Goal: Information Seeking & Learning: Learn about a topic

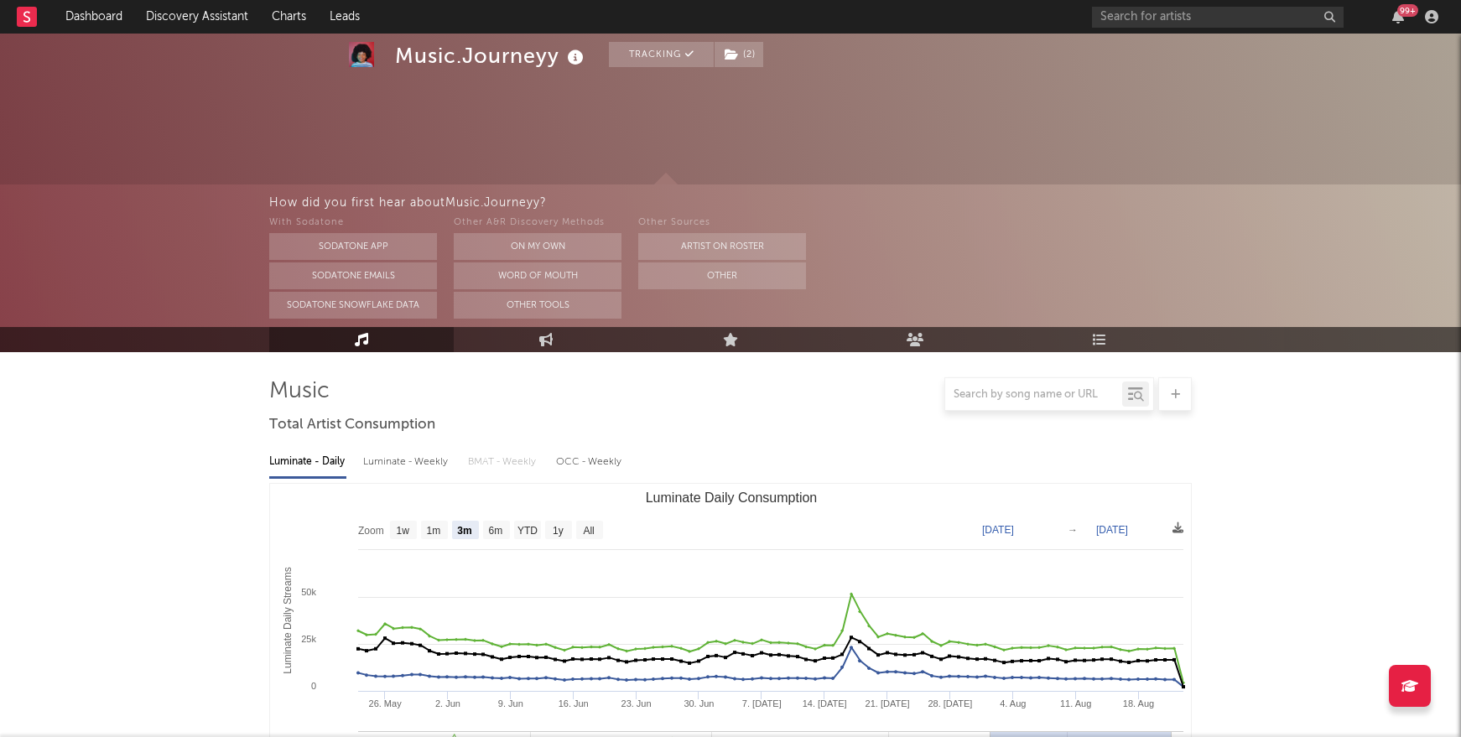
select select "3m"
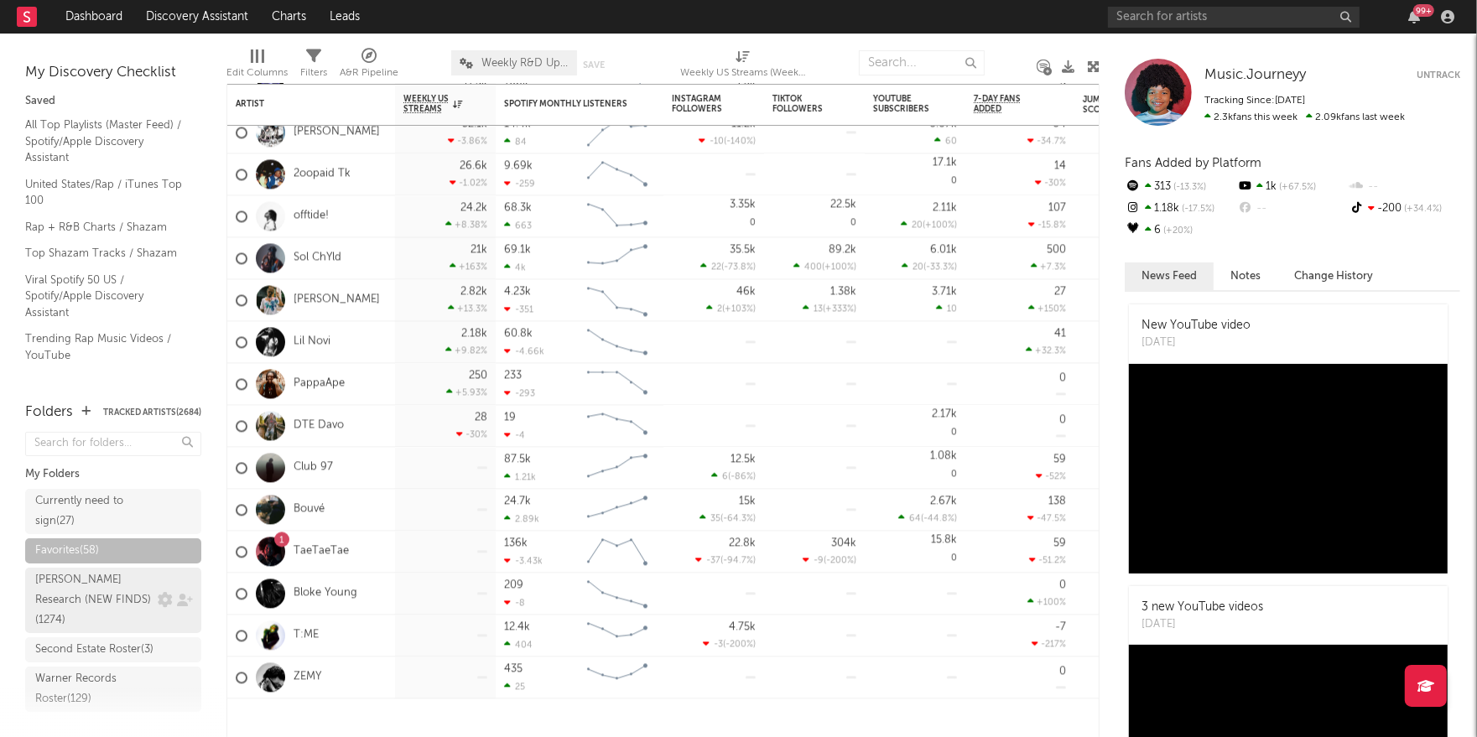
click at [102, 591] on div "Ruff Research (NEW FINDS) ( 1274 )" at bounding box center [113, 600] width 176 height 65
click at [102, 587] on div "Ruff Research (NEW FINDS) ( 1274 )" at bounding box center [94, 600] width 118 height 60
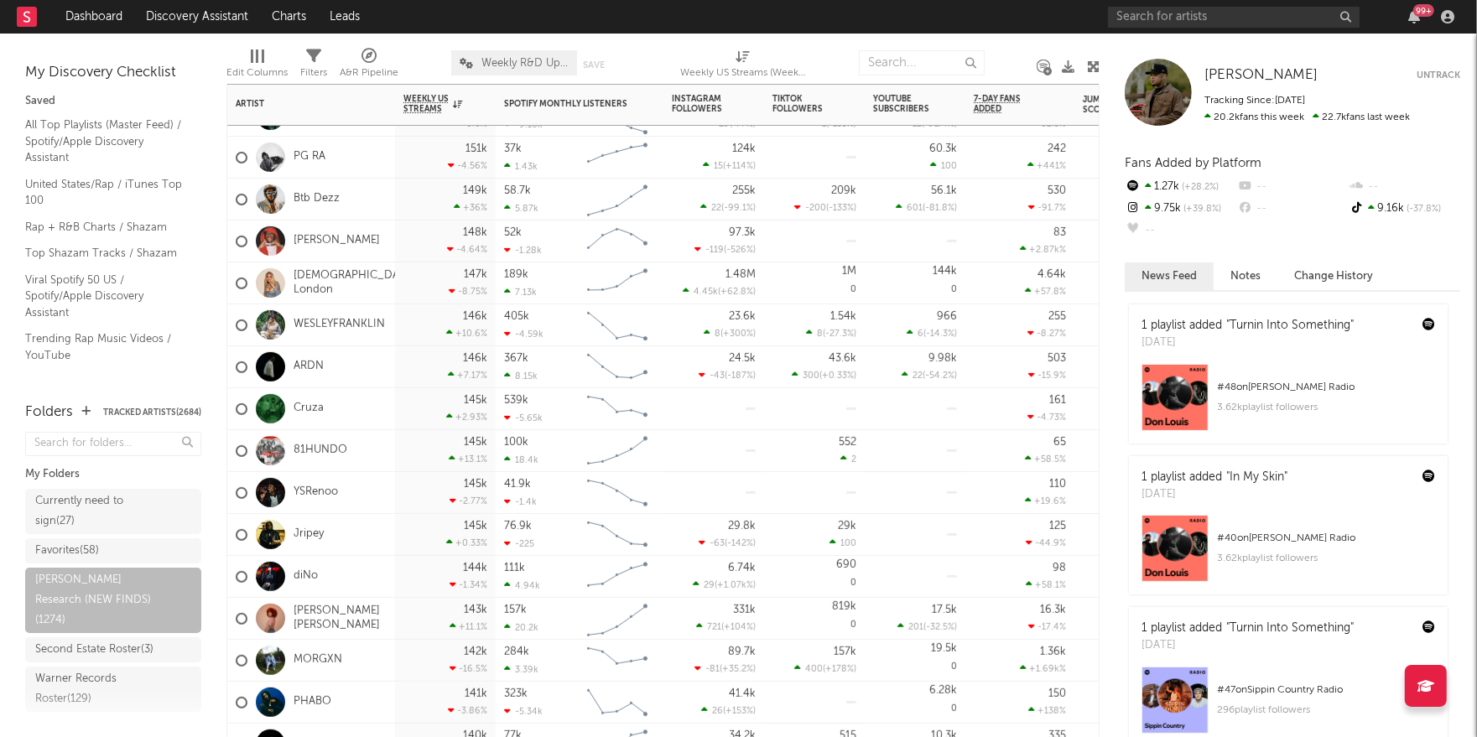
click at [364, 574] on div "diNo" at bounding box center [311, 577] width 168 height 42
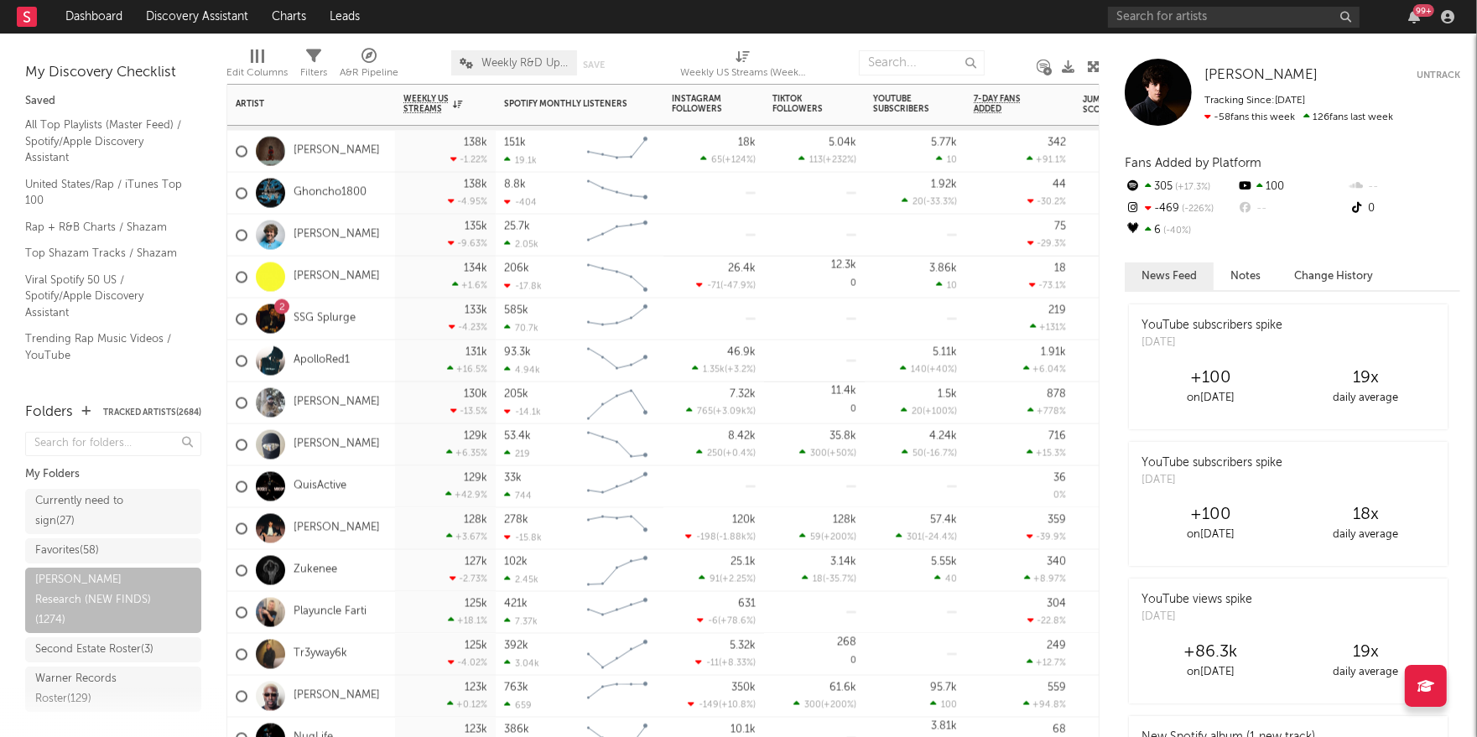
click at [364, 572] on div "Zukenee" at bounding box center [311, 571] width 168 height 42
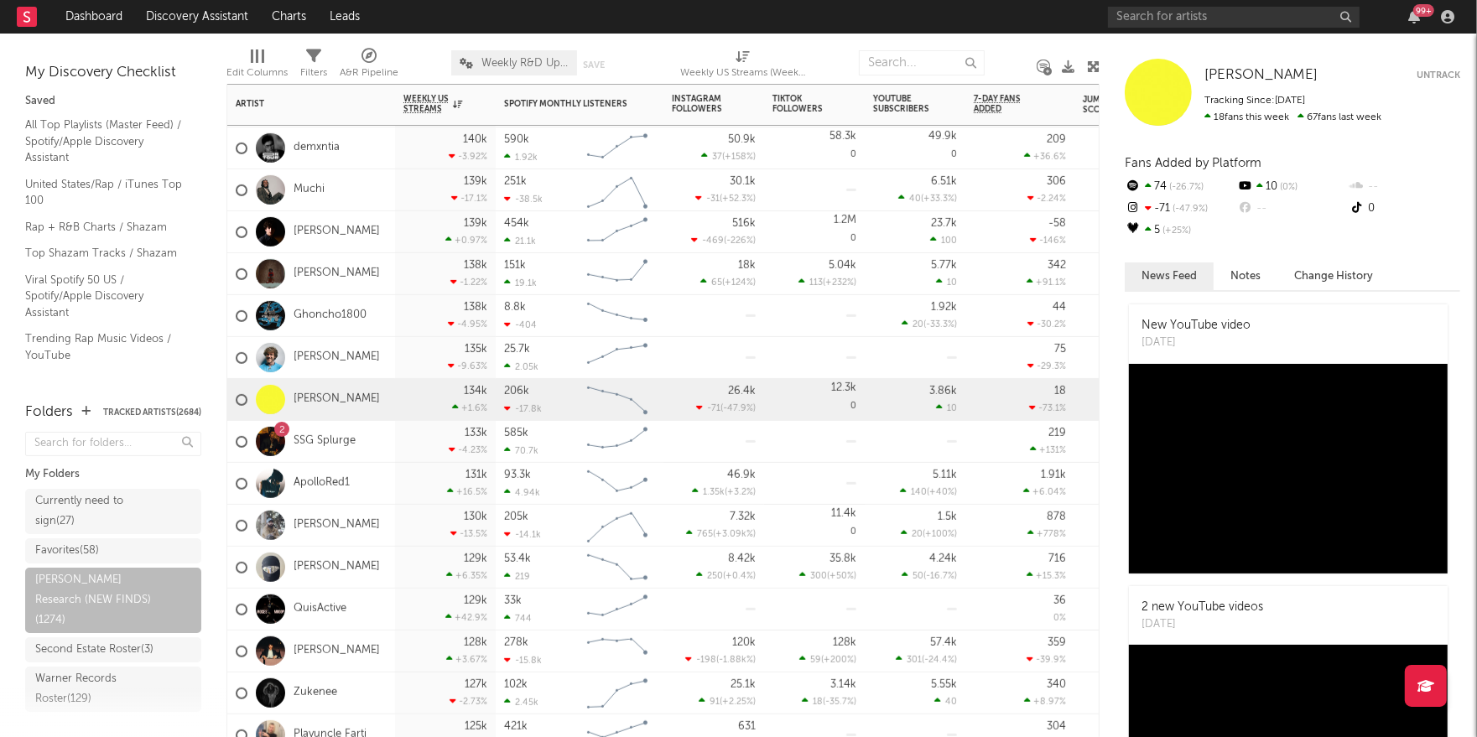
click at [395, 230] on div "139k +0.97 %" at bounding box center [445, 232] width 101 height 42
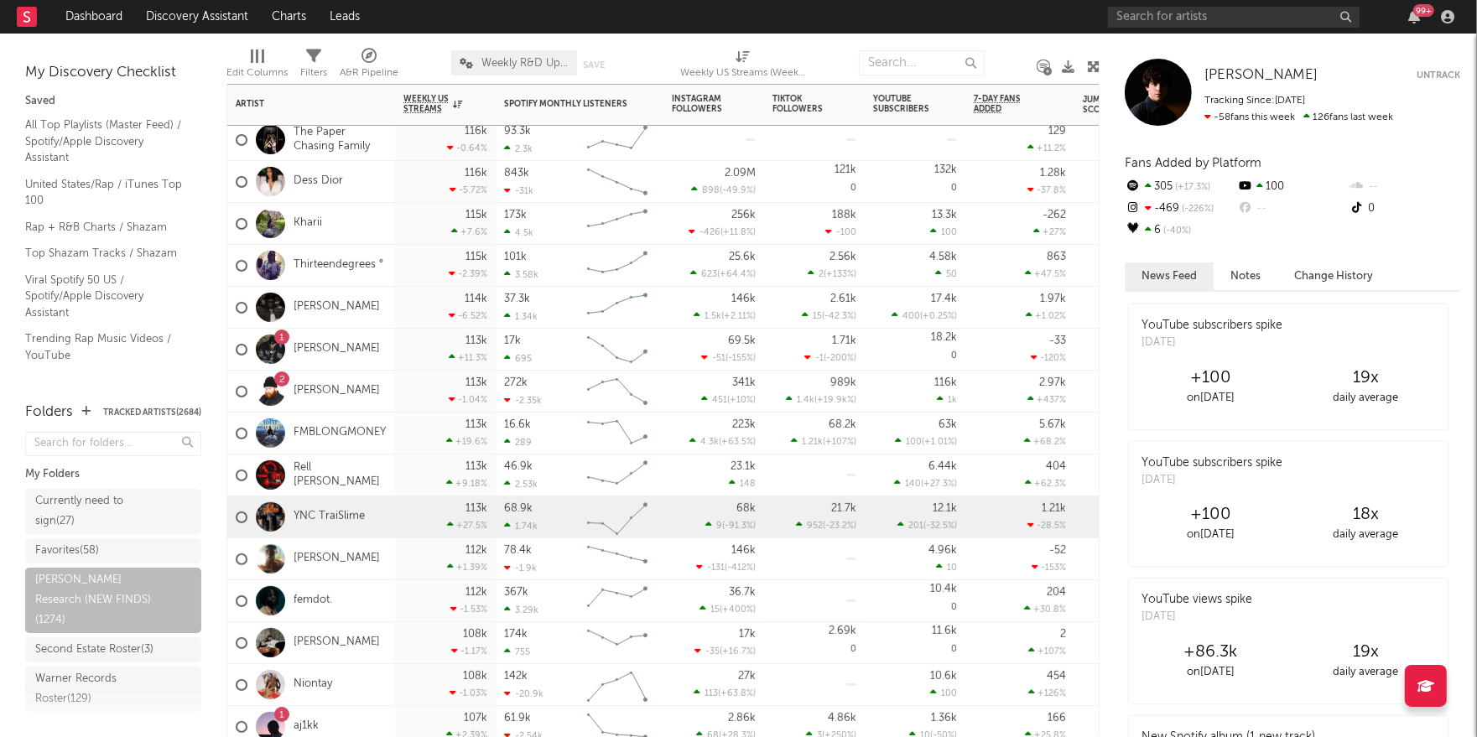
click at [402, 514] on div "113k +27.5 %" at bounding box center [445, 518] width 101 height 42
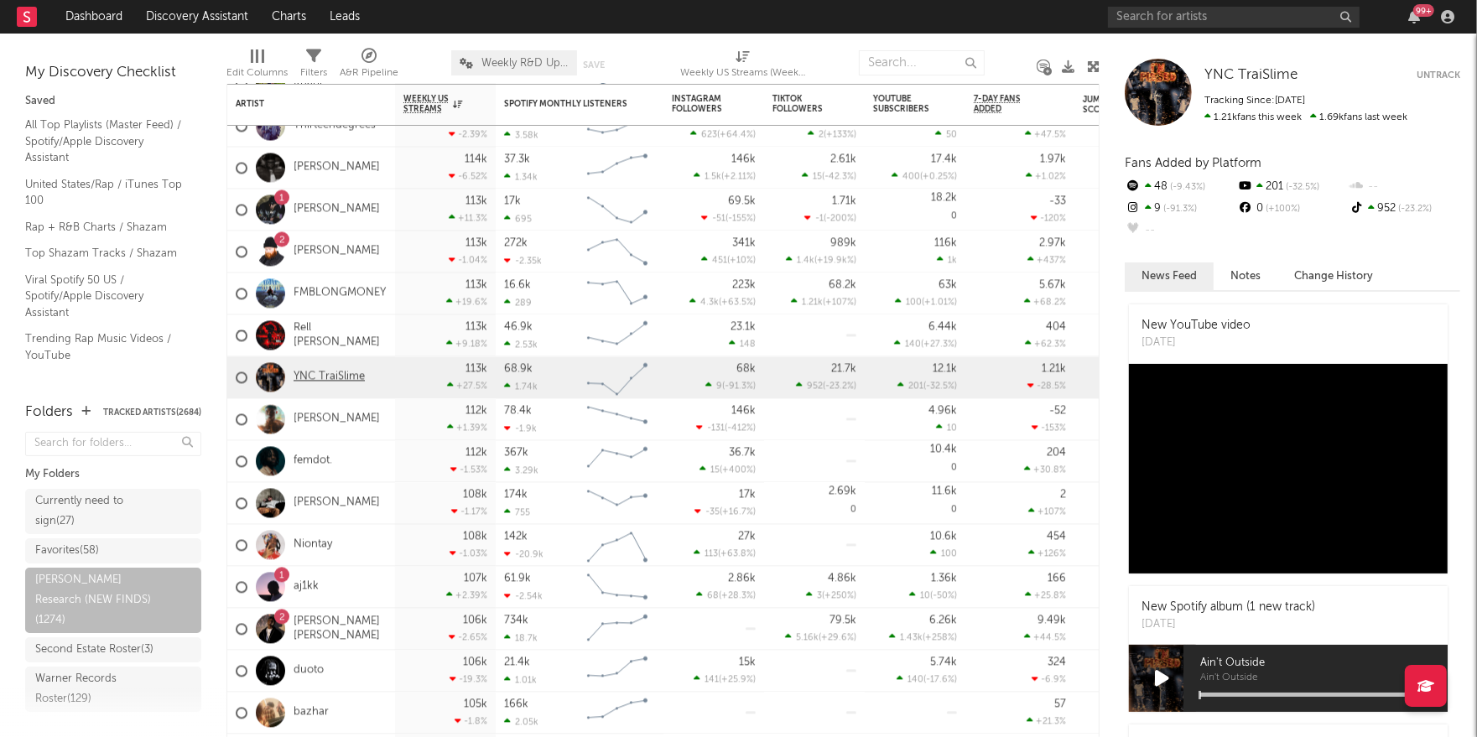
click at [347, 383] on link "YNC TraiSlime" at bounding box center [329, 378] width 71 height 14
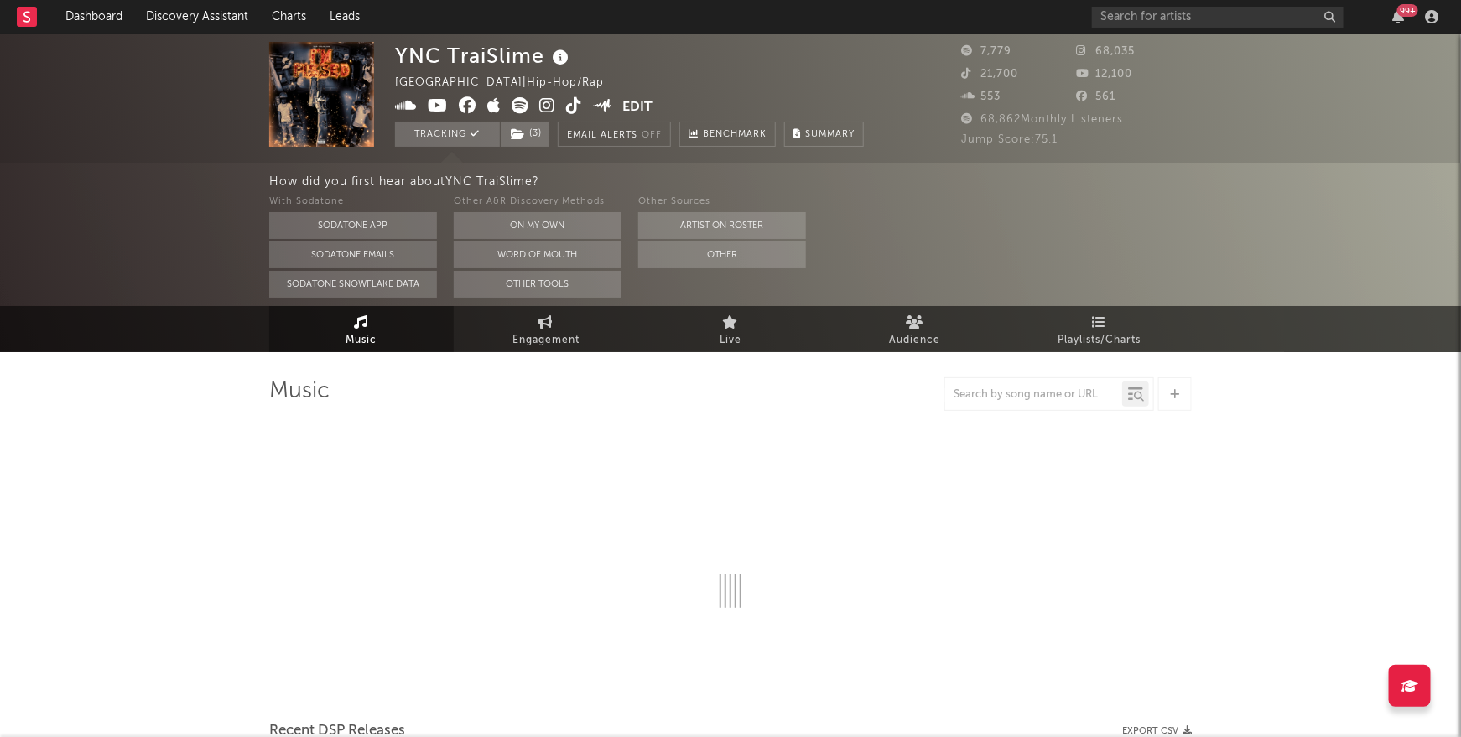
select select "6m"
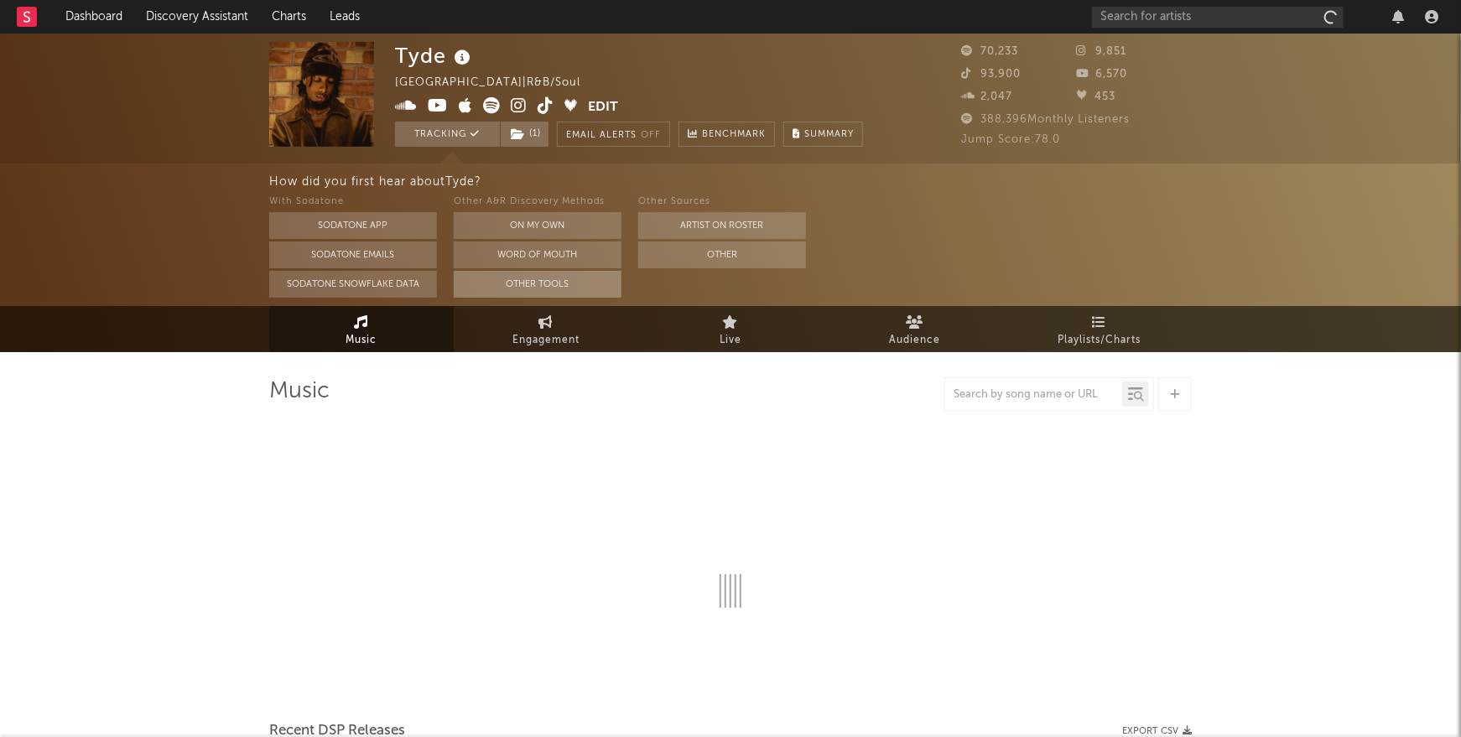
select select "6m"
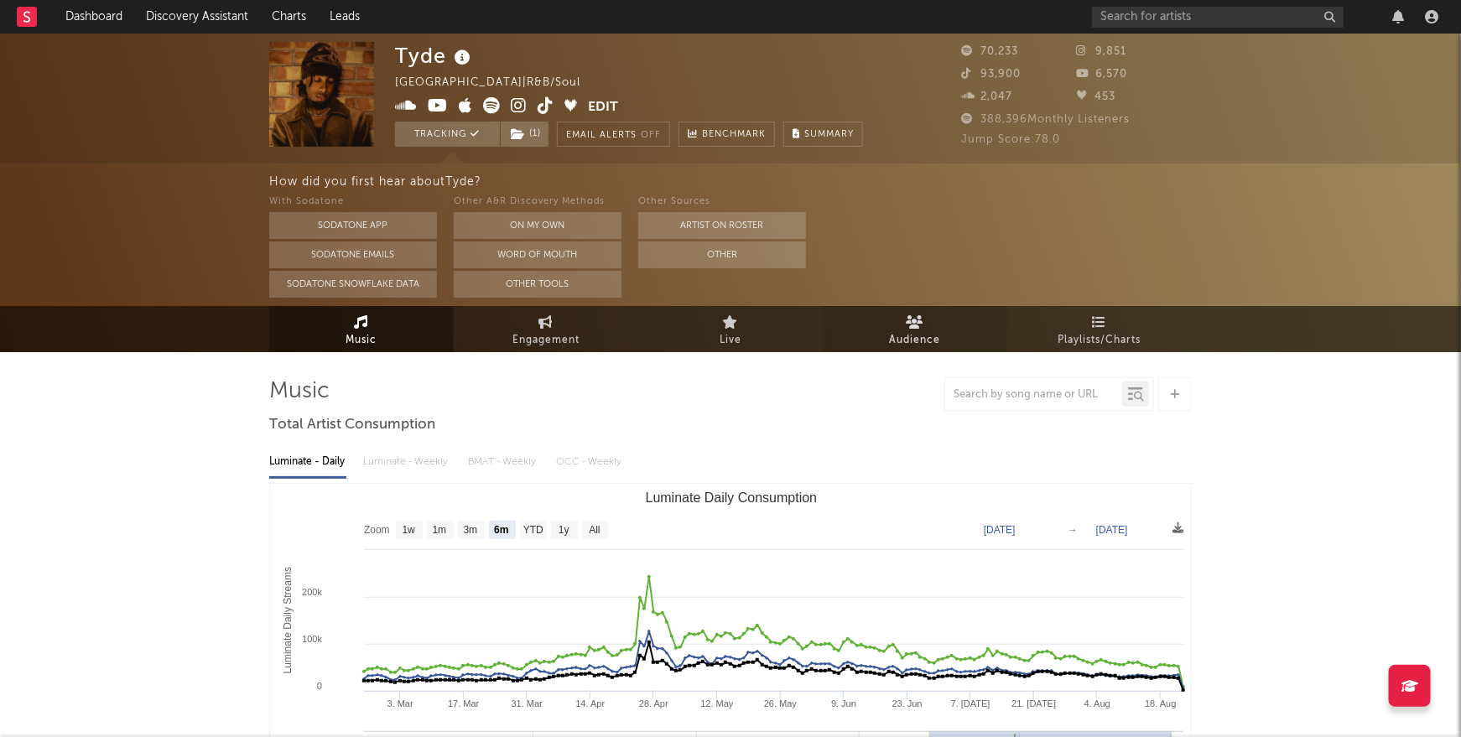
click at [889, 335] on link "Audience" at bounding box center [915, 329] width 185 height 46
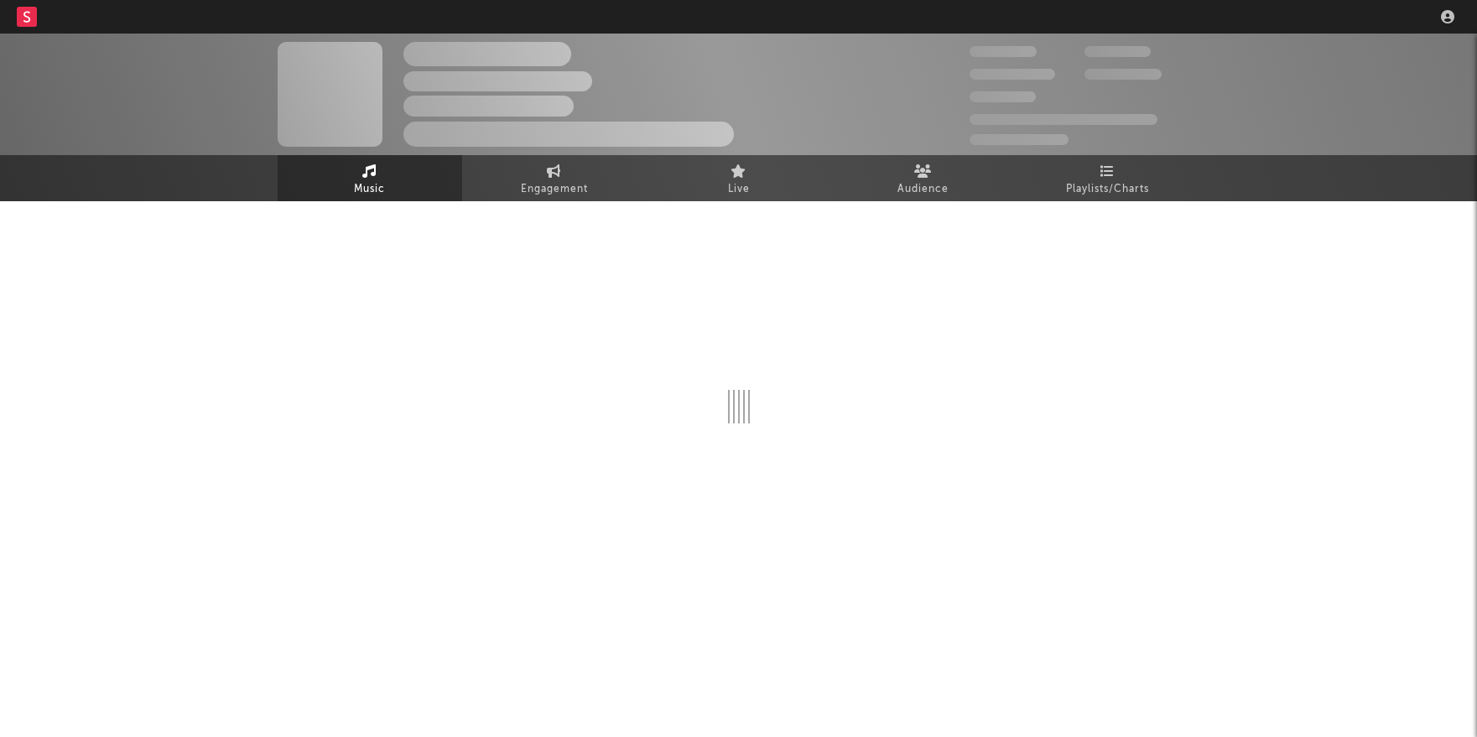
select select "6m"
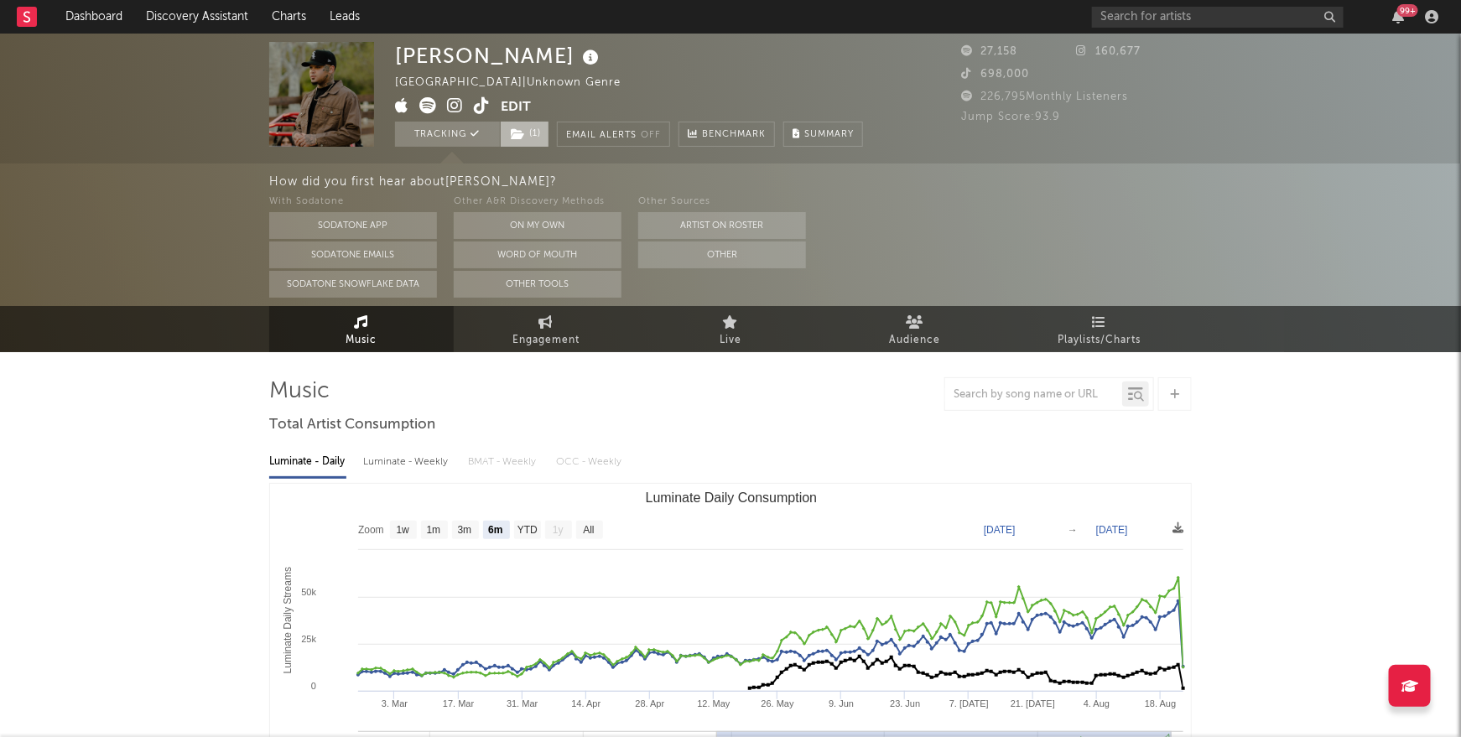
click at [529, 140] on span "( 1 )" at bounding box center [524, 134] width 49 height 25
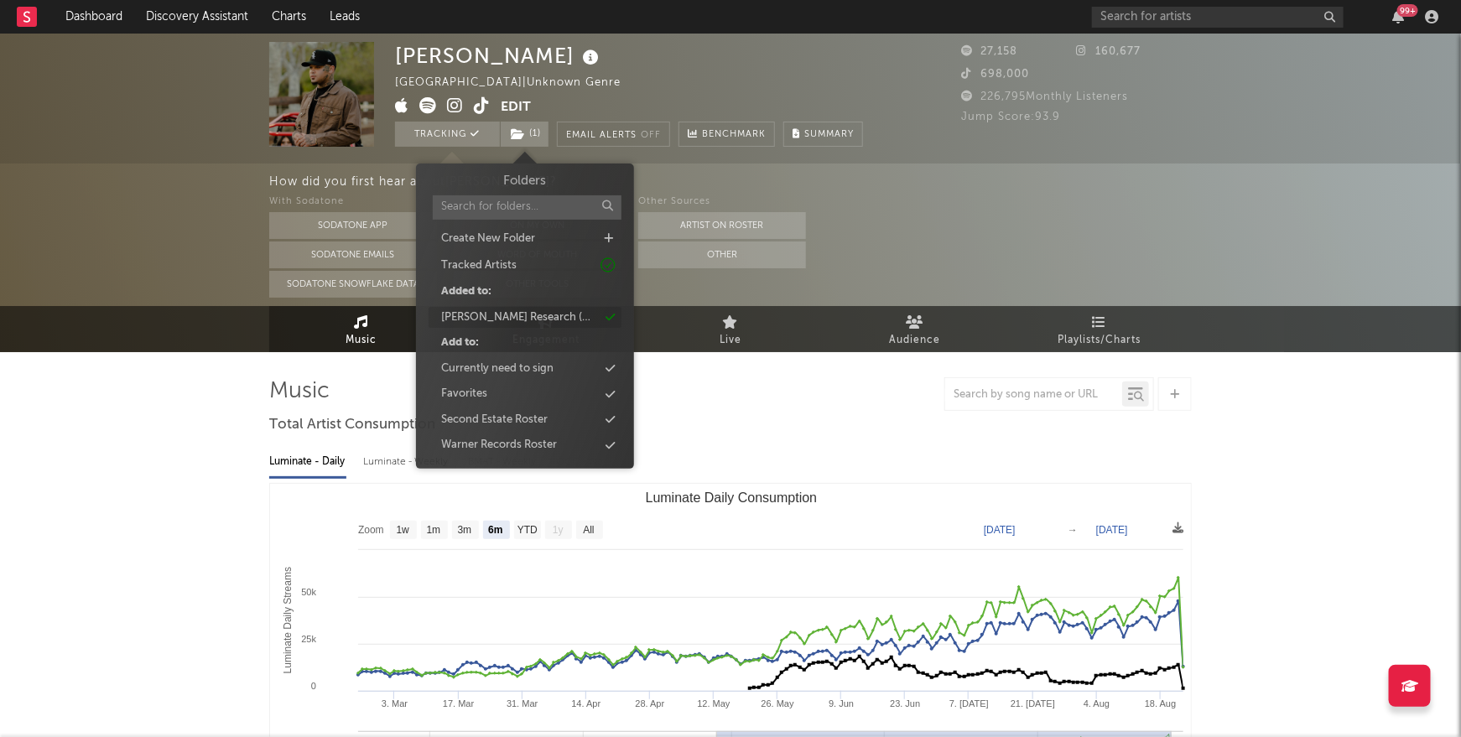
click at [550, 315] on div "Ruff Research (NEW FINDS)" at bounding box center [519, 318] width 157 height 17
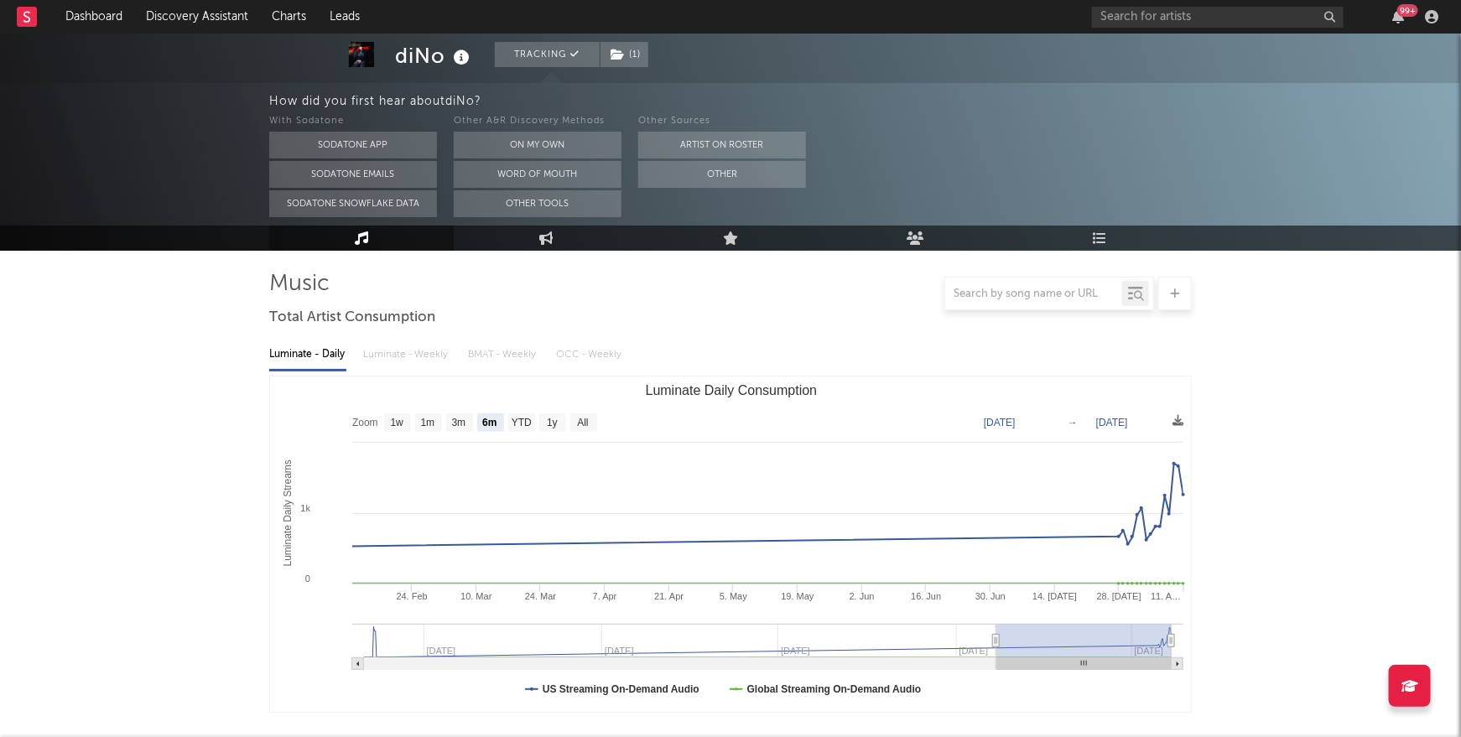
scroll to position [116, 0]
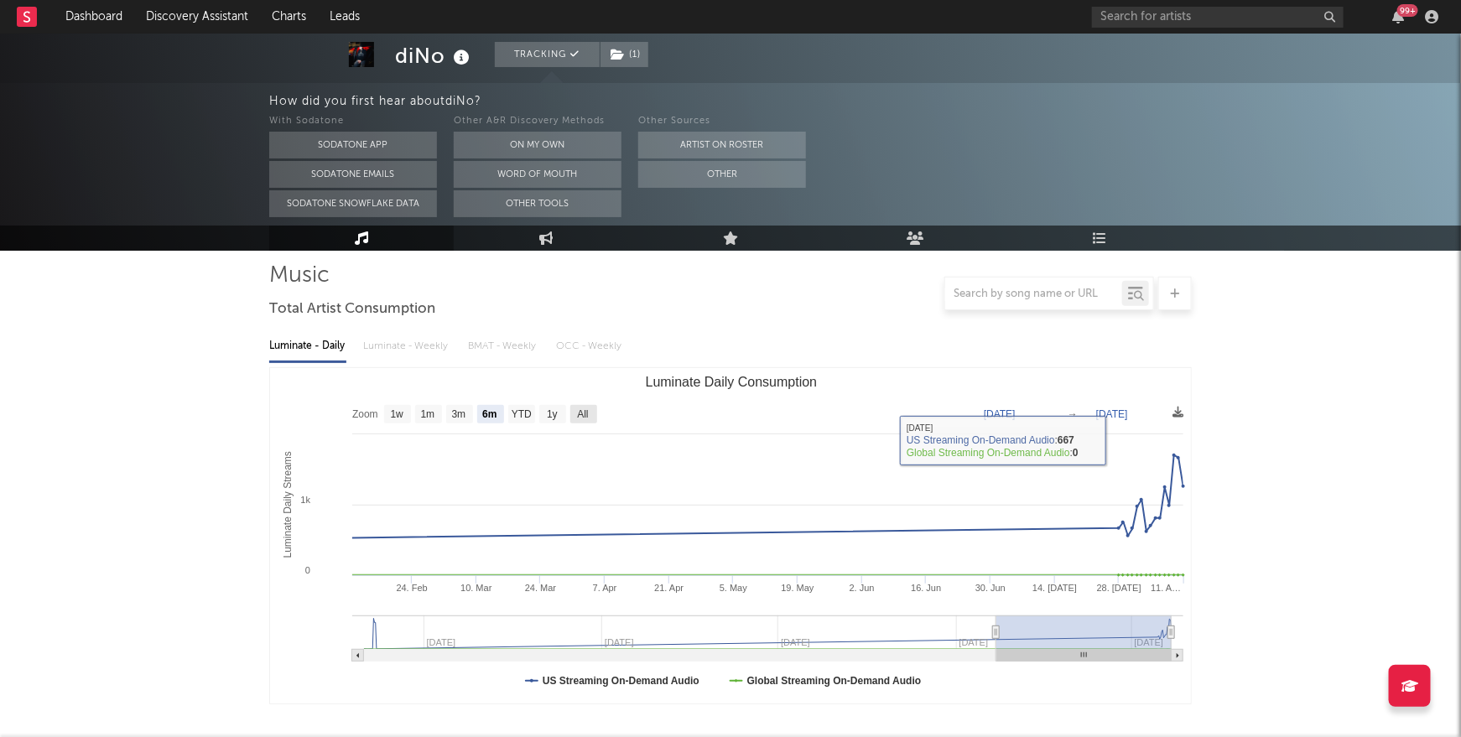
click at [588, 418] on text "All" at bounding box center [582, 415] width 11 height 12
select select "All"
type input "[DATE]"
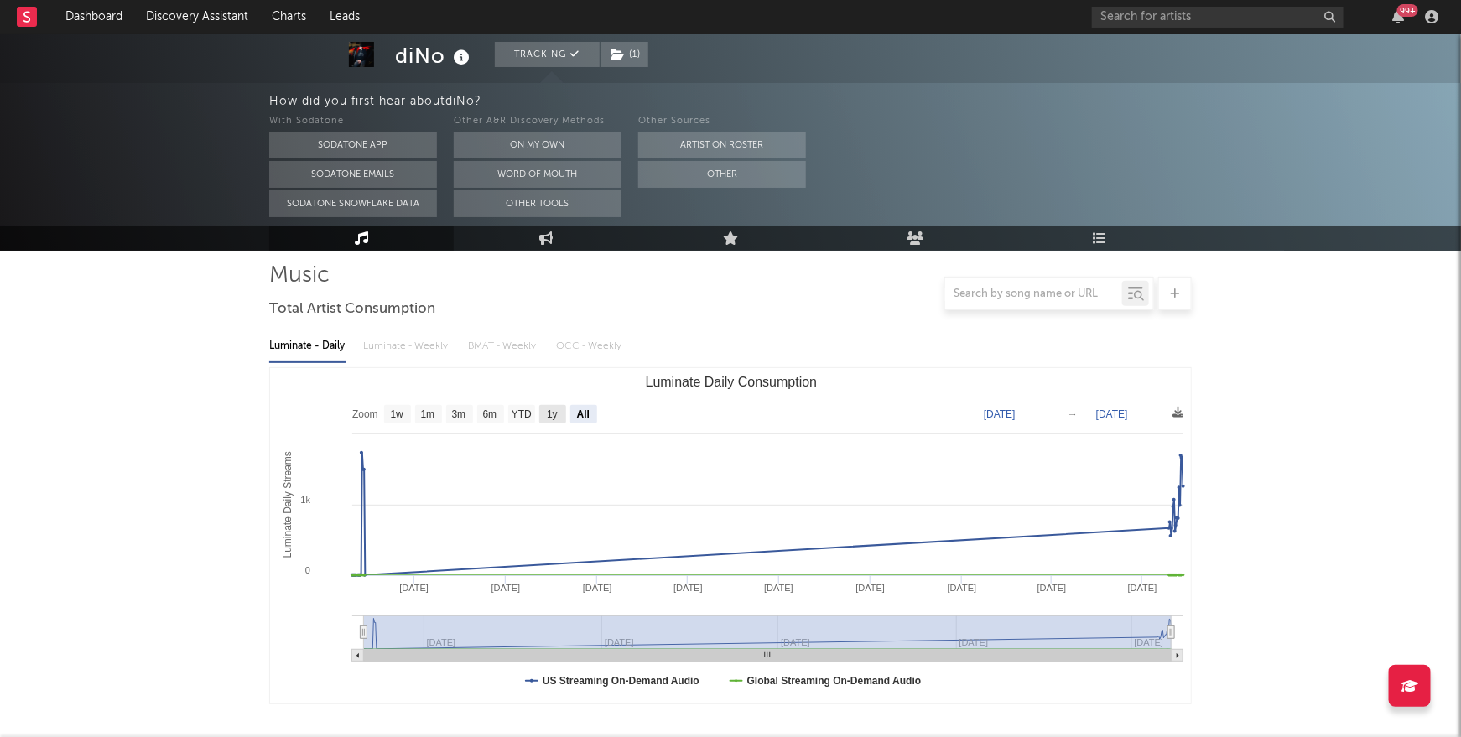
click at [549, 414] on text "1y" at bounding box center [552, 415] width 11 height 12
select select "1y"
type input "2024-08-11"
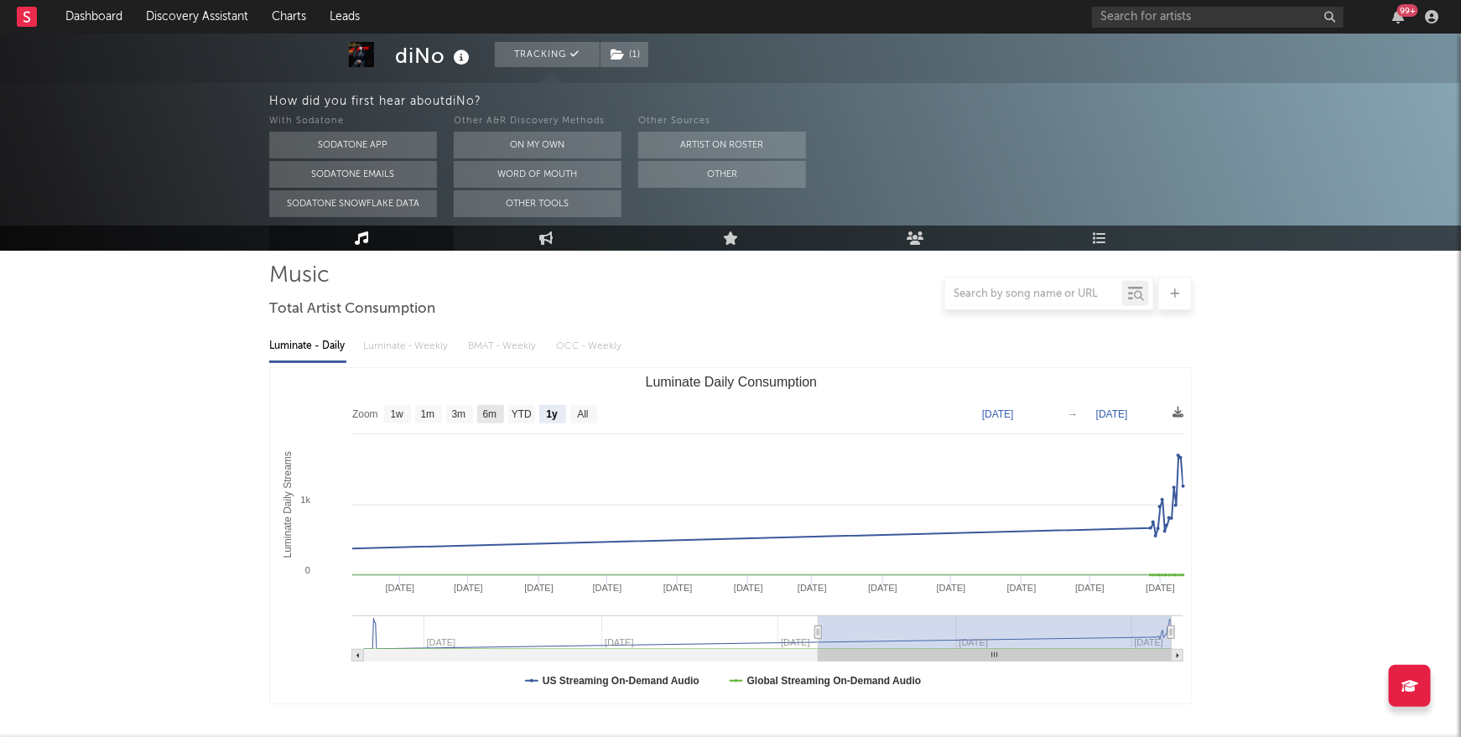
click at [493, 414] on text "6m" at bounding box center [490, 415] width 14 height 12
select select "6m"
type input "2025-02-11"
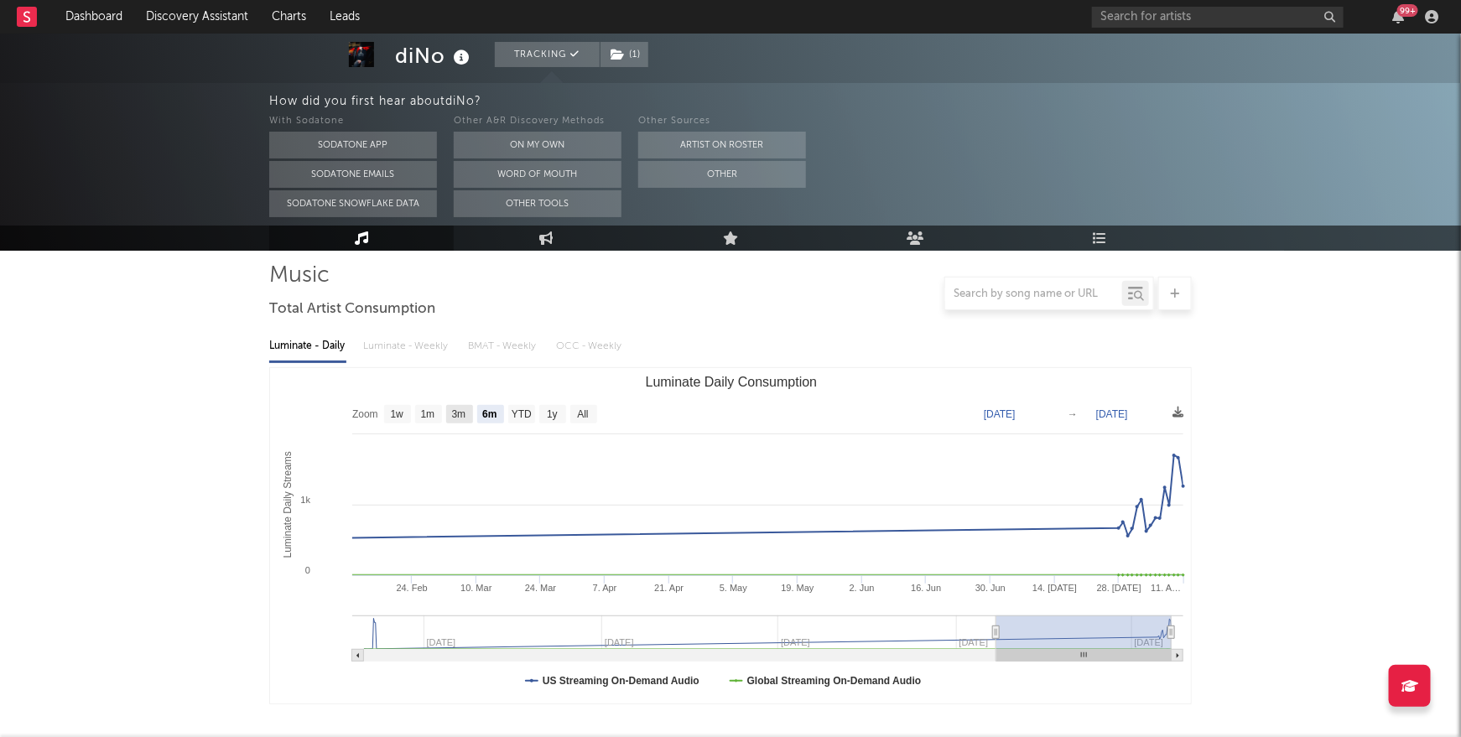
click at [461, 414] on text "3m" at bounding box center [459, 415] width 14 height 12
select select "3m"
type input "2025-05-11"
click at [431, 414] on text "1m" at bounding box center [428, 415] width 14 height 12
select select "1m"
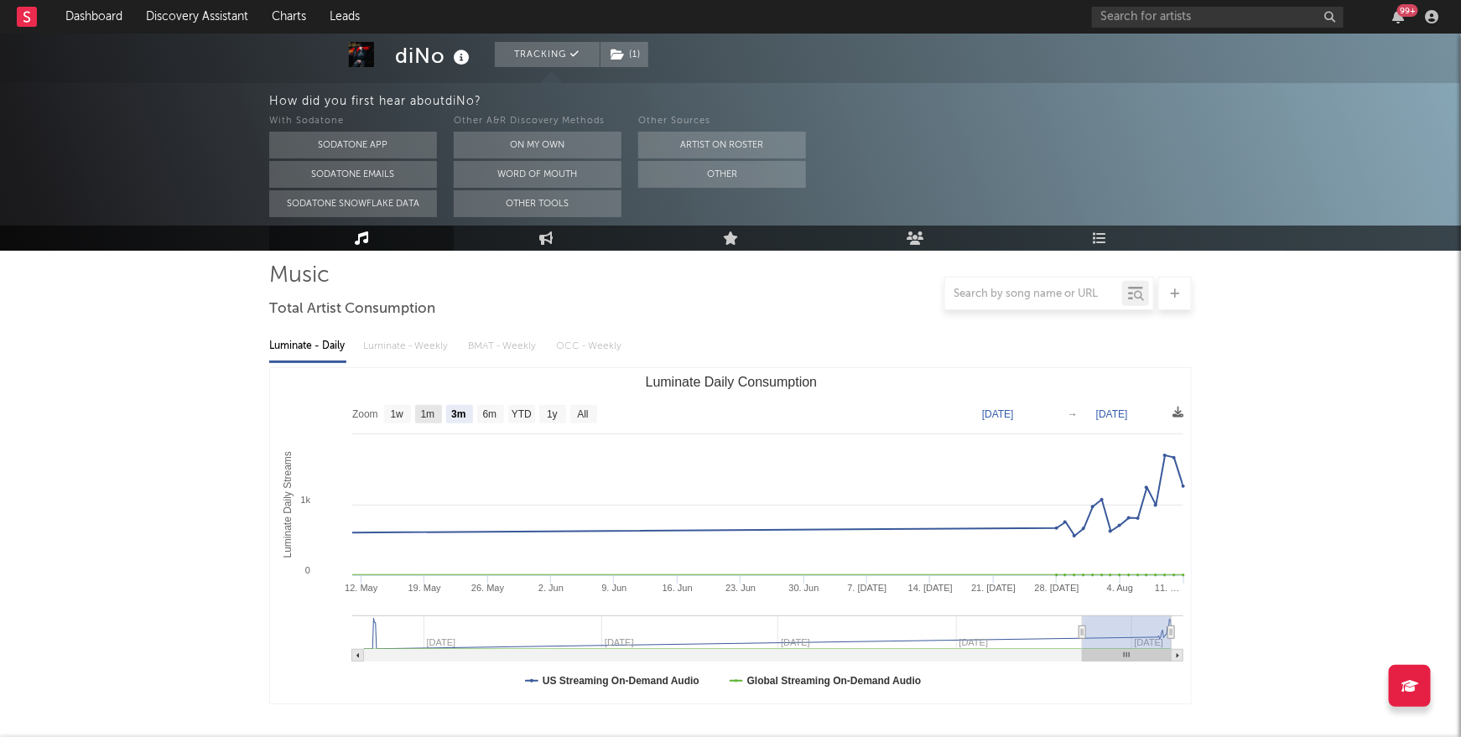
type input "2025-07-11"
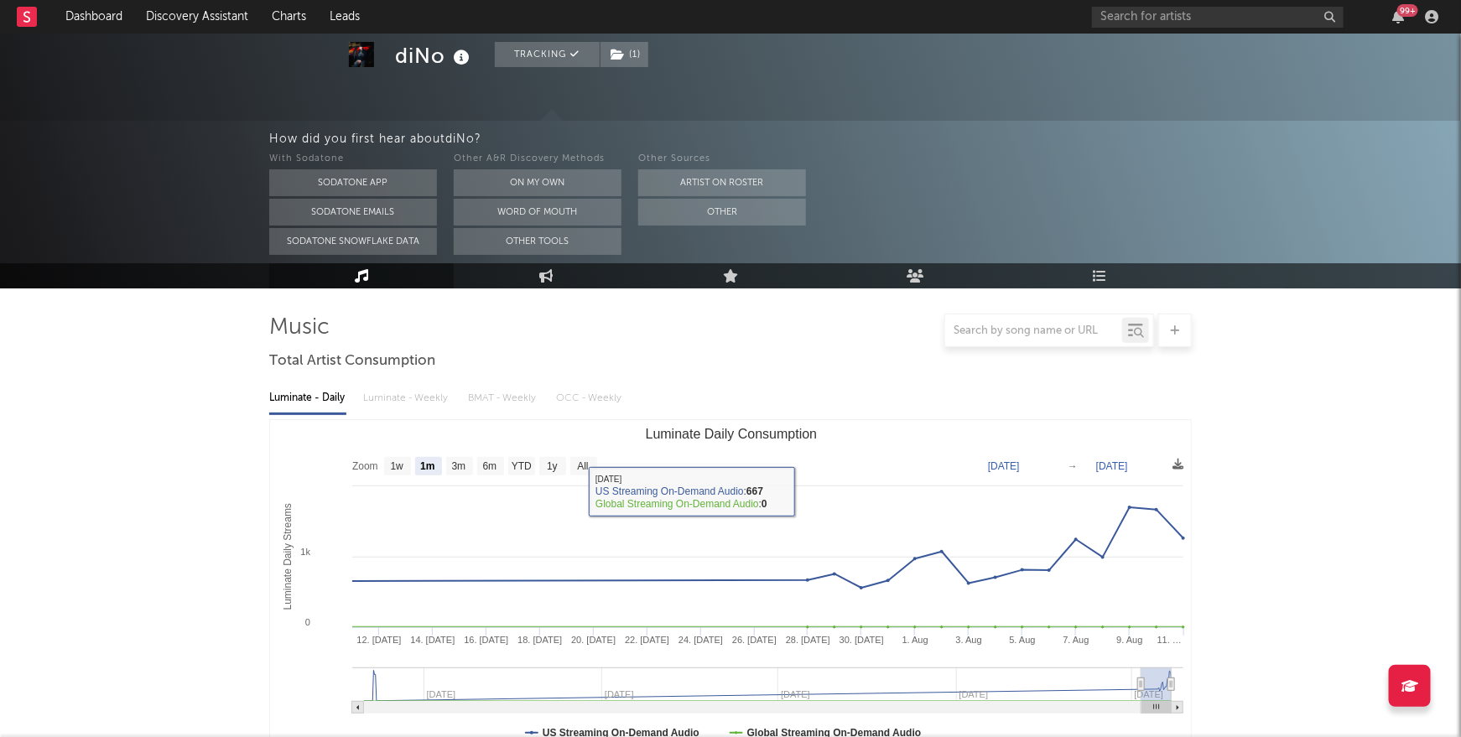
scroll to position [0, 0]
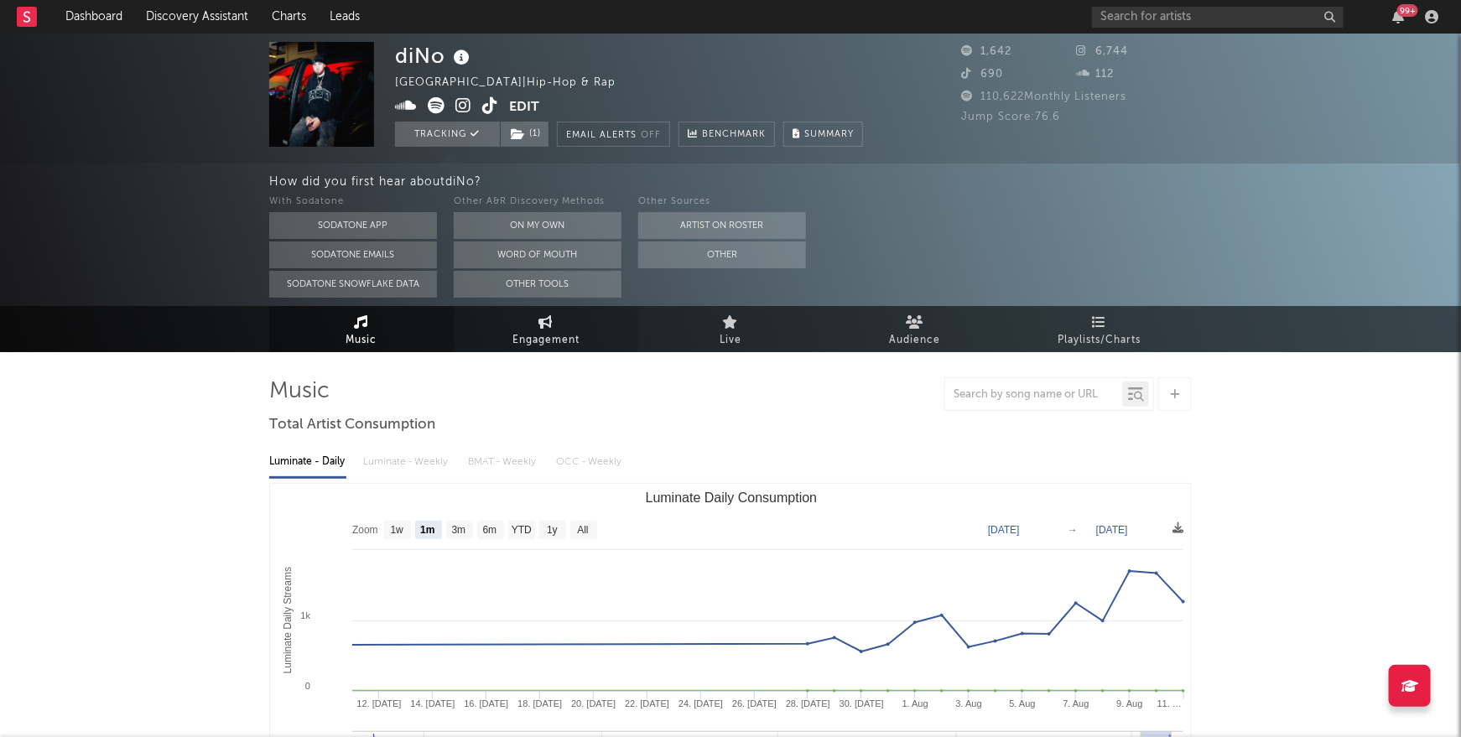
click at [546, 332] on span "Engagement" at bounding box center [546, 341] width 67 height 20
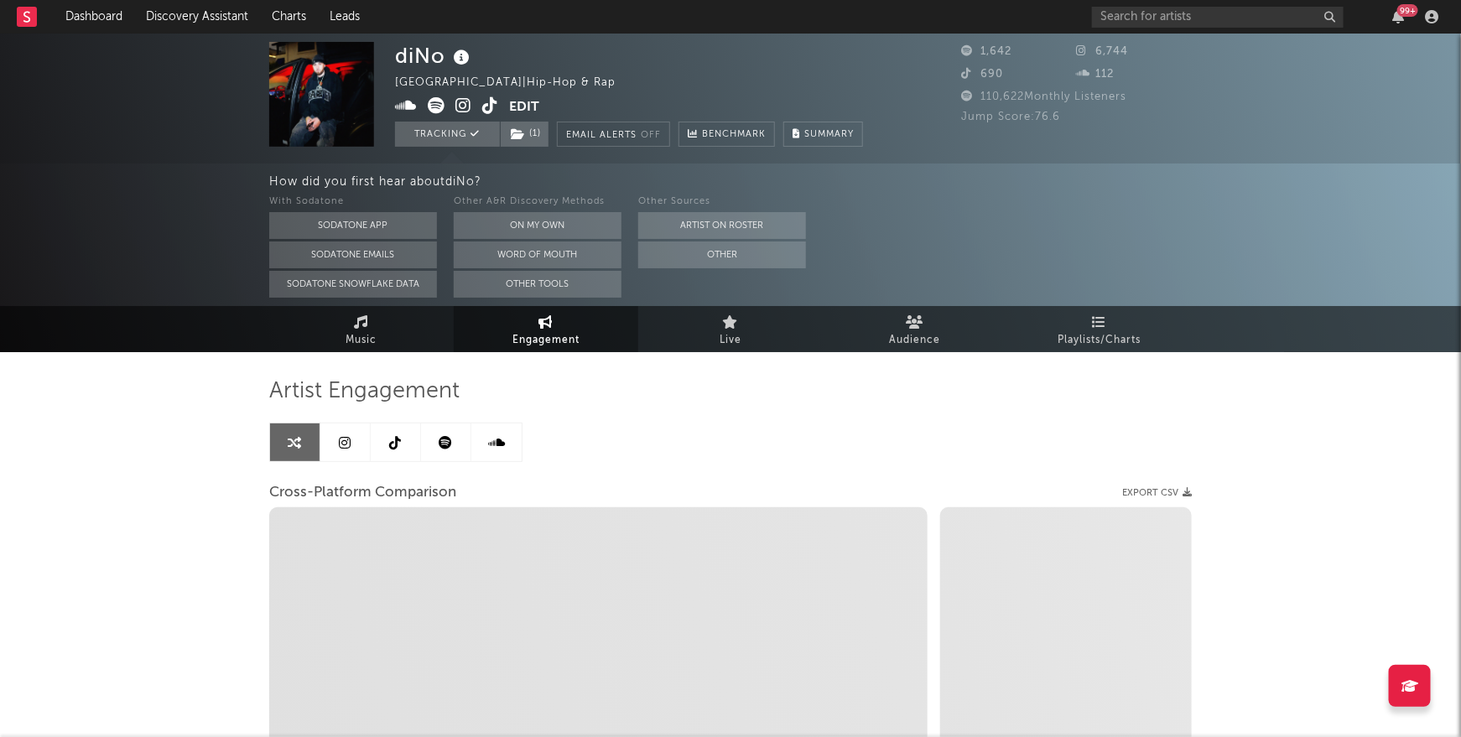
select select "1w"
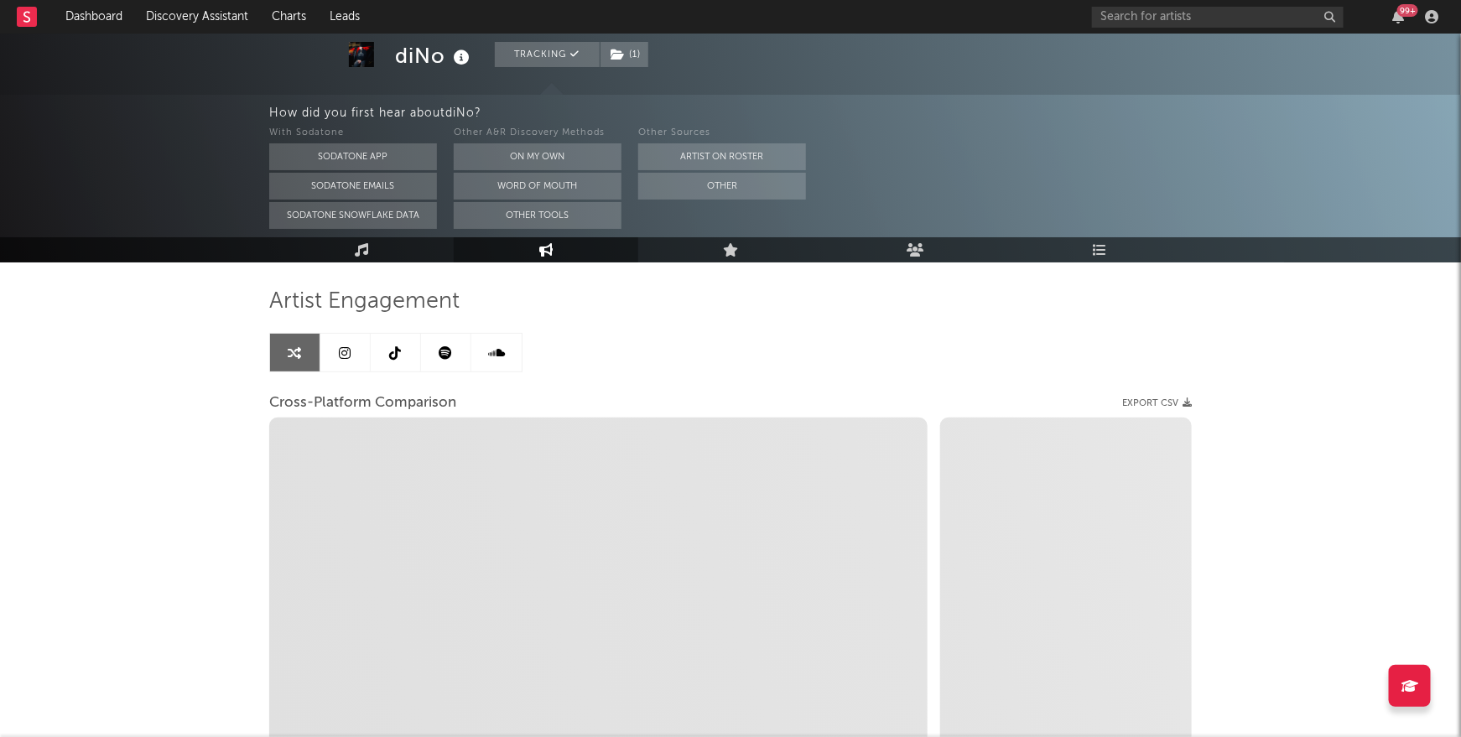
scroll to position [106, 0]
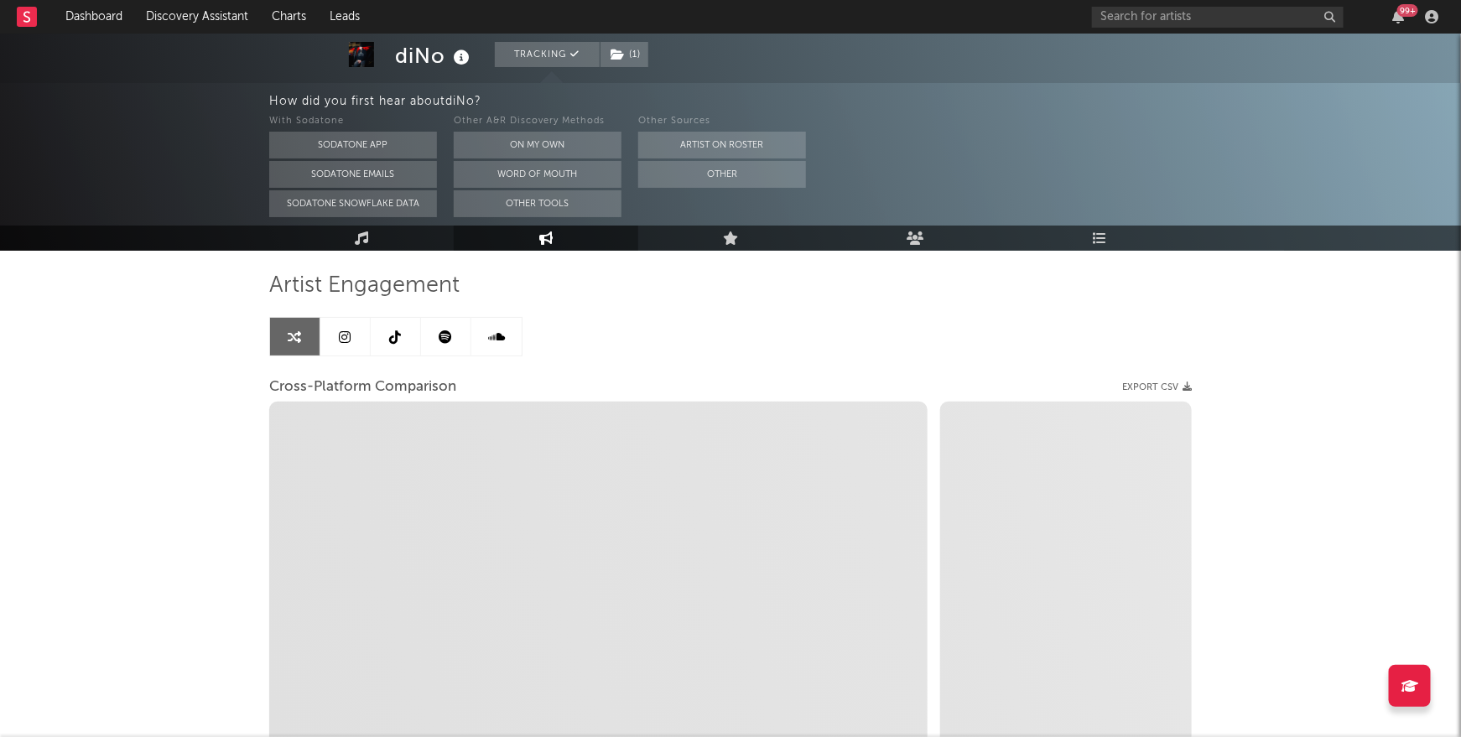
click at [446, 341] on icon at bounding box center [446, 337] width 13 height 13
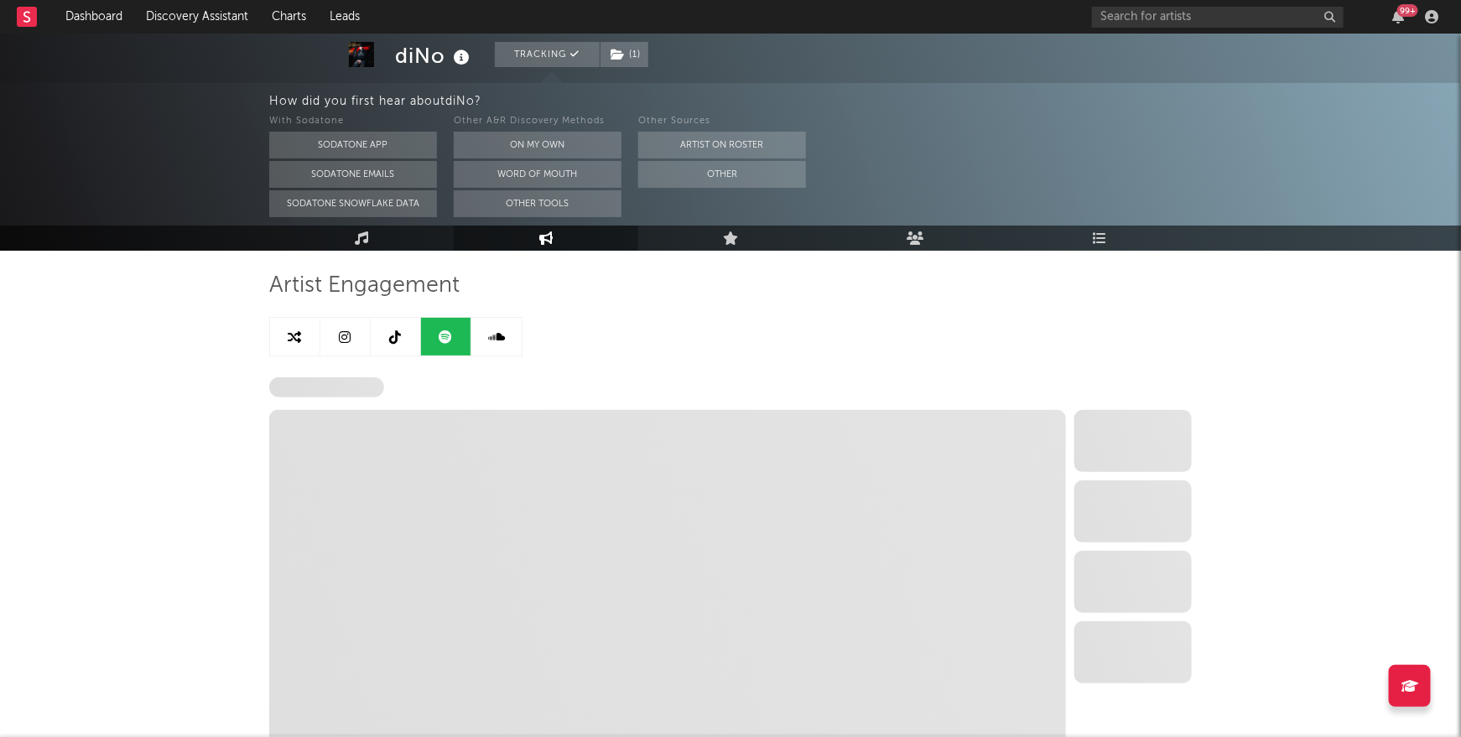
select select "6m"
select select "1w"
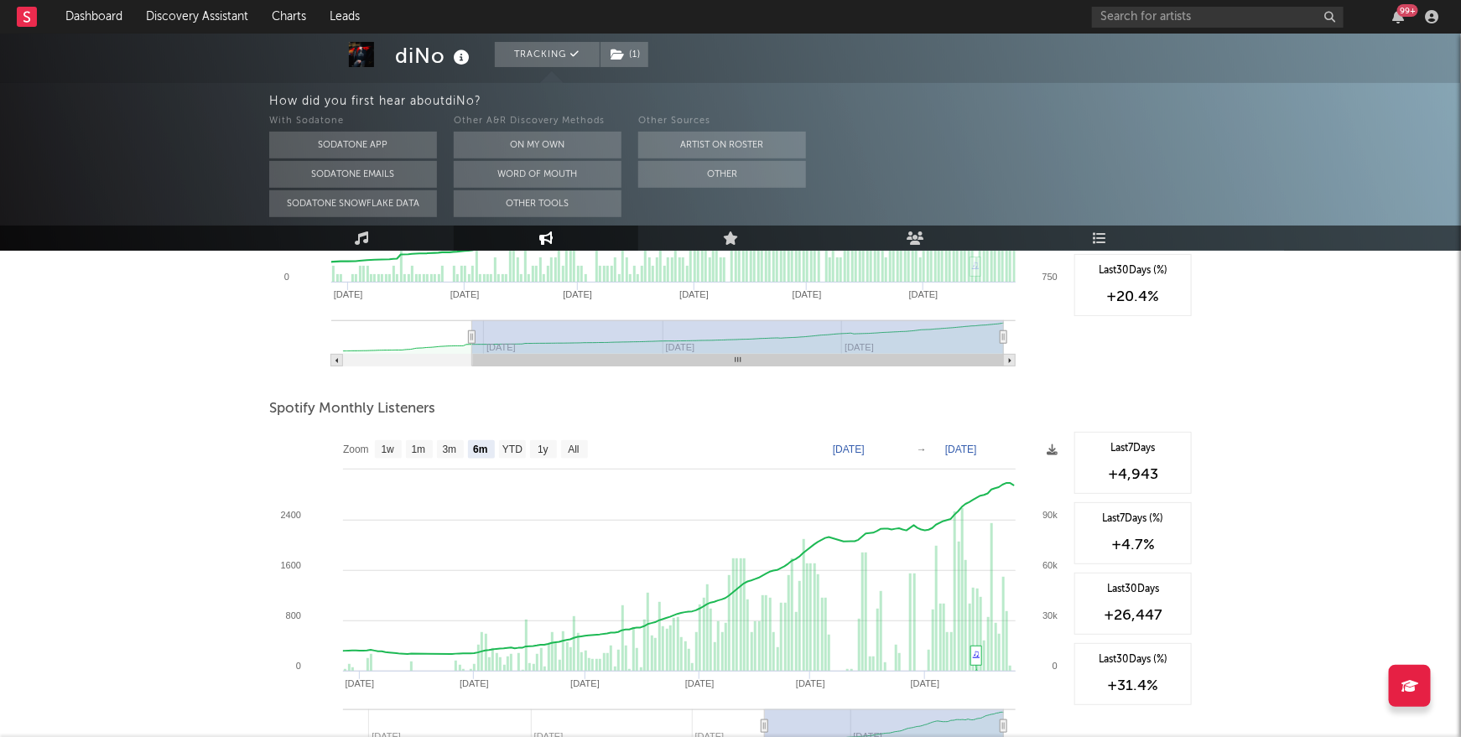
scroll to position [573, 0]
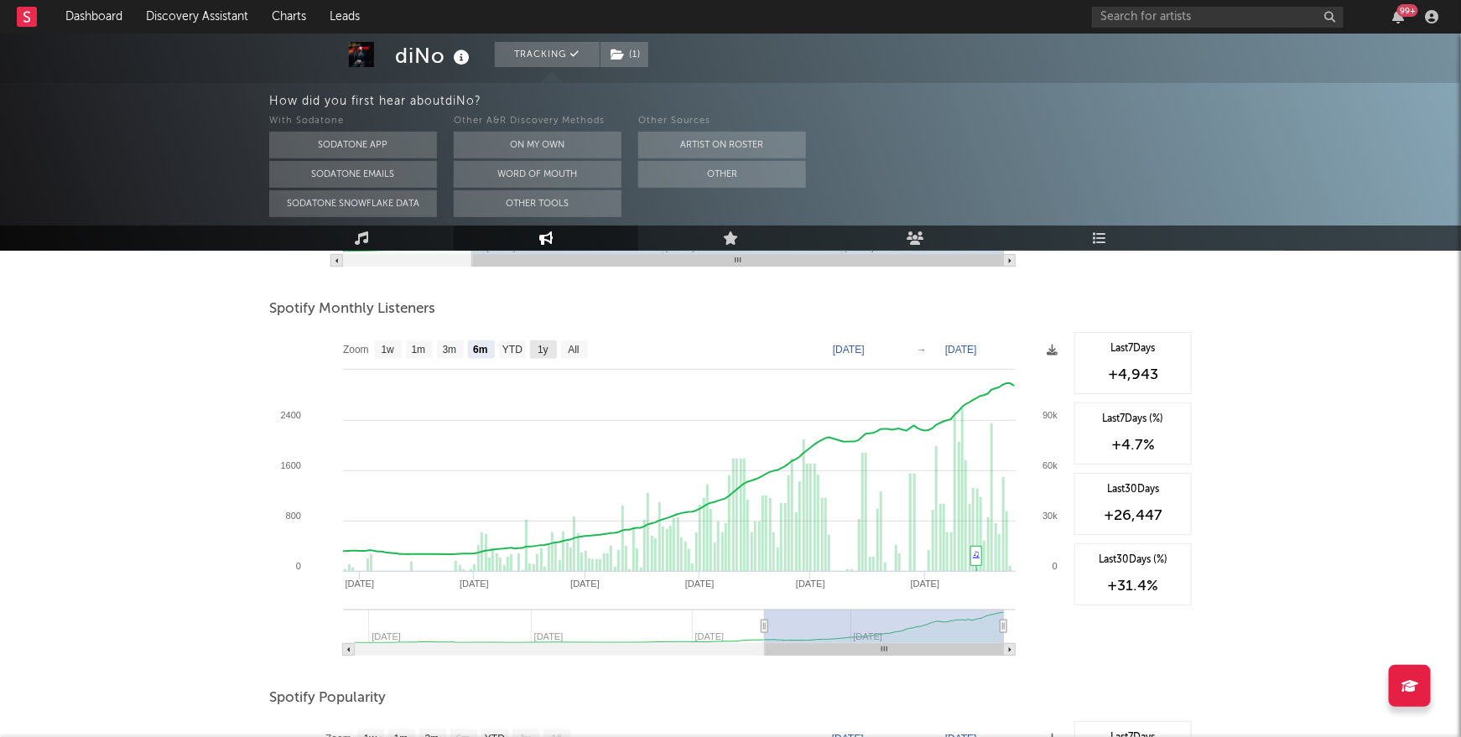
click at [552, 352] on rect at bounding box center [543, 350] width 27 height 18
select select "1y"
type input "2024-08-25"
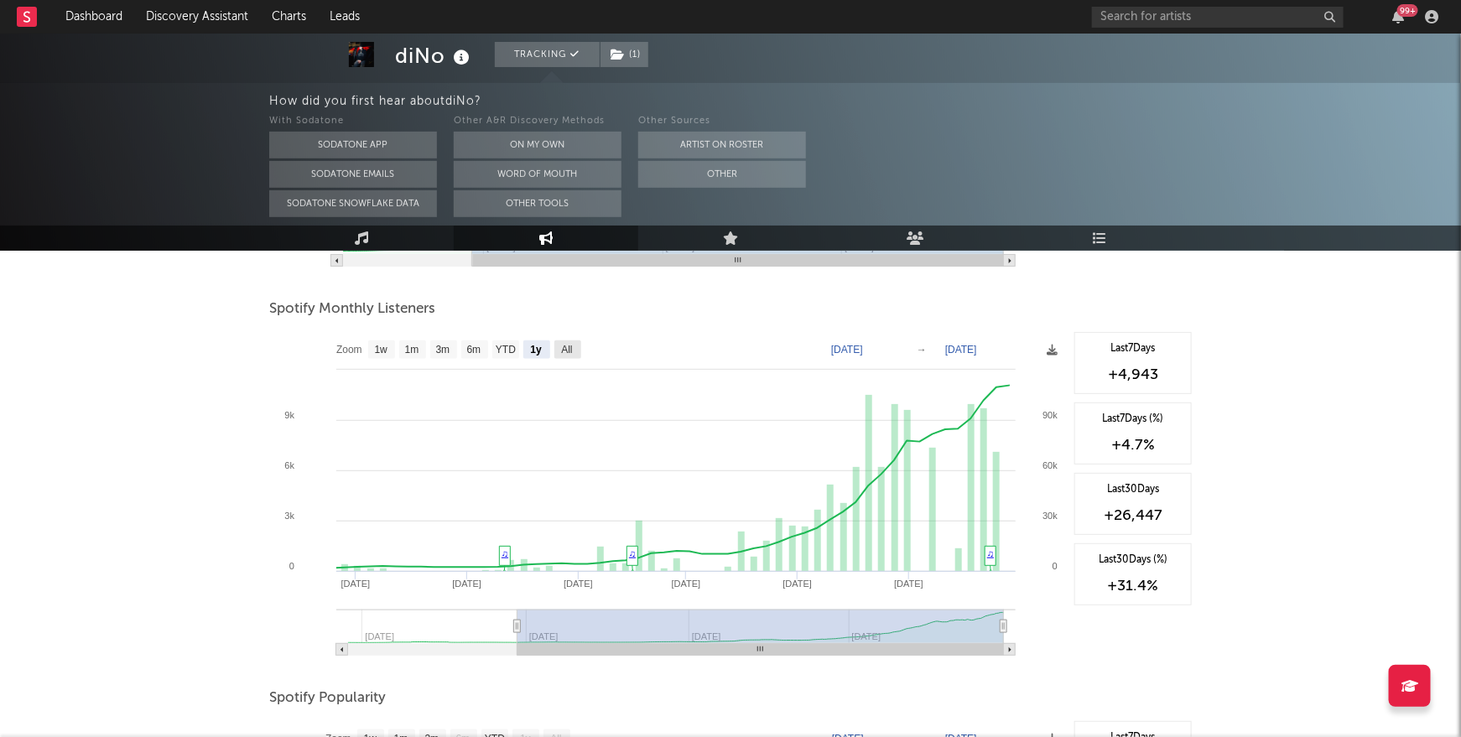
click at [569, 350] on text "All" at bounding box center [566, 351] width 11 height 12
select select "All"
type input "2024-04-15"
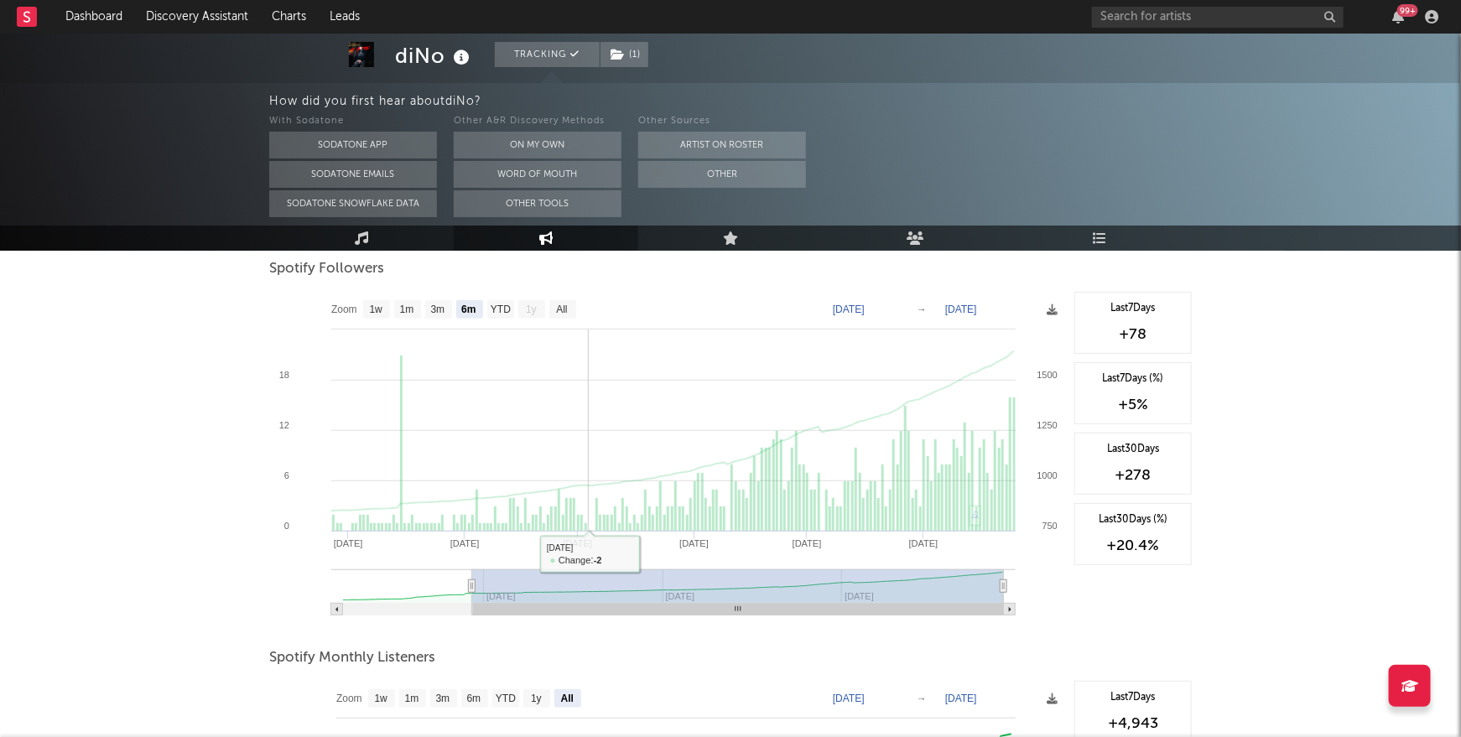
scroll to position [0, 0]
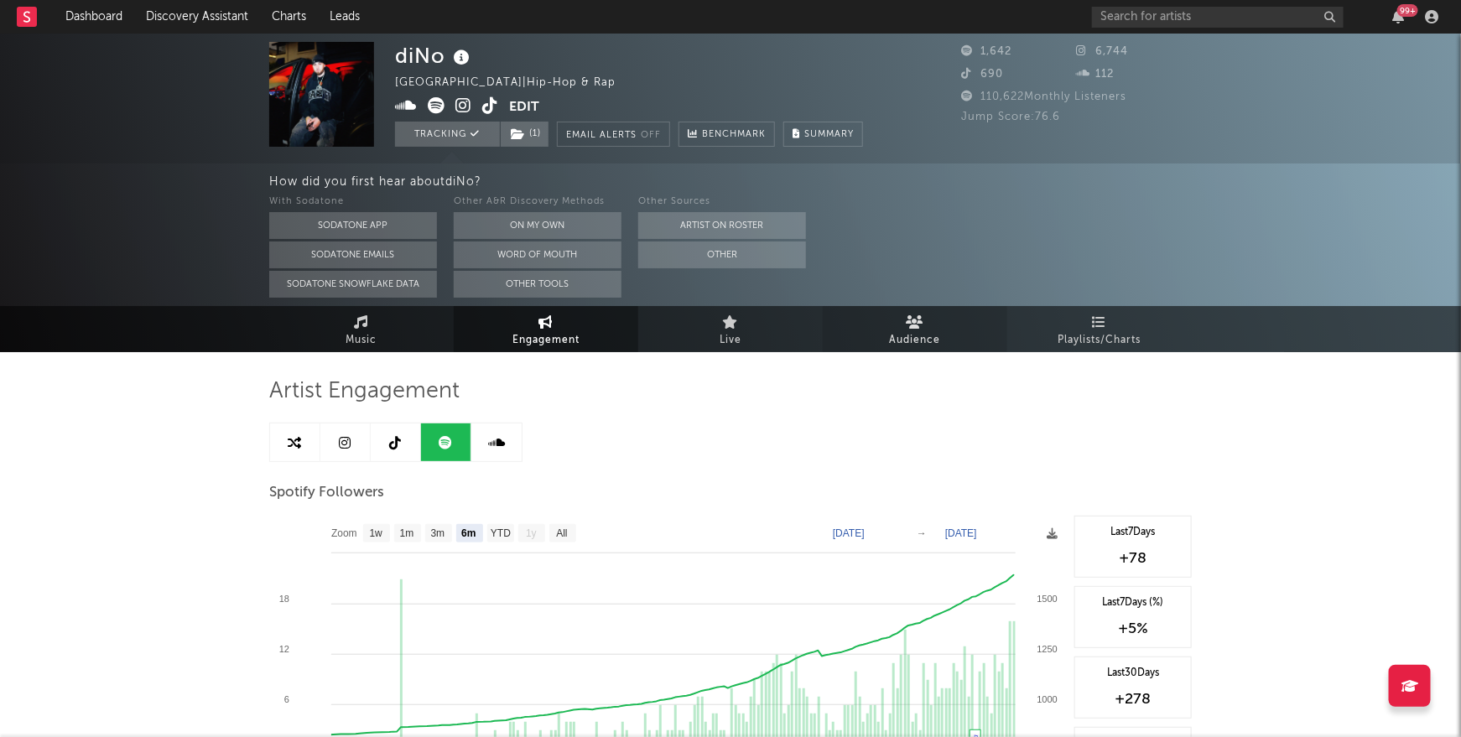
click at [913, 328] on link "Audience" at bounding box center [915, 329] width 185 height 46
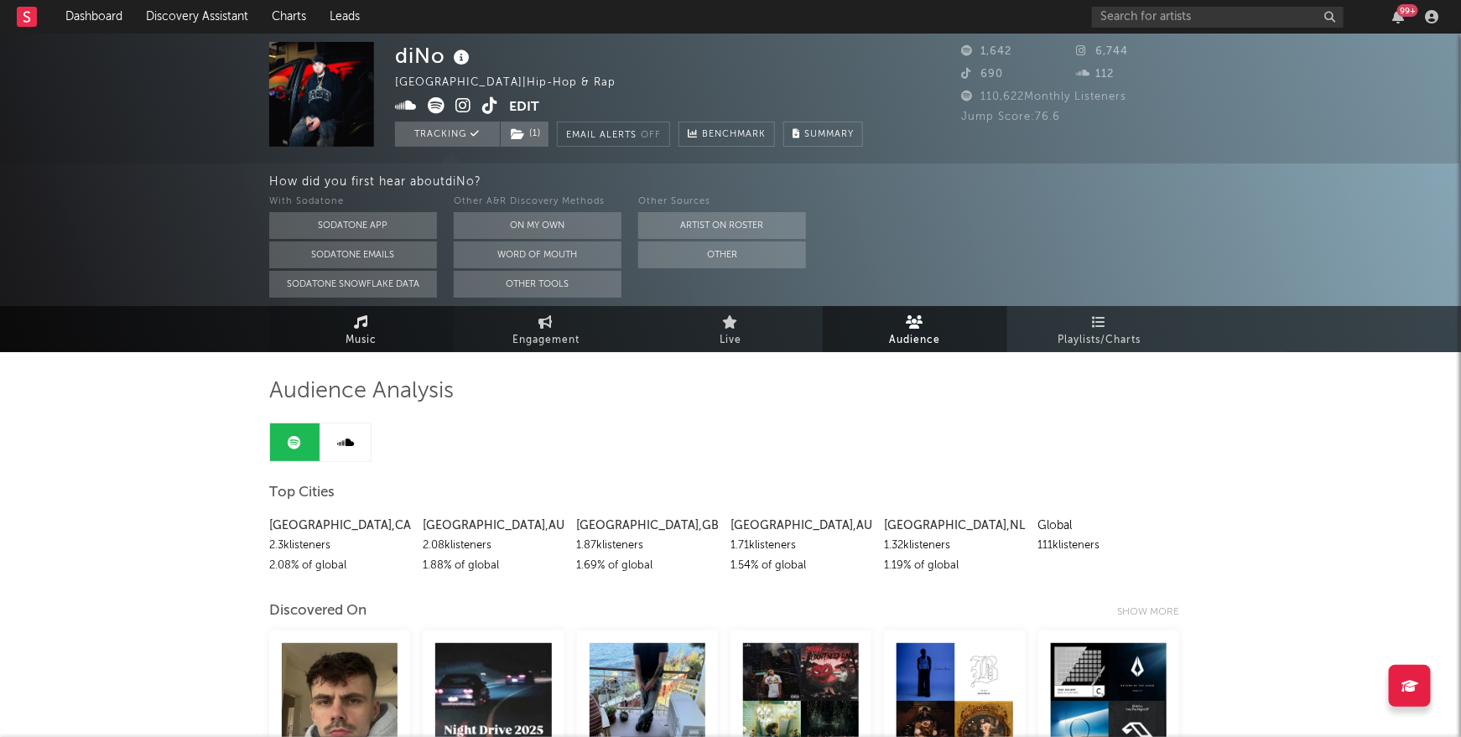
click at [378, 343] on link "Music" at bounding box center [361, 329] width 185 height 46
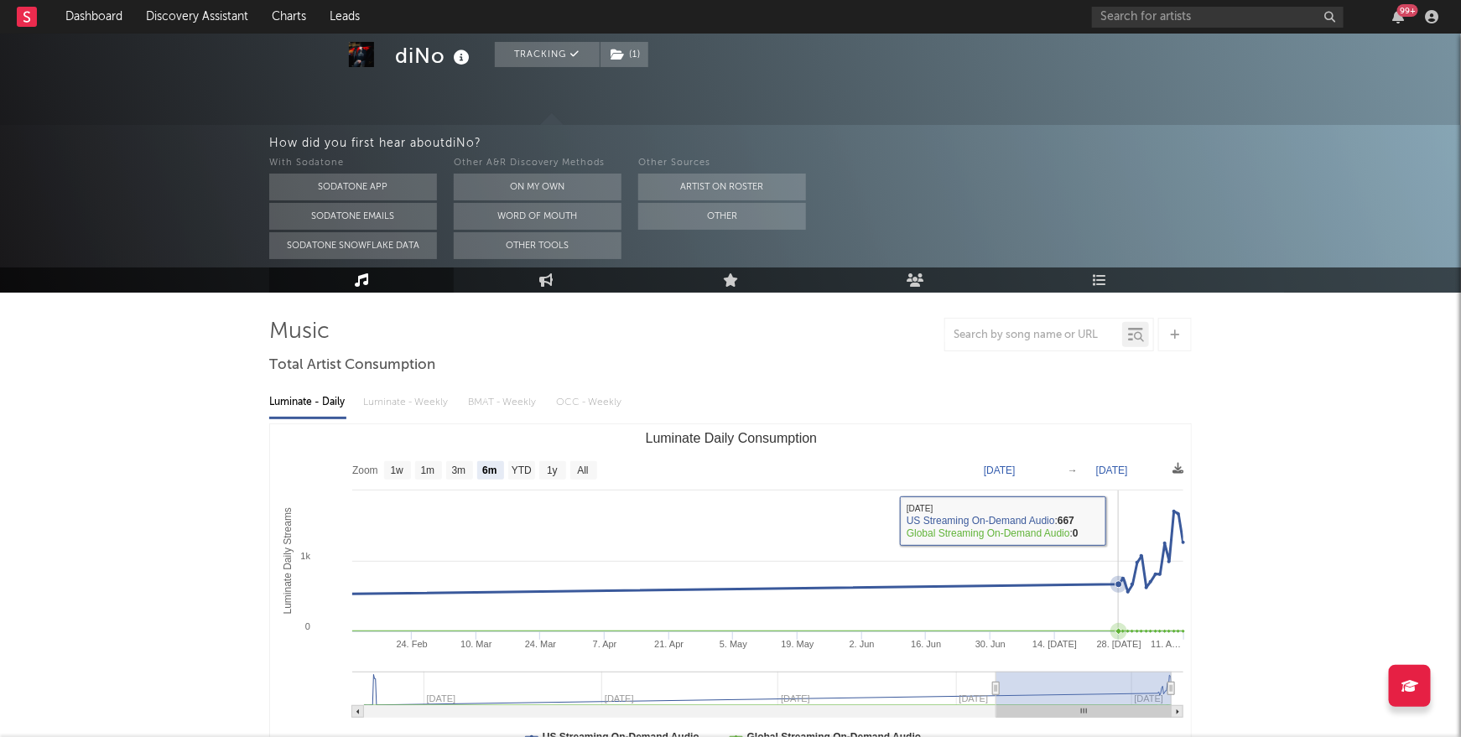
scroll to position [64, 0]
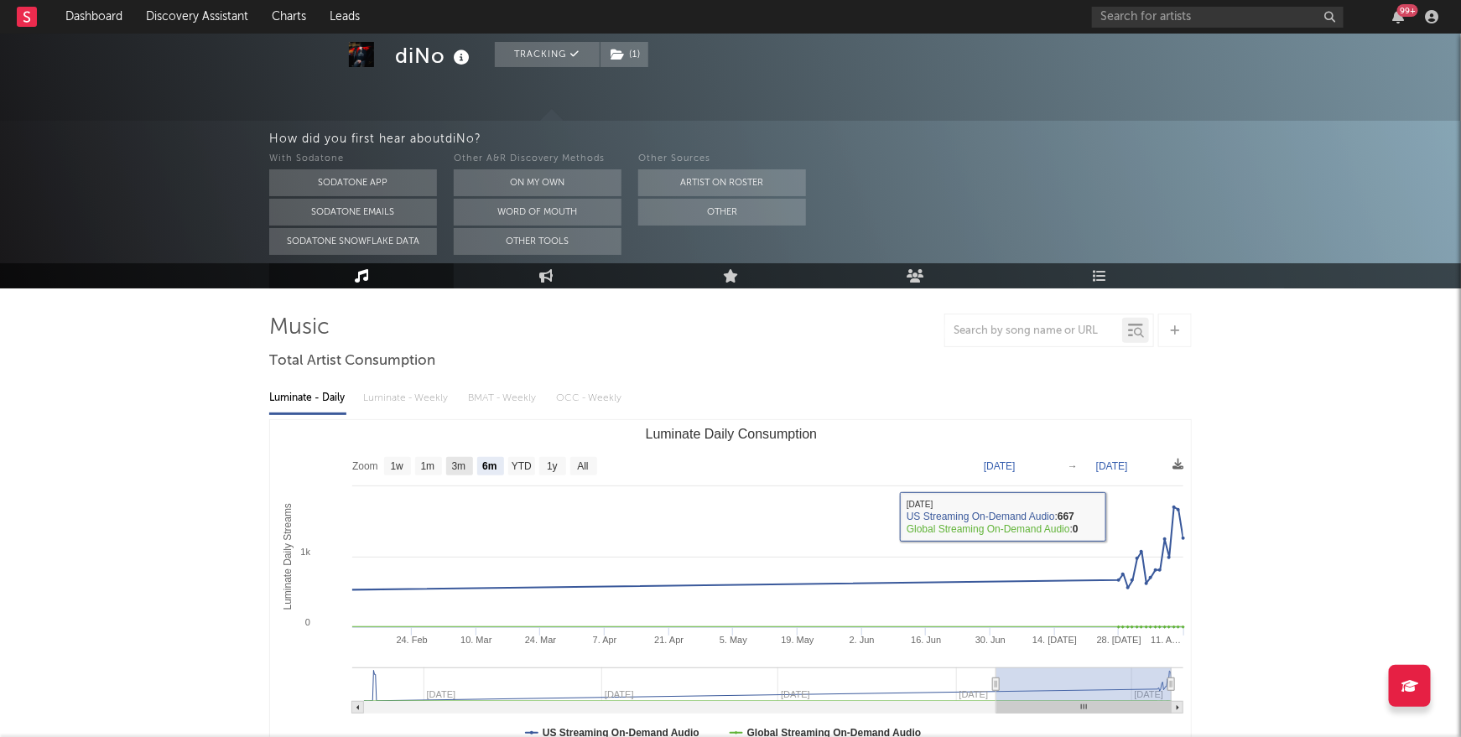
click at [460, 469] on text "3m" at bounding box center [459, 467] width 14 height 12
select select "3m"
type input "2025-05-11"
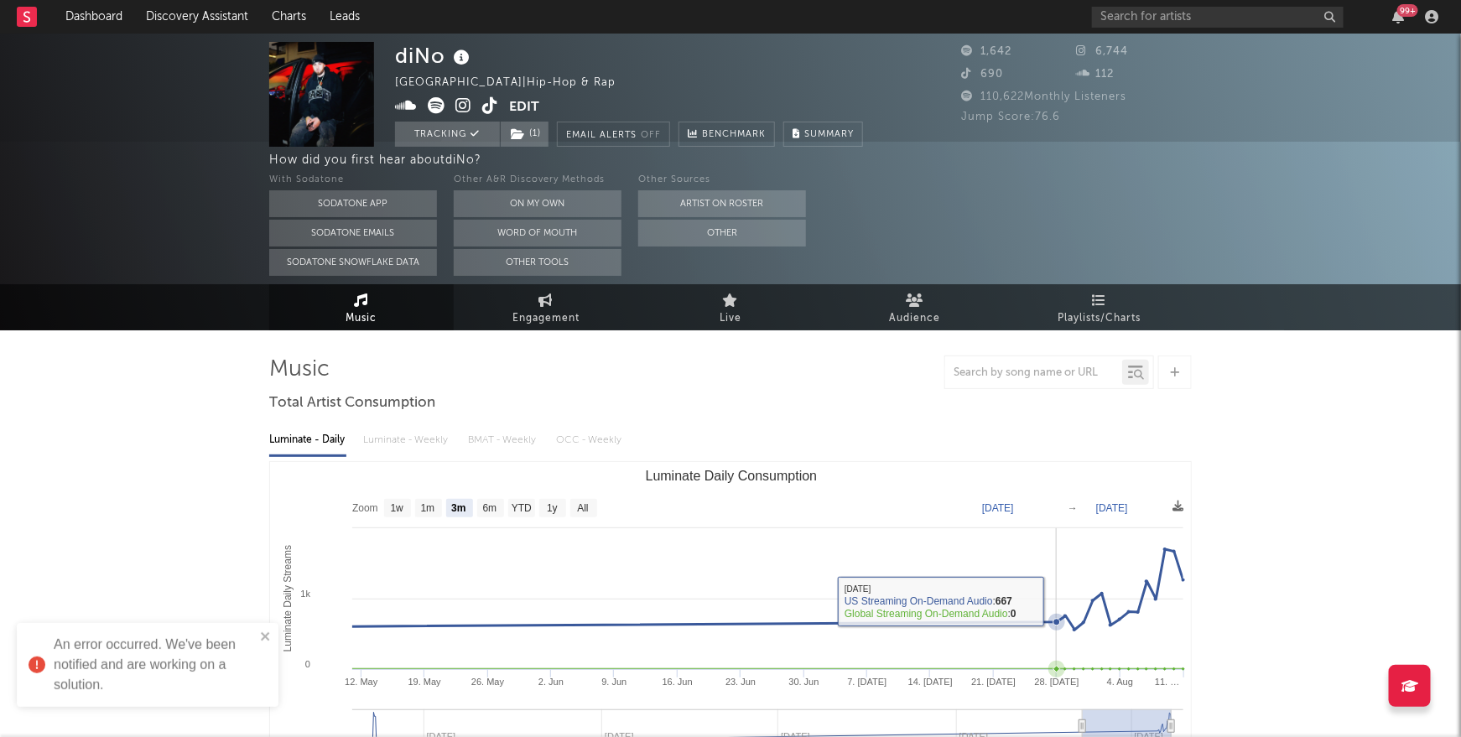
scroll to position [0, 0]
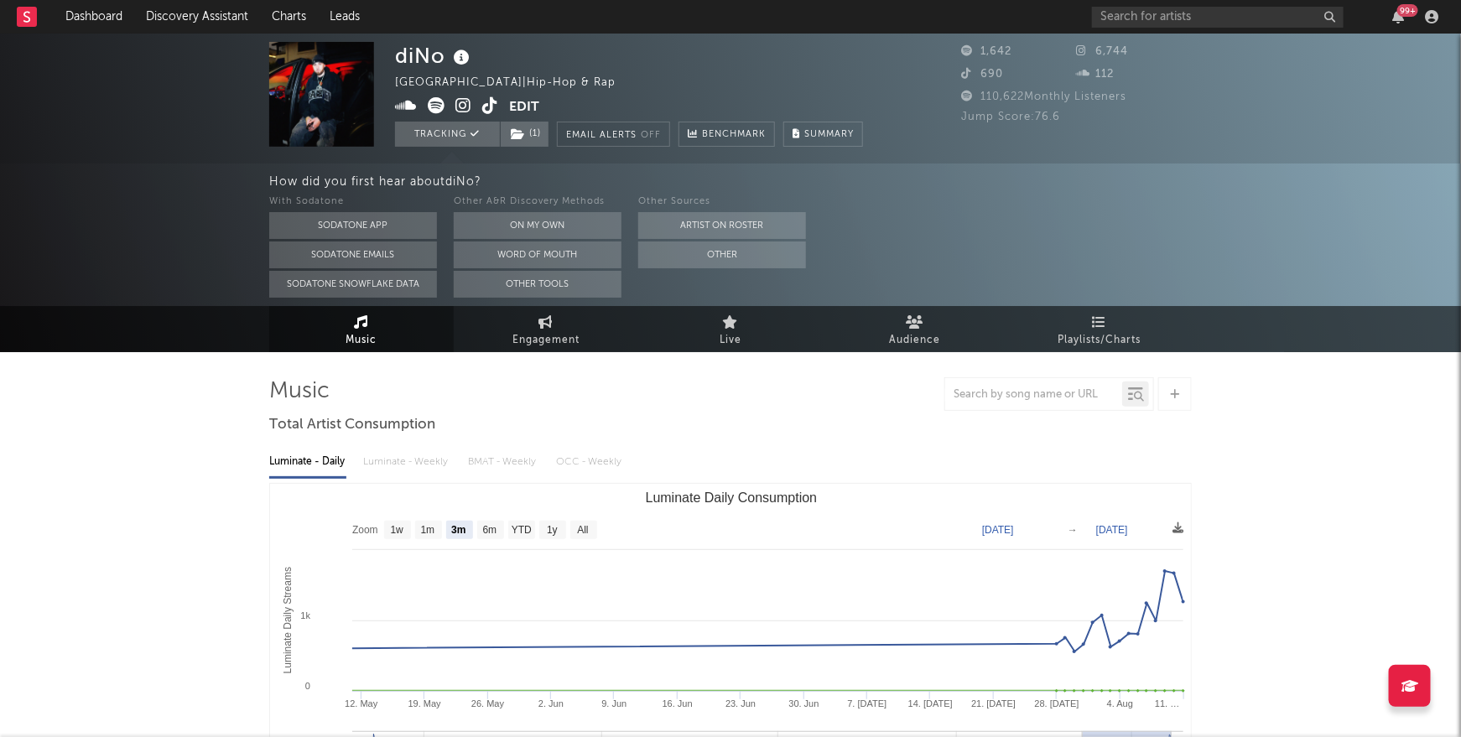
click at [465, 100] on icon at bounding box center [464, 105] width 16 height 17
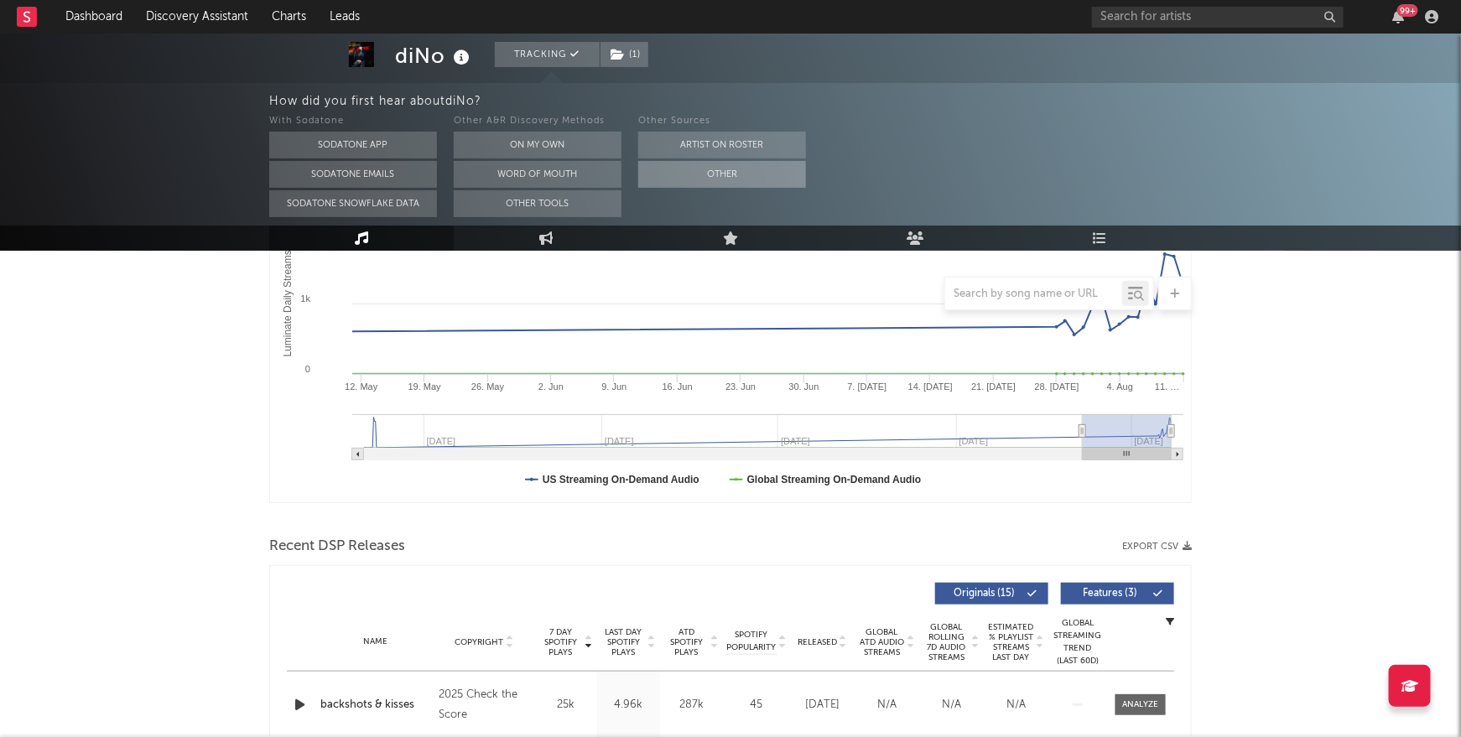
scroll to position [617, 0]
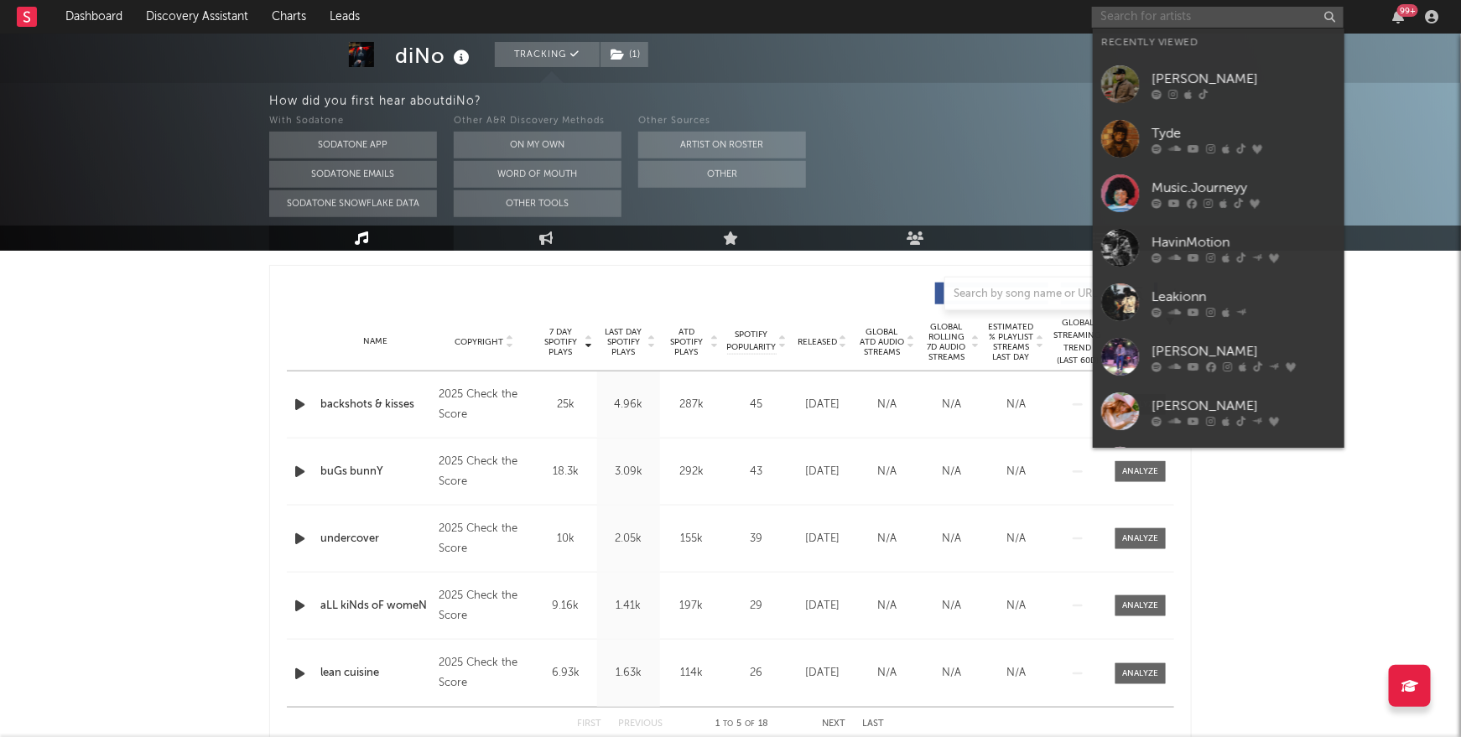
click at [1200, 18] on input "text" at bounding box center [1218, 17] width 252 height 21
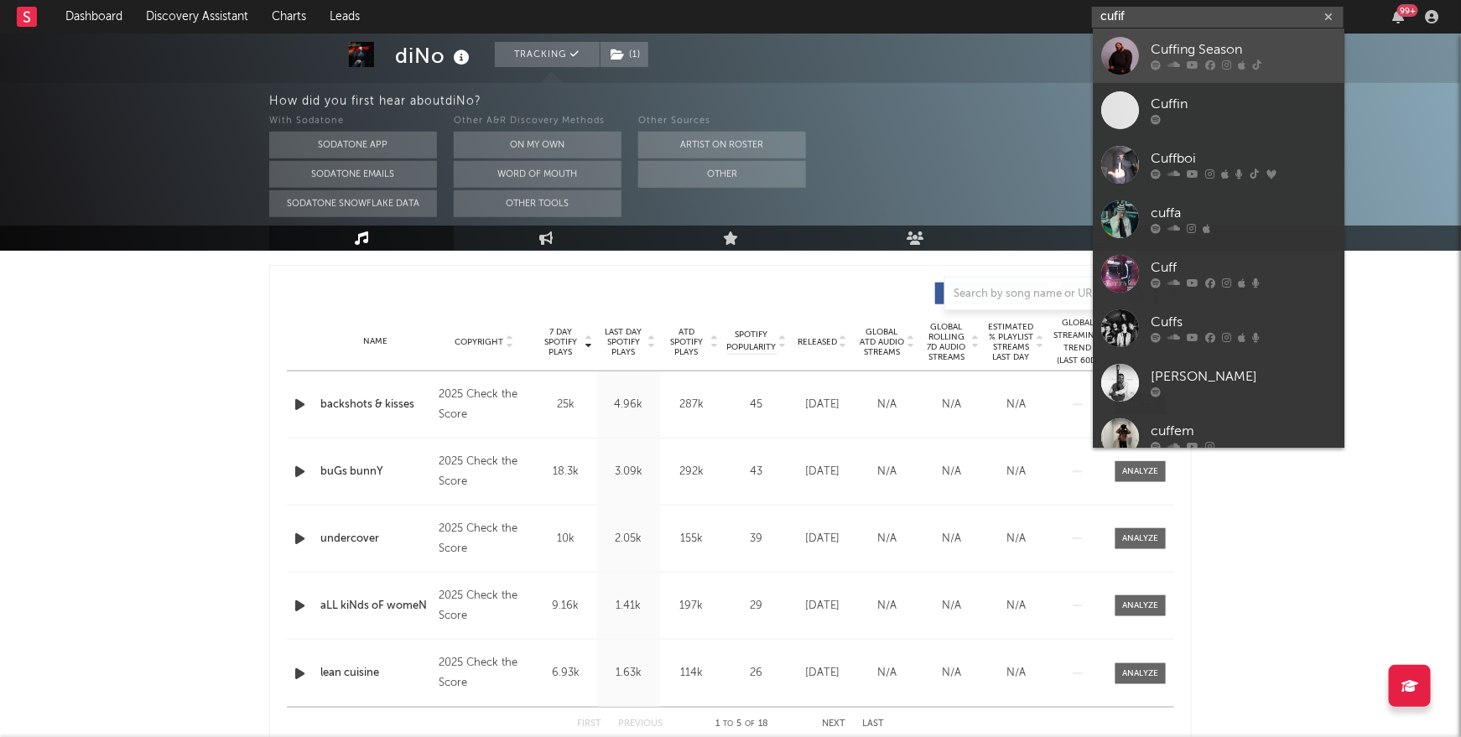
type input "cufif"
click at [1175, 38] on link "Cuffing Season" at bounding box center [1219, 56] width 252 height 55
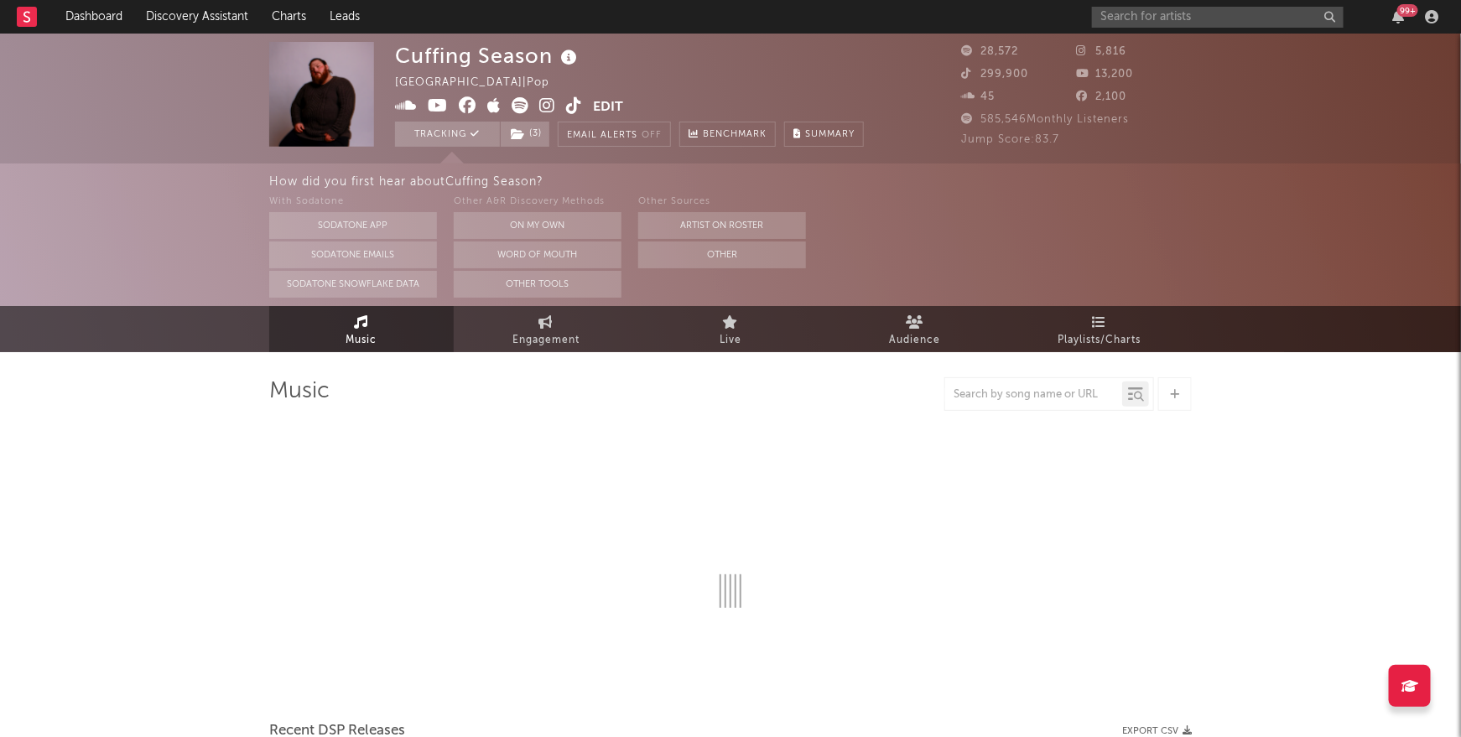
select select "6m"
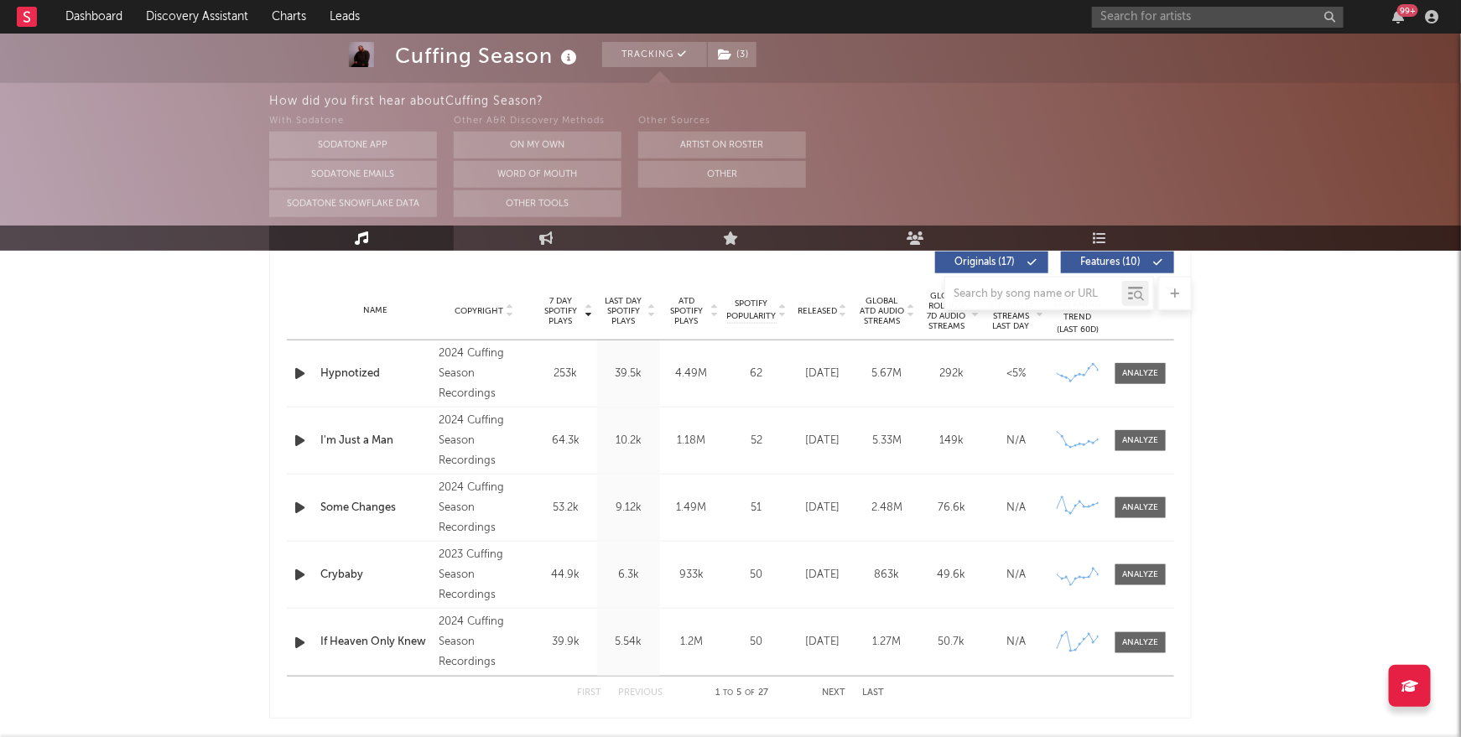
scroll to position [649, 0]
click at [830, 688] on button "Next" at bounding box center [833, 692] width 23 height 9
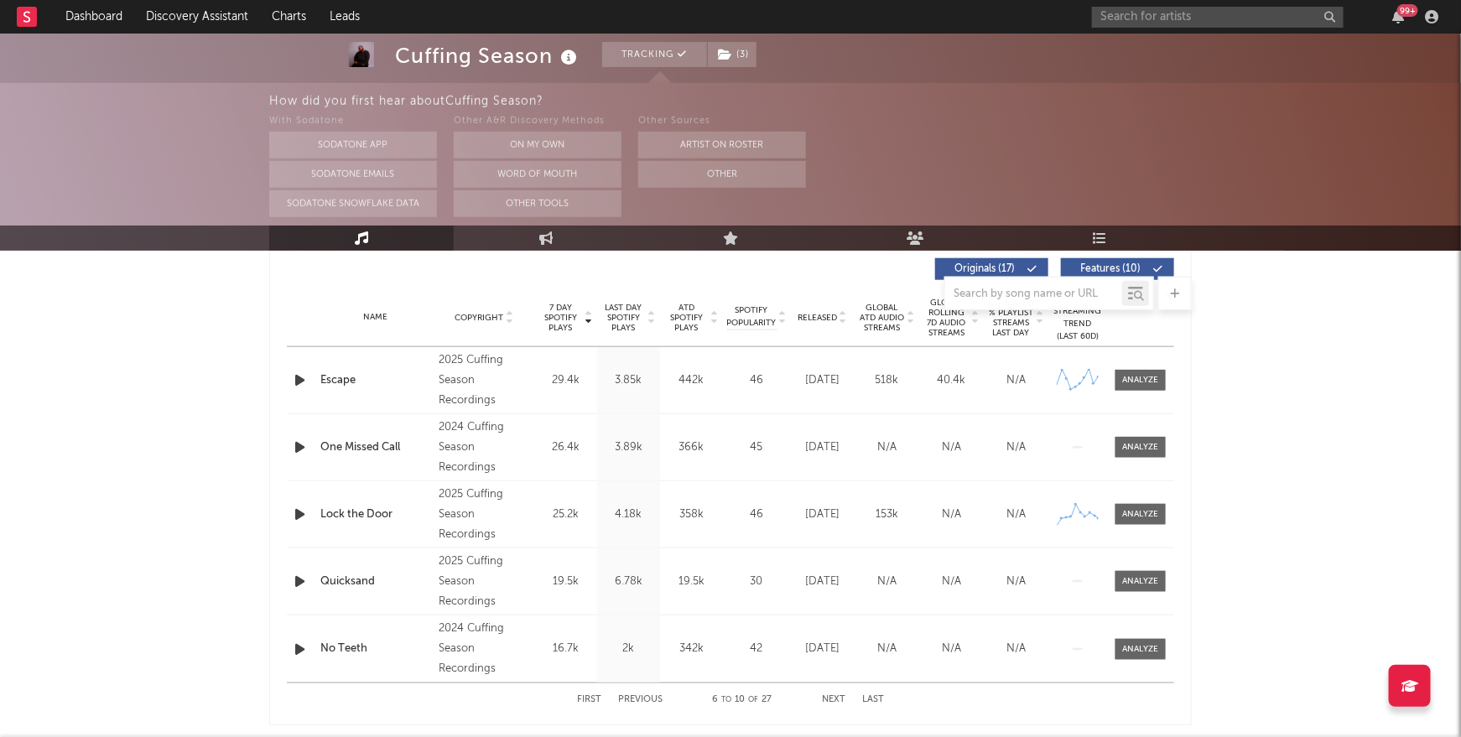
scroll to position [644, 0]
click at [593, 693] on button "First" at bounding box center [589, 697] width 24 height 9
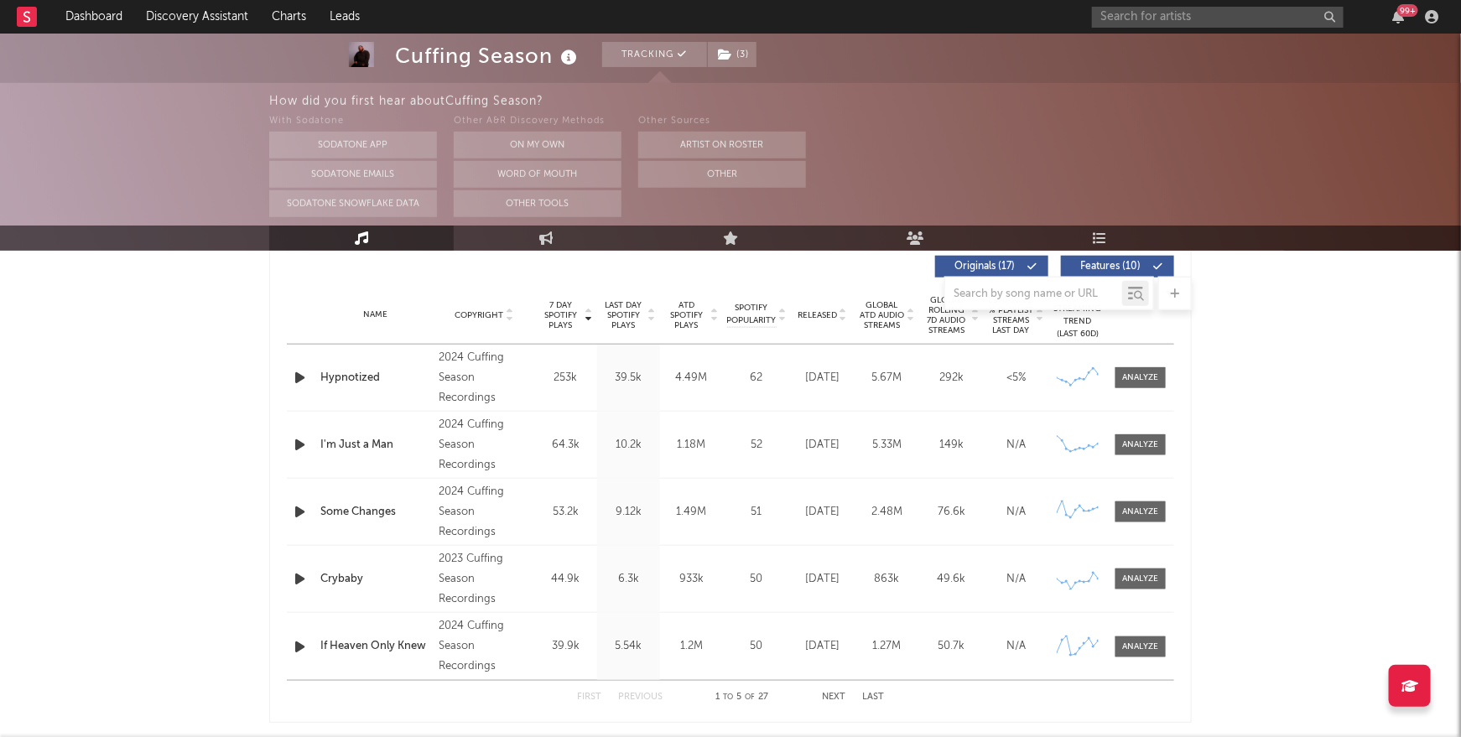
click at [837, 693] on button "Next" at bounding box center [833, 697] width 23 height 9
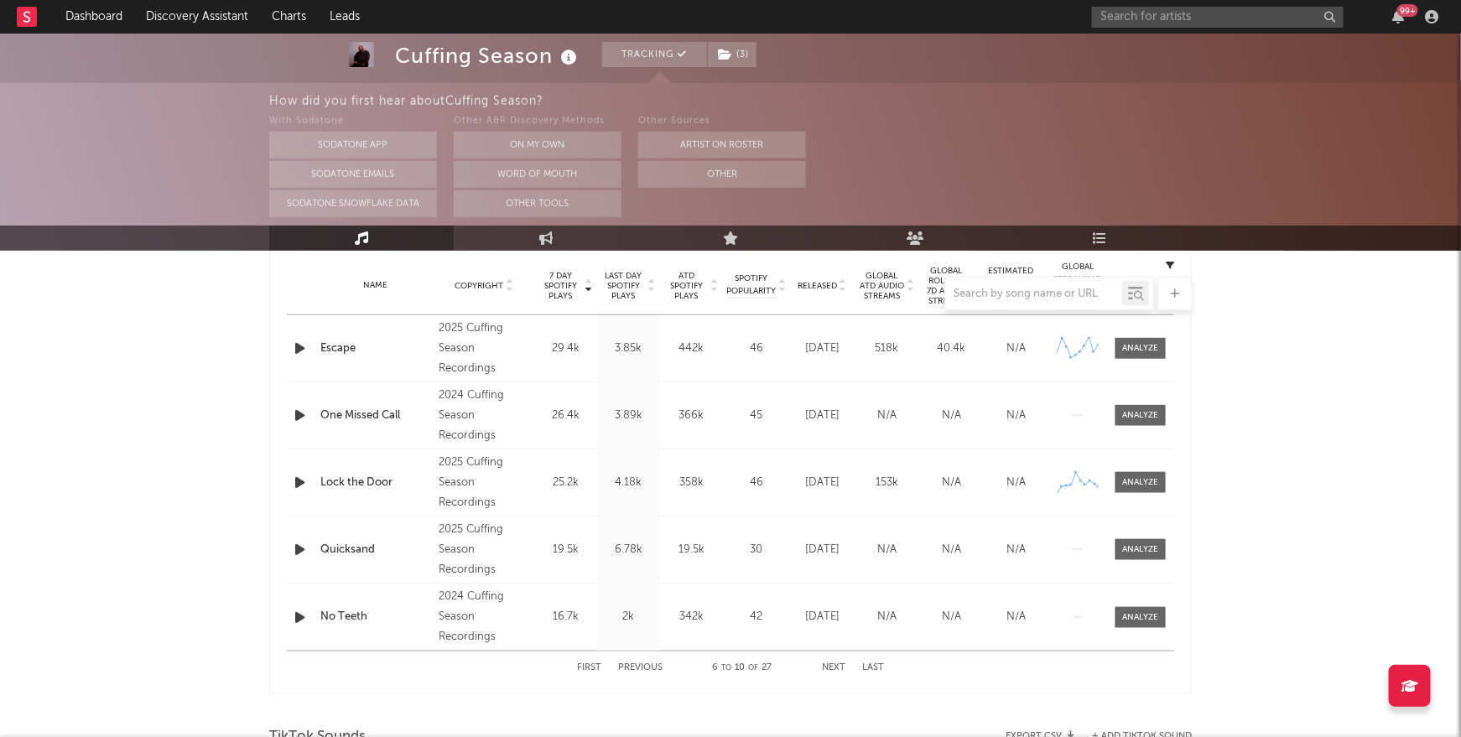
scroll to position [674, 0]
click at [839, 664] on button "Next" at bounding box center [833, 667] width 23 height 9
click at [838, 663] on button "Next" at bounding box center [833, 667] width 23 height 9
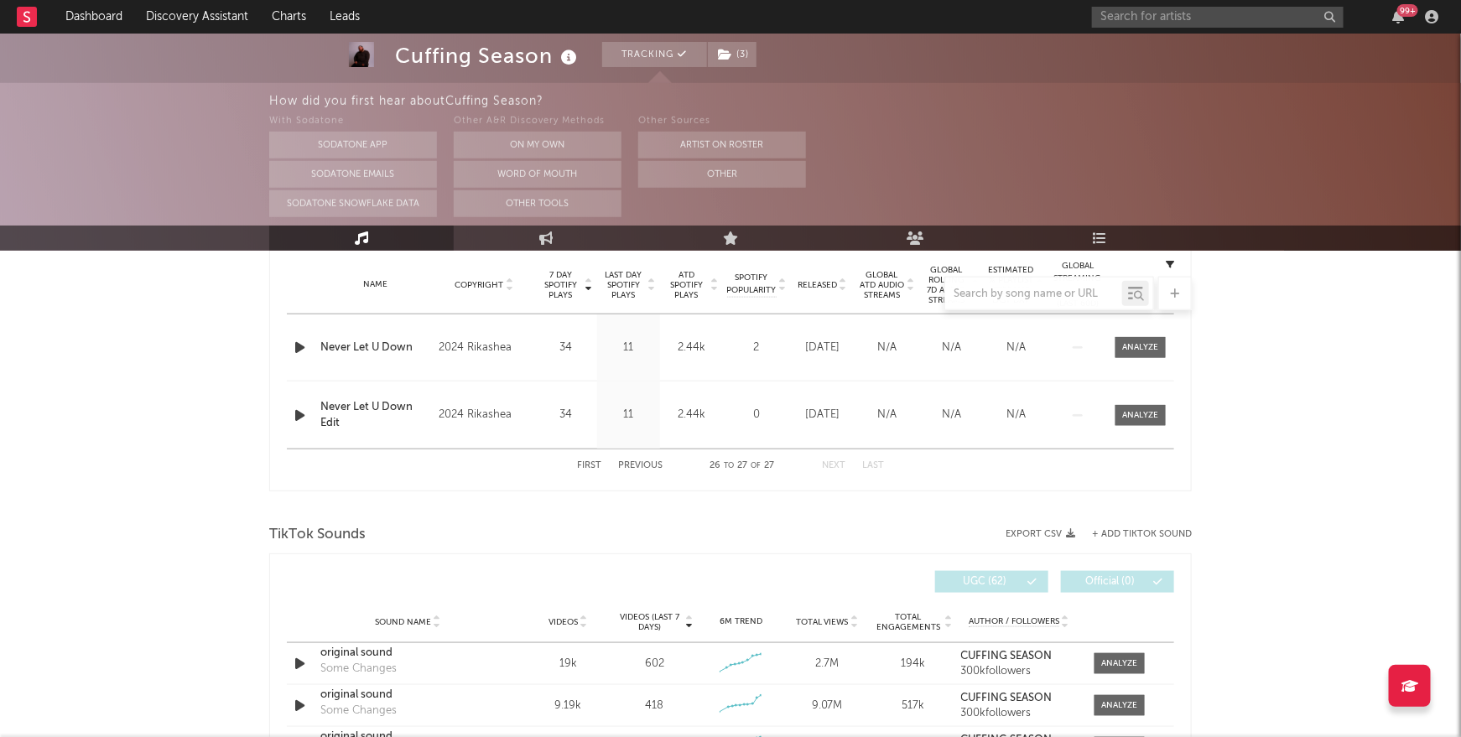
click at [651, 464] on button "Previous" at bounding box center [640, 465] width 44 height 9
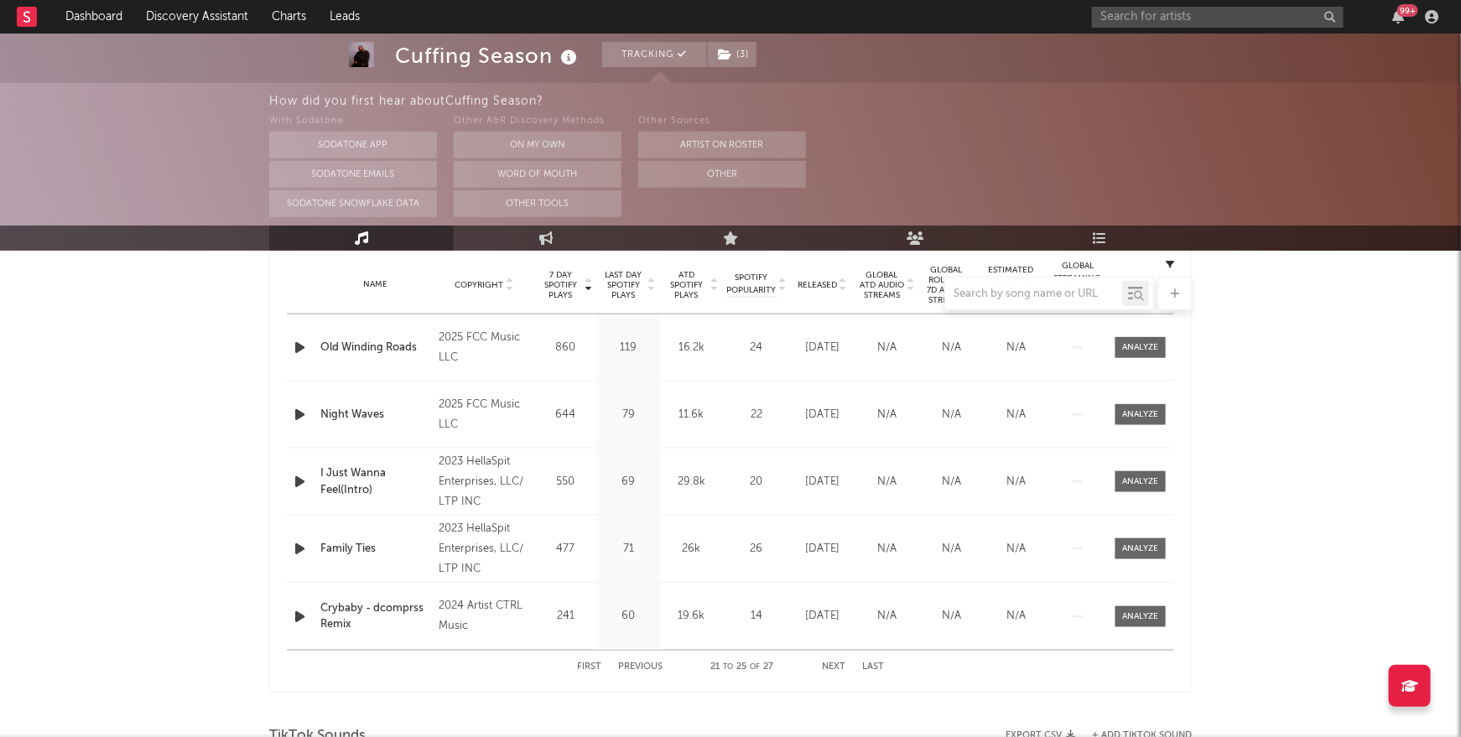
click at [834, 666] on button "Next" at bounding box center [833, 667] width 23 height 9
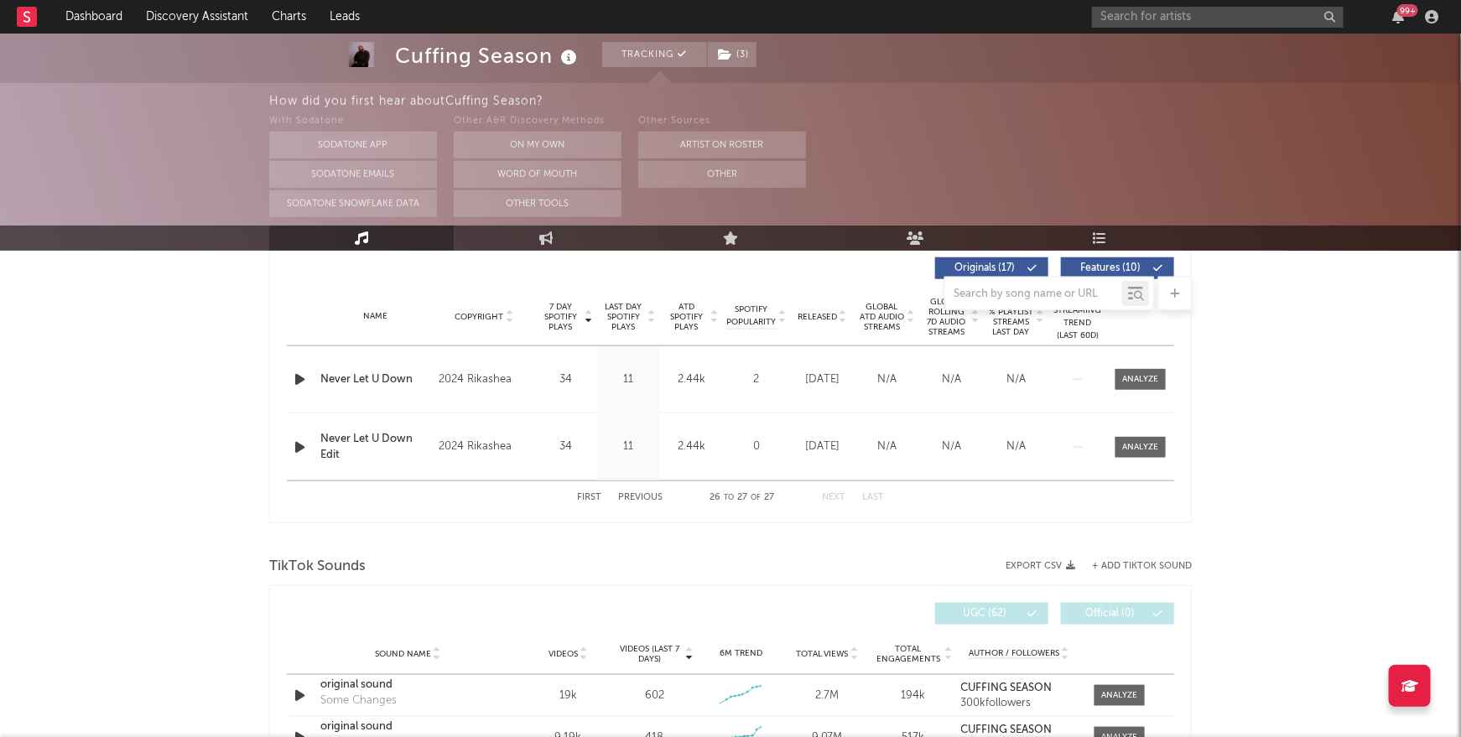
scroll to position [641, 0]
click at [654, 495] on button "Previous" at bounding box center [640, 499] width 44 height 9
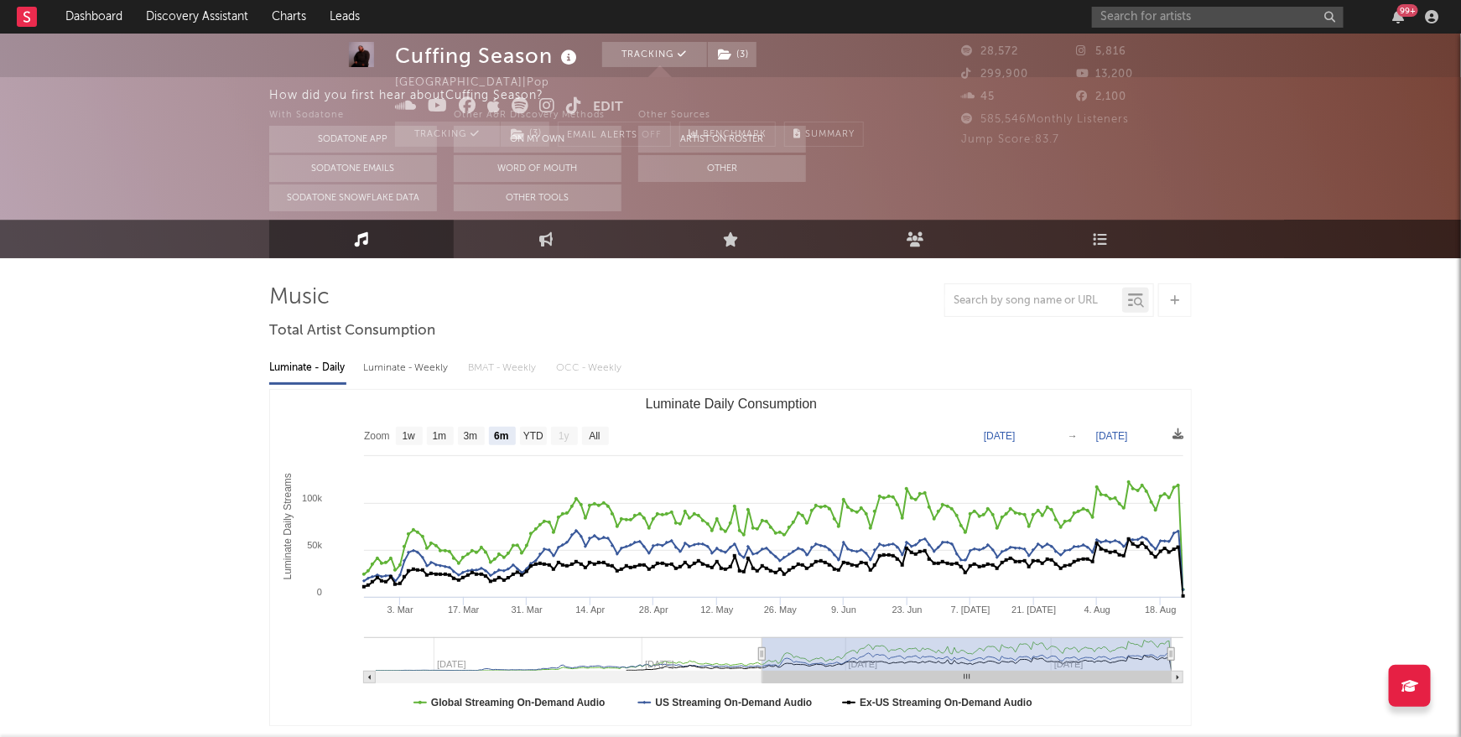
scroll to position [0, 0]
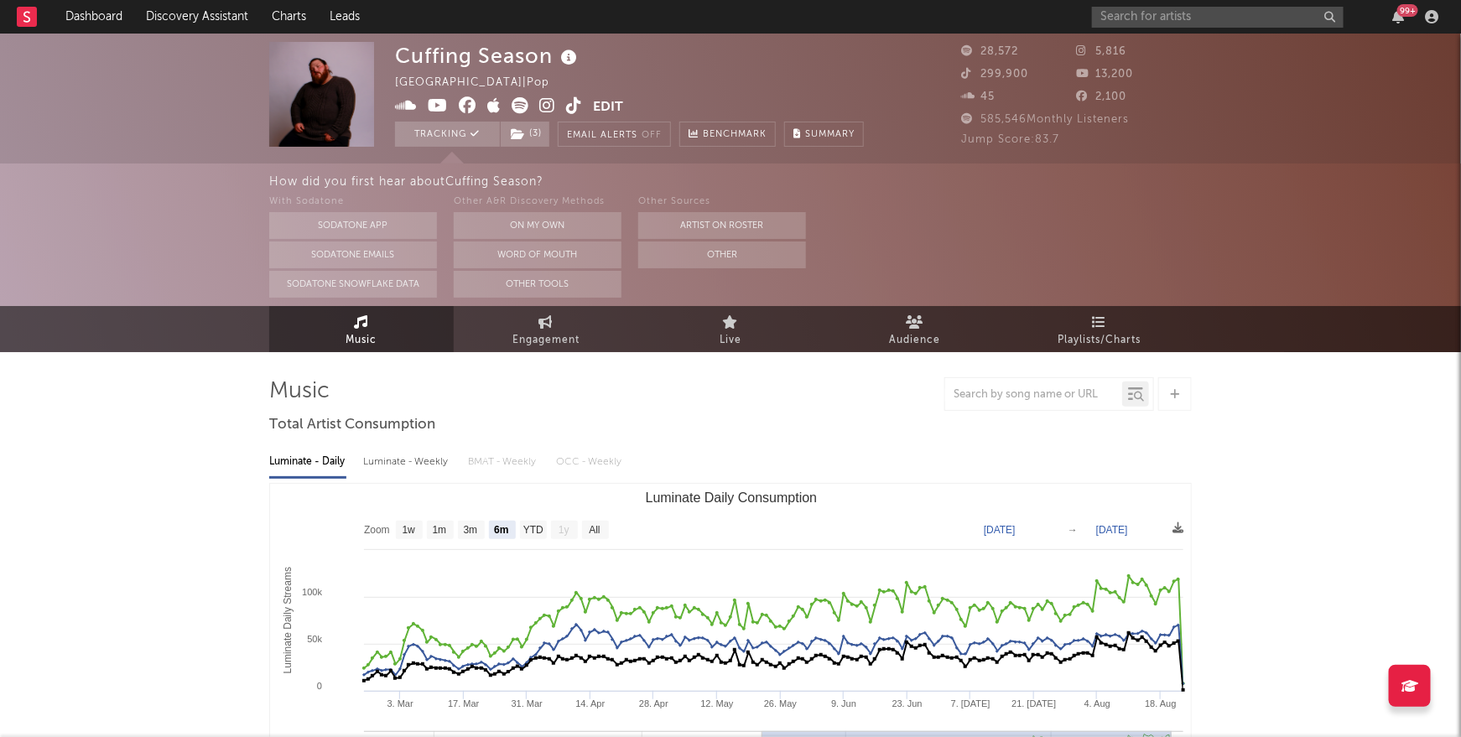
click at [518, 107] on icon at bounding box center [520, 105] width 17 height 17
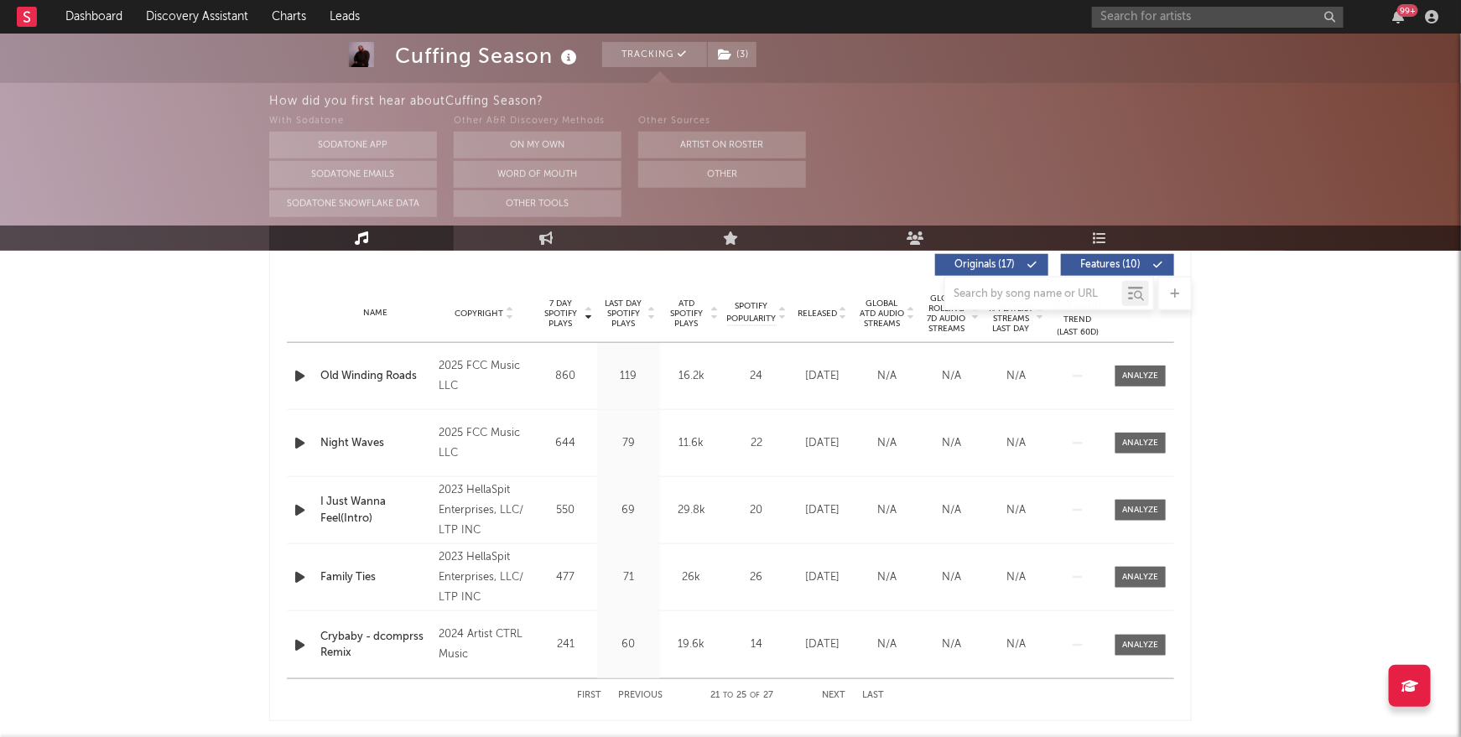
scroll to position [662, 0]
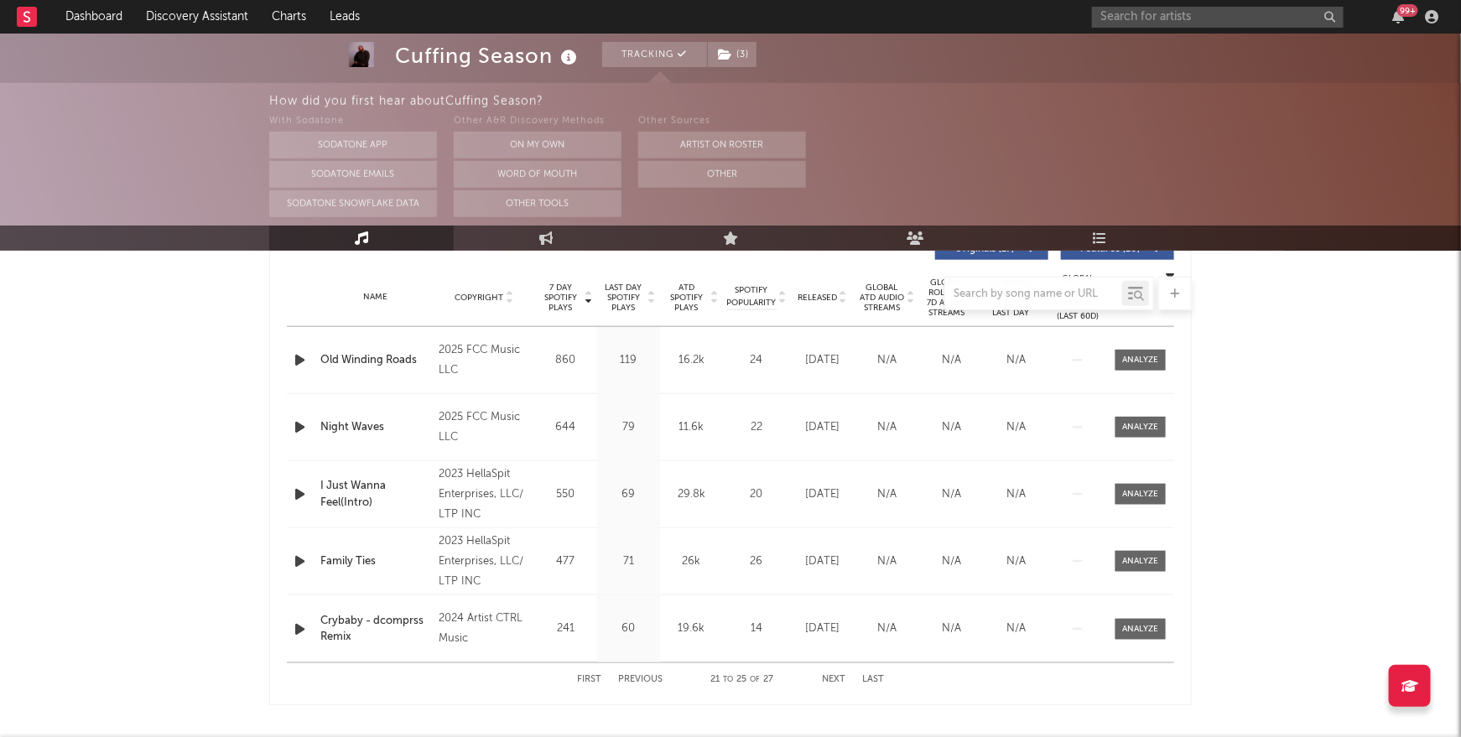
click at [650, 677] on button "Previous" at bounding box center [640, 679] width 44 height 9
click at [340, 489] on div "Silverlinings" at bounding box center [375, 495] width 110 height 17
click at [362, 424] on div "A Ways To Go" at bounding box center [375, 427] width 110 height 17
click at [367, 357] on div "Never Let You Down" at bounding box center [375, 360] width 110 height 17
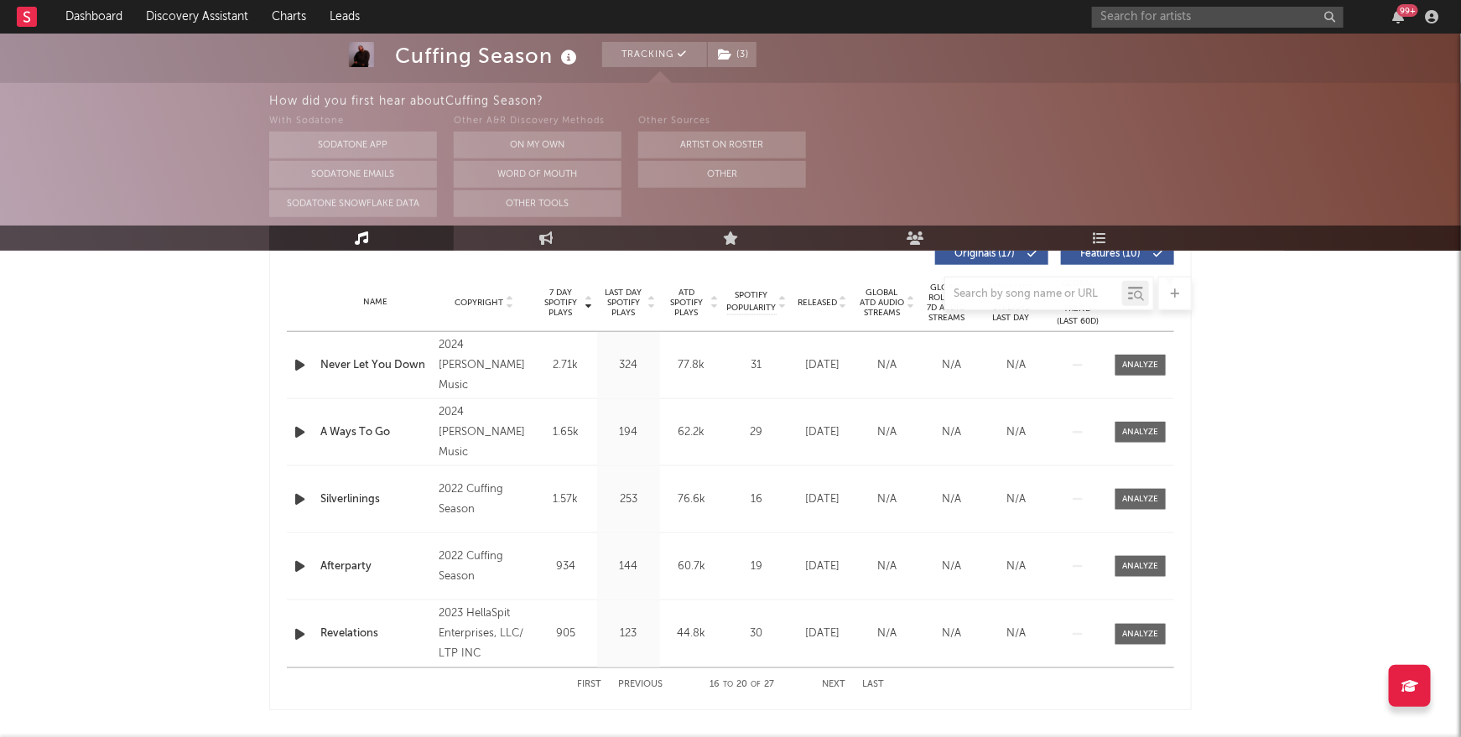
click at [641, 684] on button "Previous" at bounding box center [640, 684] width 44 height 9
click at [833, 684] on button "Next" at bounding box center [833, 684] width 23 height 9
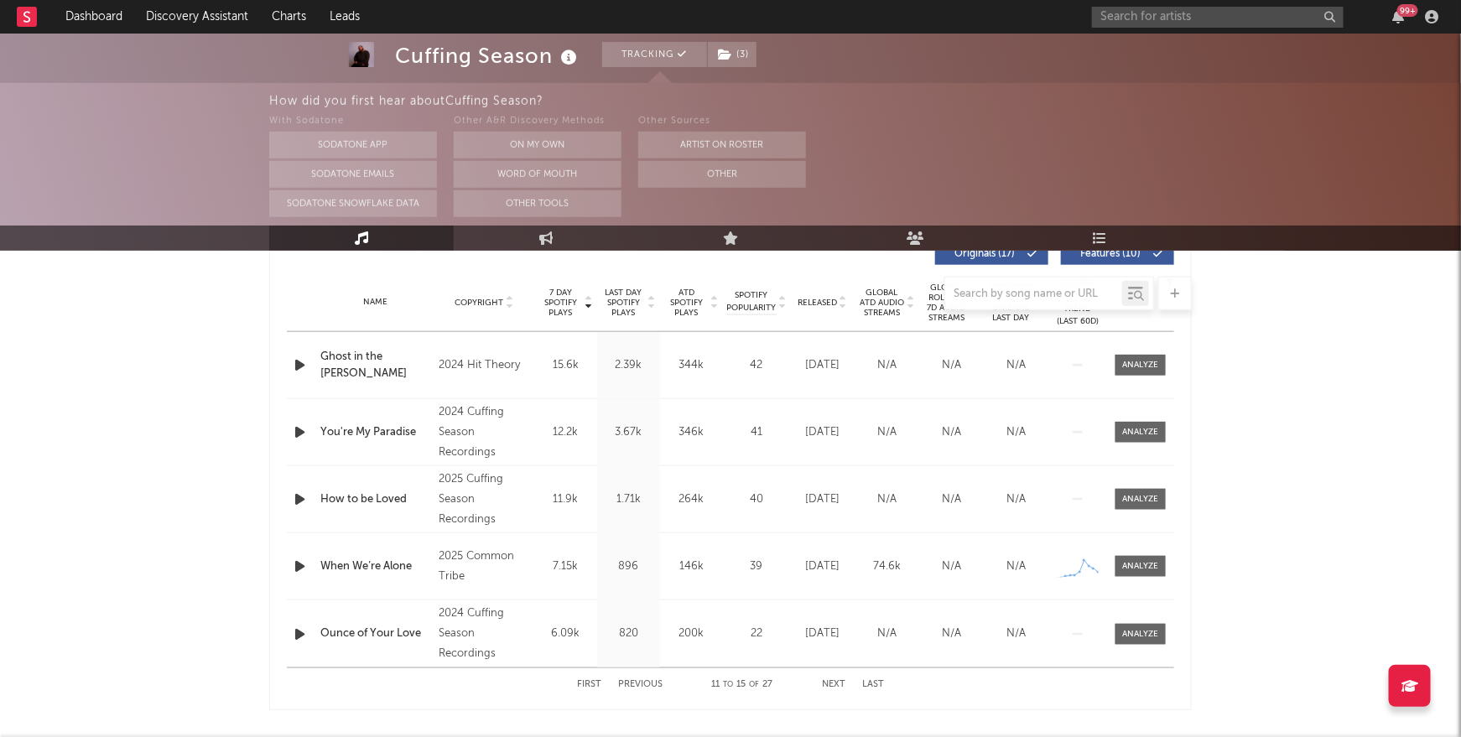
click at [833, 684] on button "Next" at bounding box center [833, 684] width 23 height 9
click at [646, 681] on button "Previous" at bounding box center [640, 684] width 44 height 9
click at [296, 363] on icon "button" at bounding box center [300, 365] width 18 height 21
click at [302, 364] on icon "button" at bounding box center [299, 365] width 16 height 21
click at [356, 364] on div "Ghost in the Holler" at bounding box center [375, 365] width 110 height 33
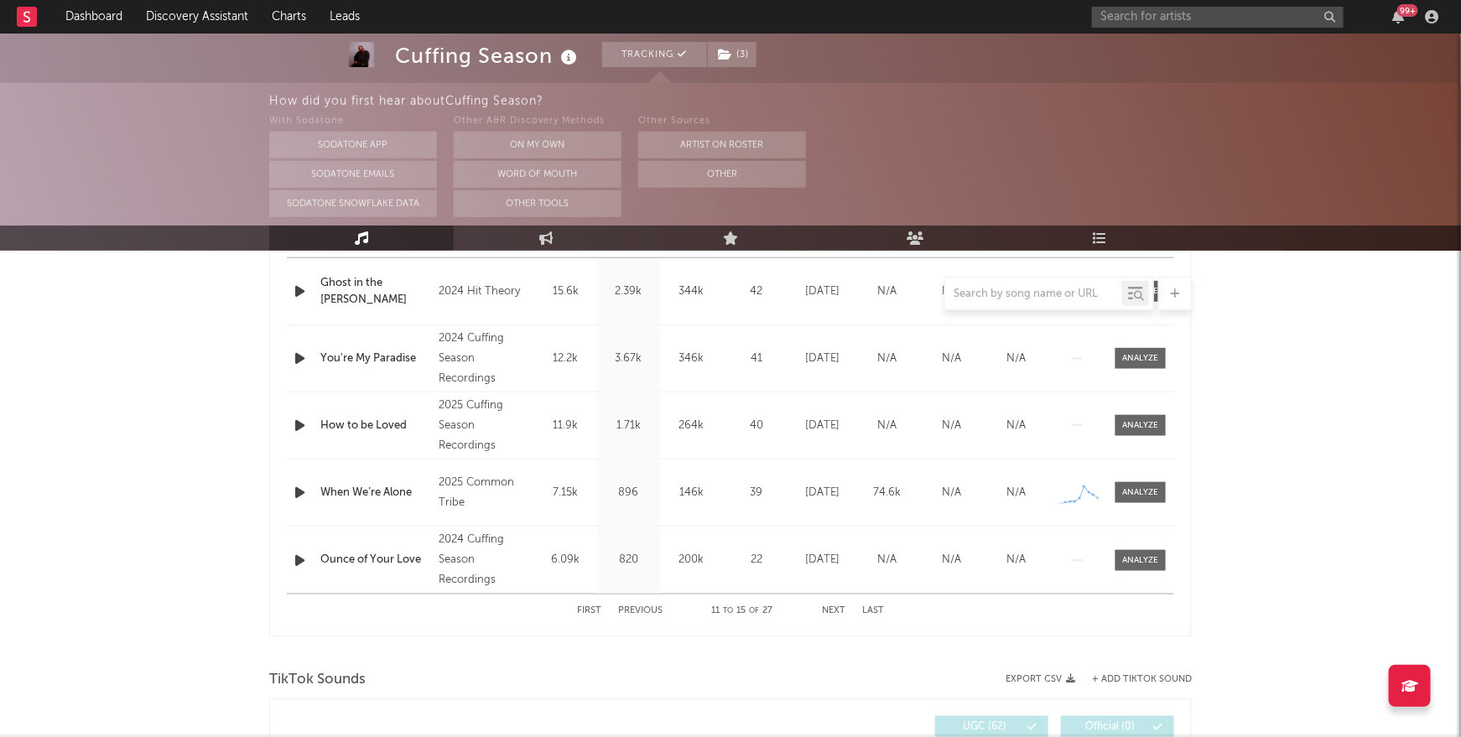
scroll to position [754, 0]
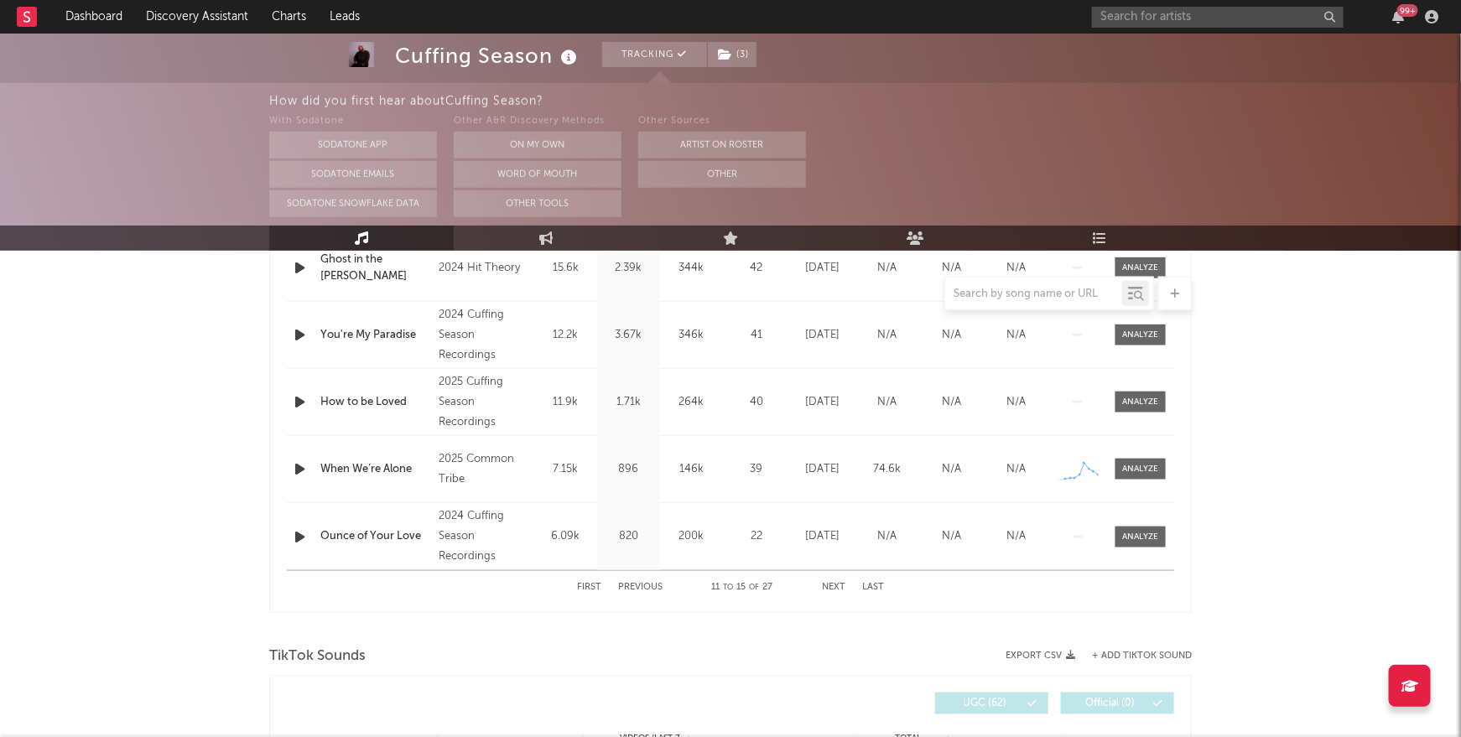
click at [387, 532] on div "Ounce of Your Love" at bounding box center [375, 536] width 110 height 17
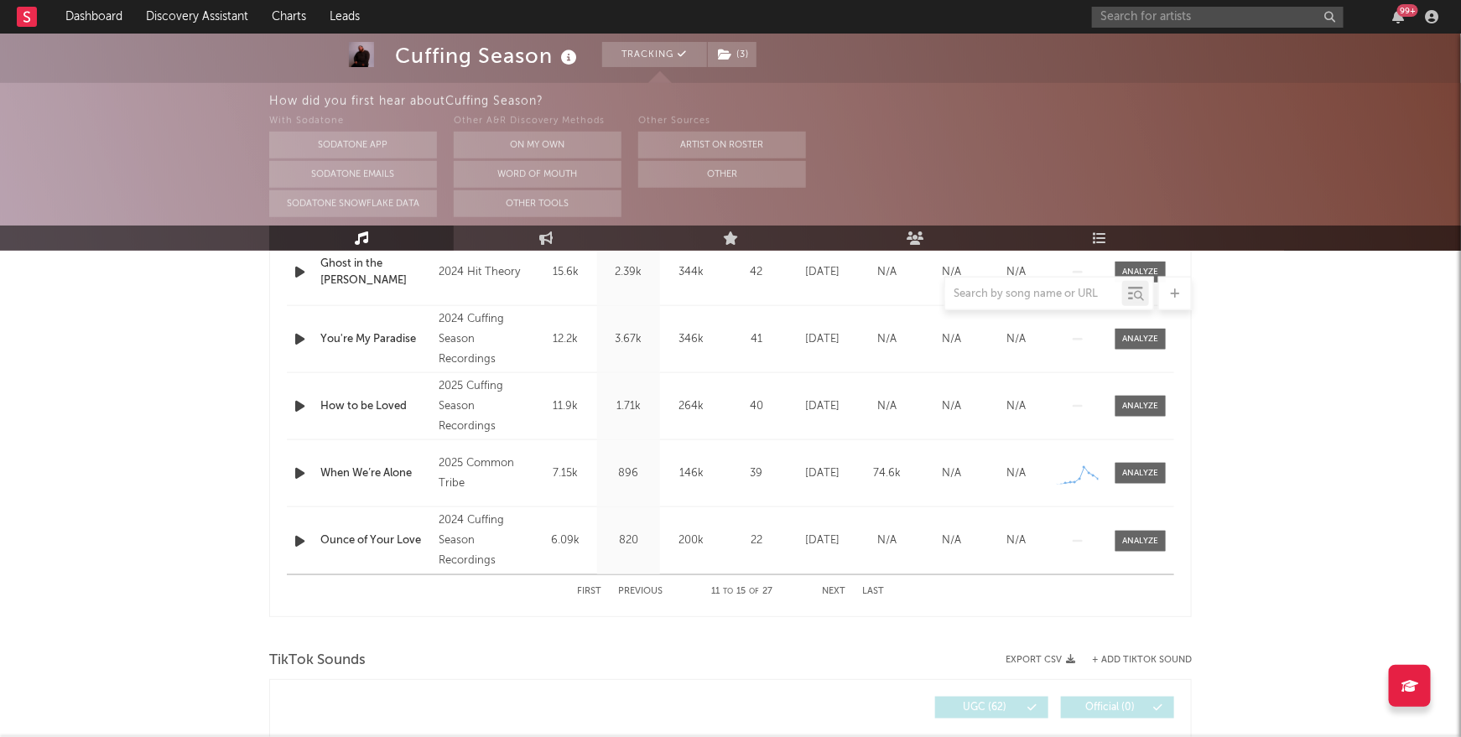
scroll to position [701, 0]
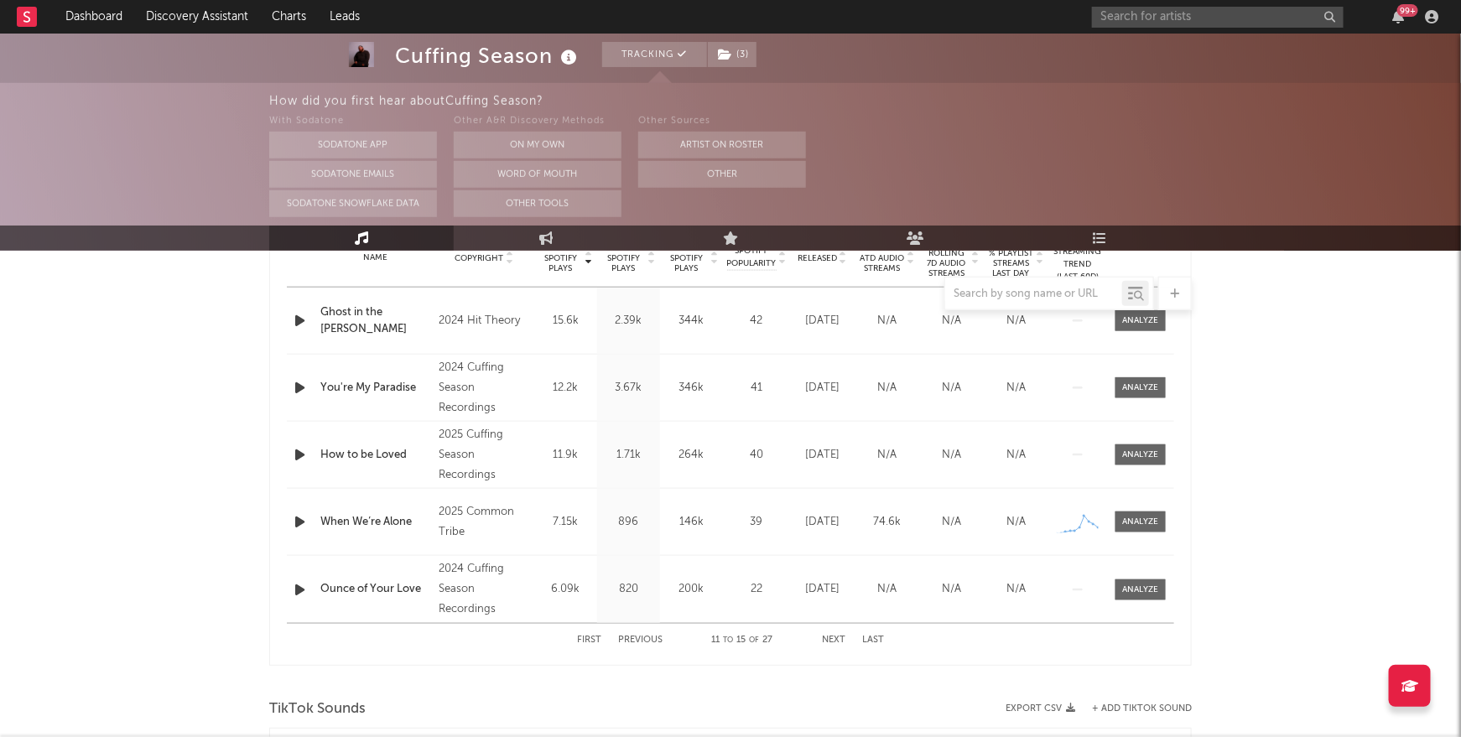
click at [380, 522] on div "When We’re Alone" at bounding box center [375, 522] width 110 height 17
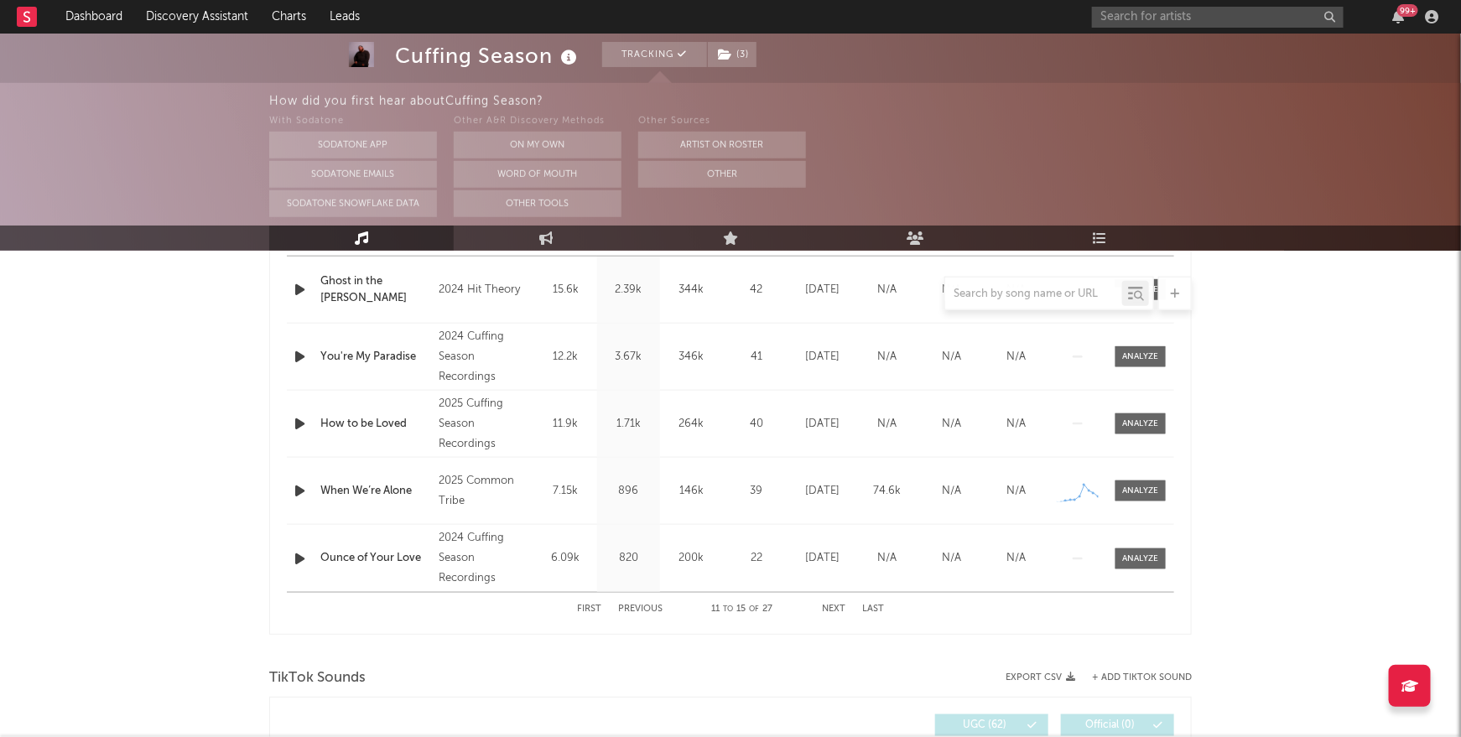
scroll to position [749, 0]
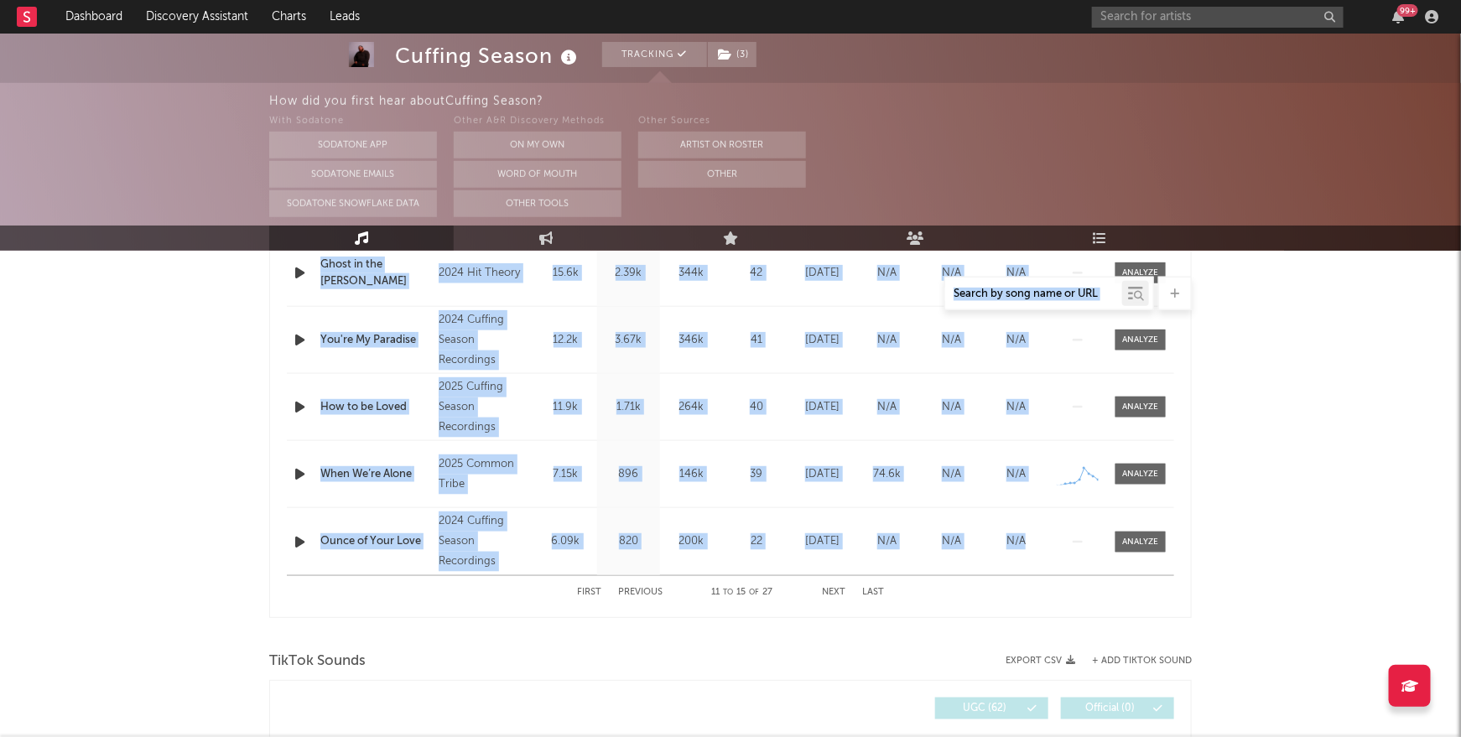
drag, startPoint x: 1115, startPoint y: 523, endPoint x: 305, endPoint y: 292, distance: 842.5
click at [305, 292] on div "Cuffing Season Tracking ( 3 ) United States | Pop Edit Tracking ( 3 ) Email Ale…" at bounding box center [730, 626] width 1461 height 2685
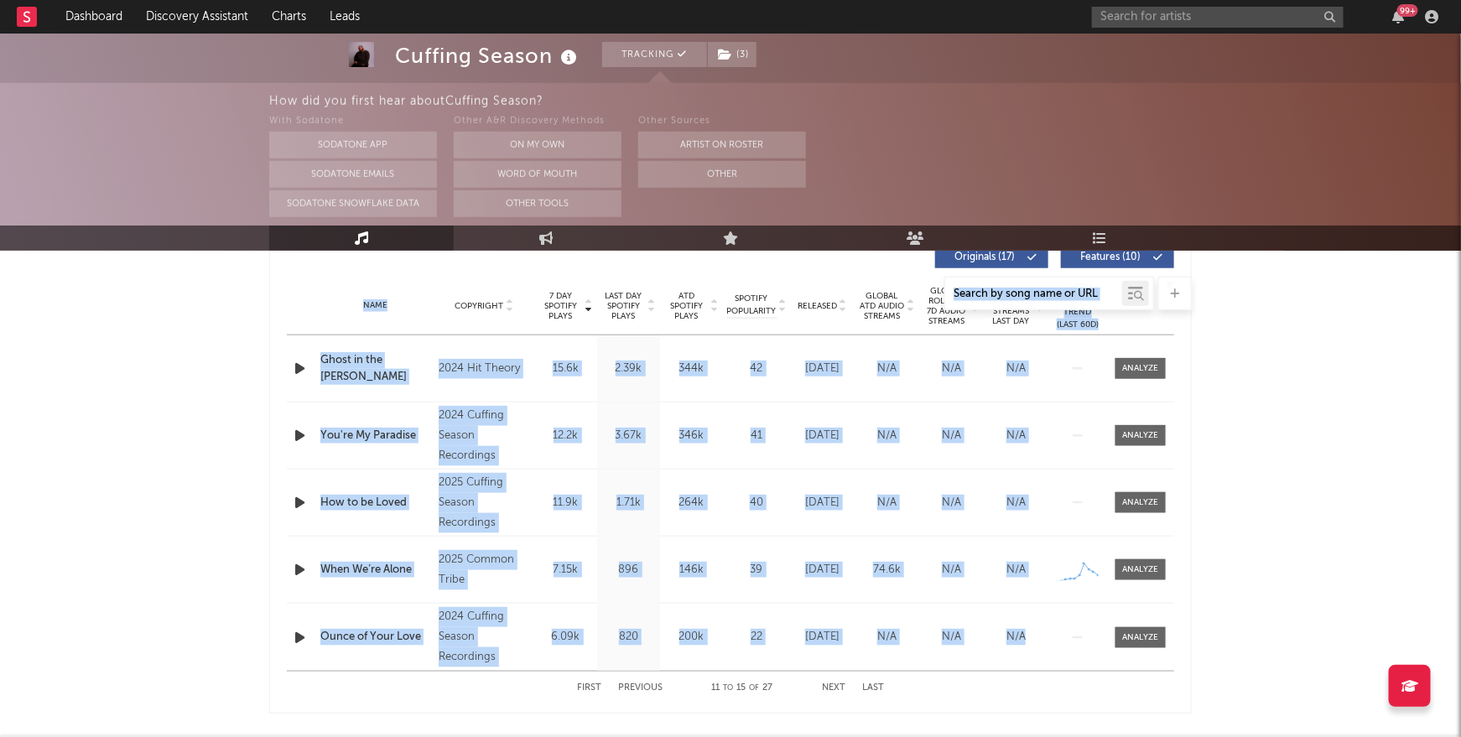
scroll to position [674, 0]
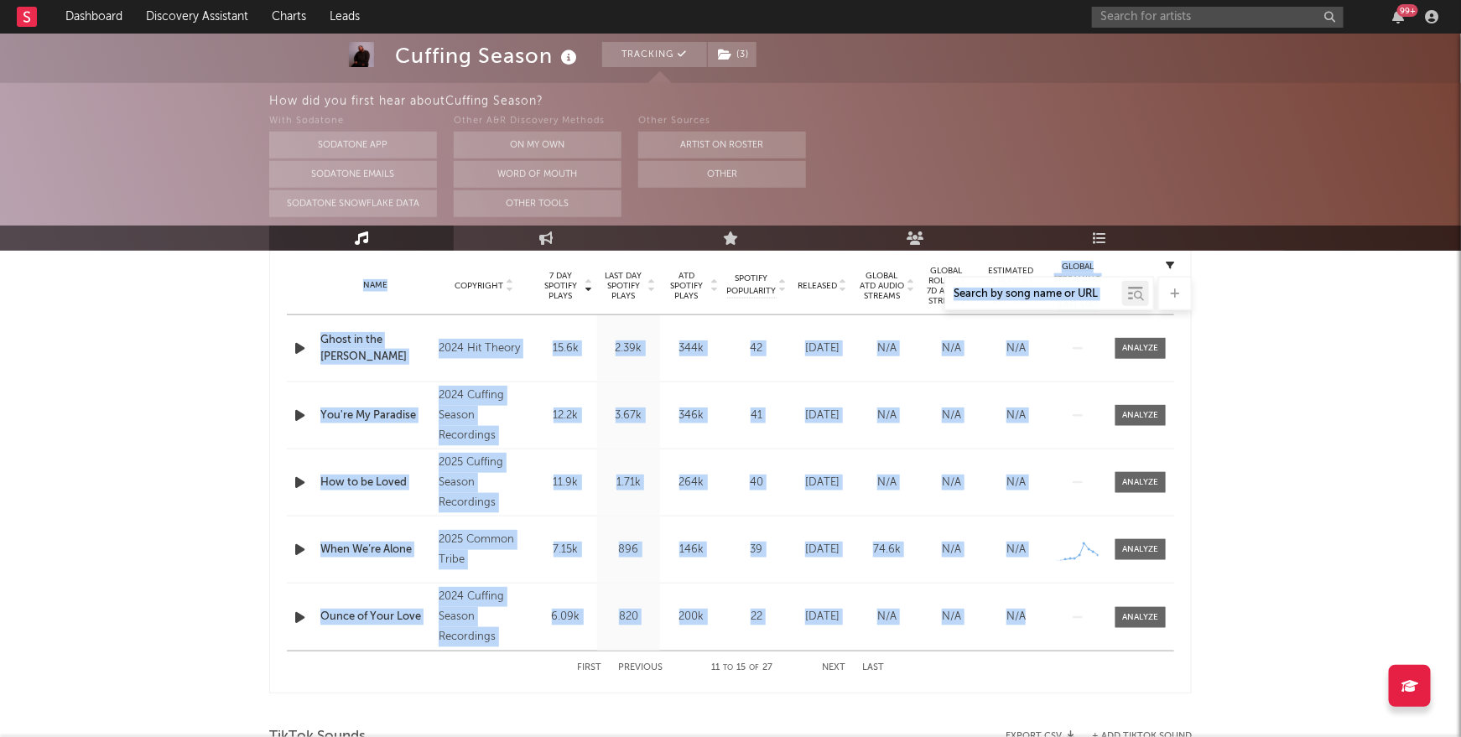
copy div "Total Artist Consumption Luminate - Daily Luminate - Weekly BMAT - Weekly OCC -…"
click at [638, 665] on button "Previous" at bounding box center [640, 668] width 44 height 9
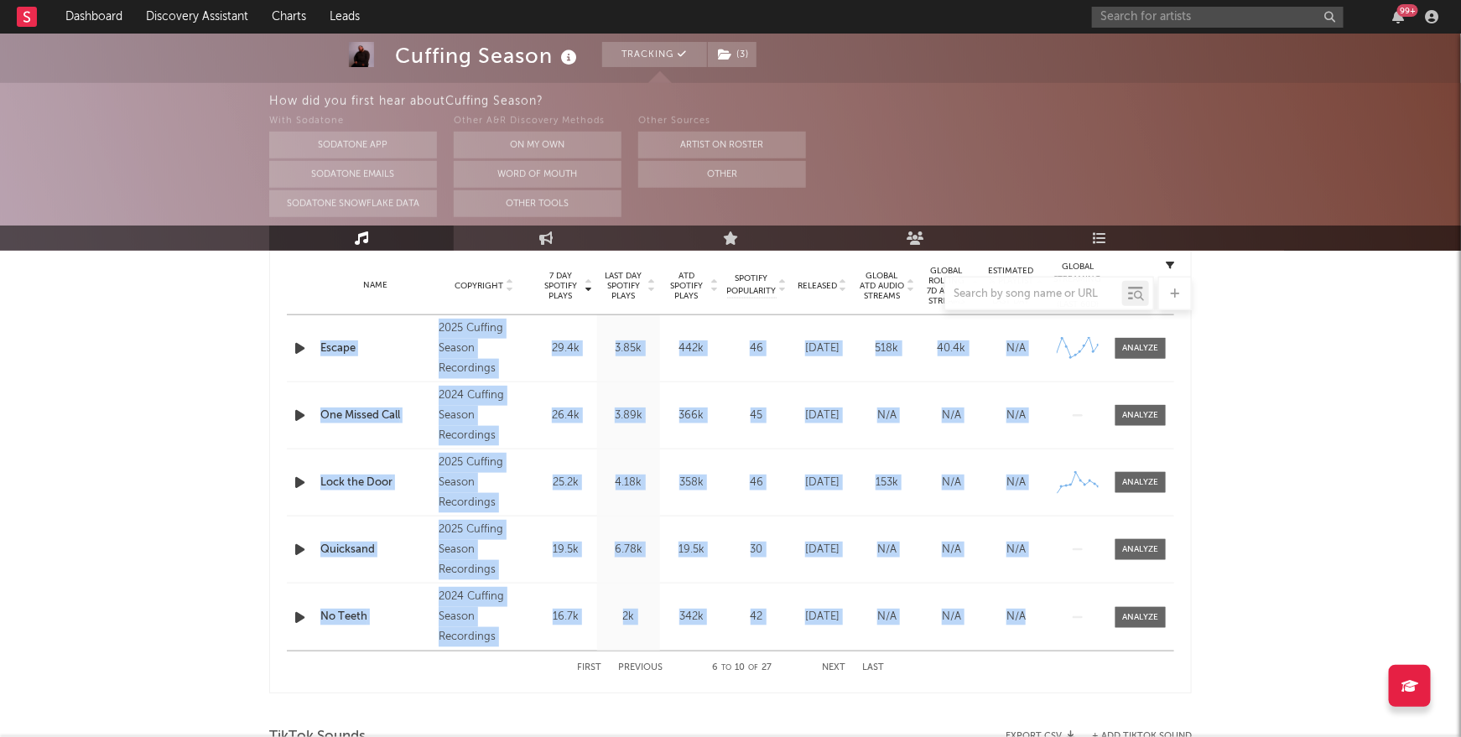
drag, startPoint x: 1176, startPoint y: 611, endPoint x: 319, endPoint y: 350, distance: 896.1
click at [319, 350] on div "7 Day Spotify Plays Copyright 7 Day Spotify Plays Last Day Spotify Plays ATD Sp…" at bounding box center [730, 451] width 923 height 485
copy div "Escape Copyright 2025 Cuffing Season Recordings Label Cuffing Season Recordings…"
click at [640, 666] on button "Previous" at bounding box center [640, 668] width 44 height 9
drag, startPoint x: 1187, startPoint y: 614, endPoint x: 302, endPoint y: 331, distance: 929.3
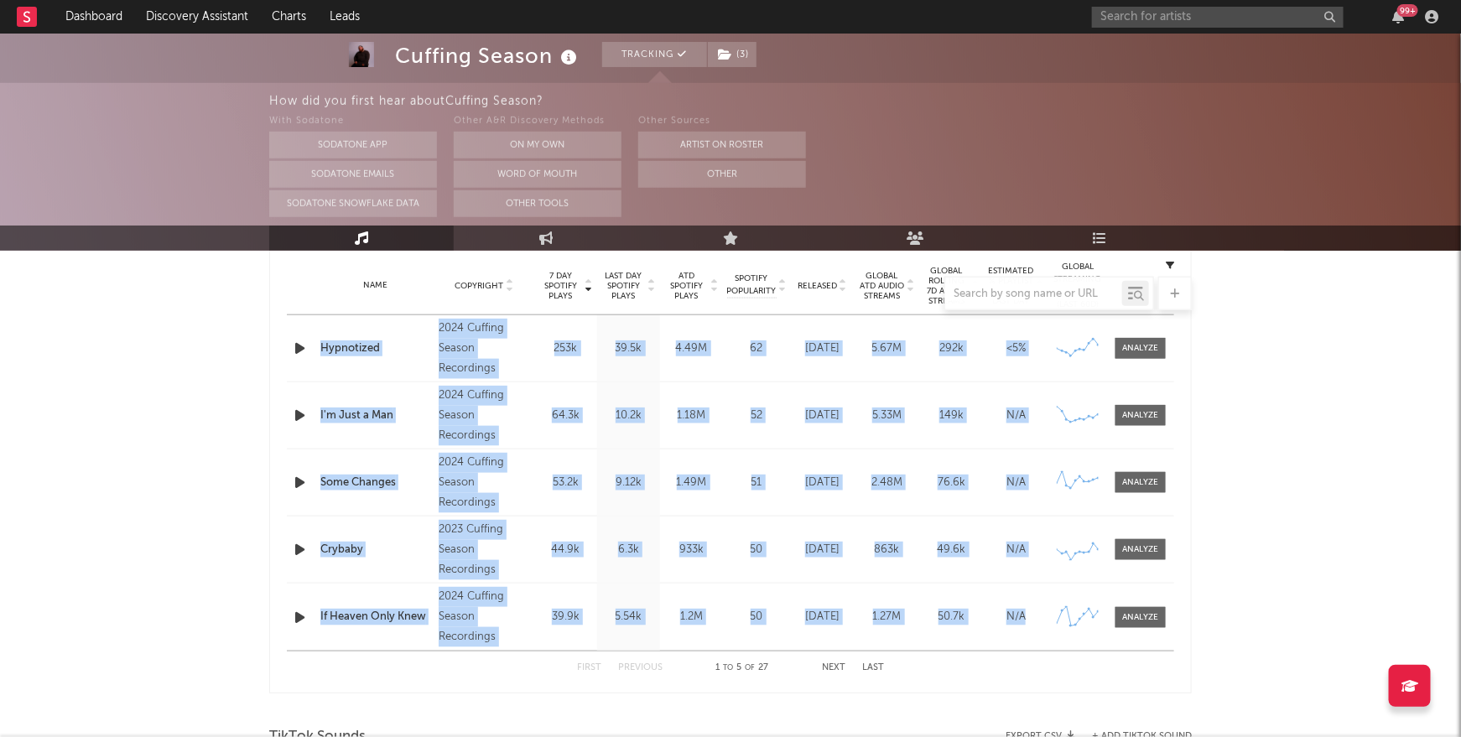
click at [302, 331] on div "7 Day Spotify Plays Copyright 7 Day Spotify Plays Last Day Spotify Plays ATD Sp…" at bounding box center [730, 451] width 923 height 485
copy div "Name Hypnotized Copyright 2024 Cuffing Season Recordings Label Cuffing Season R…"
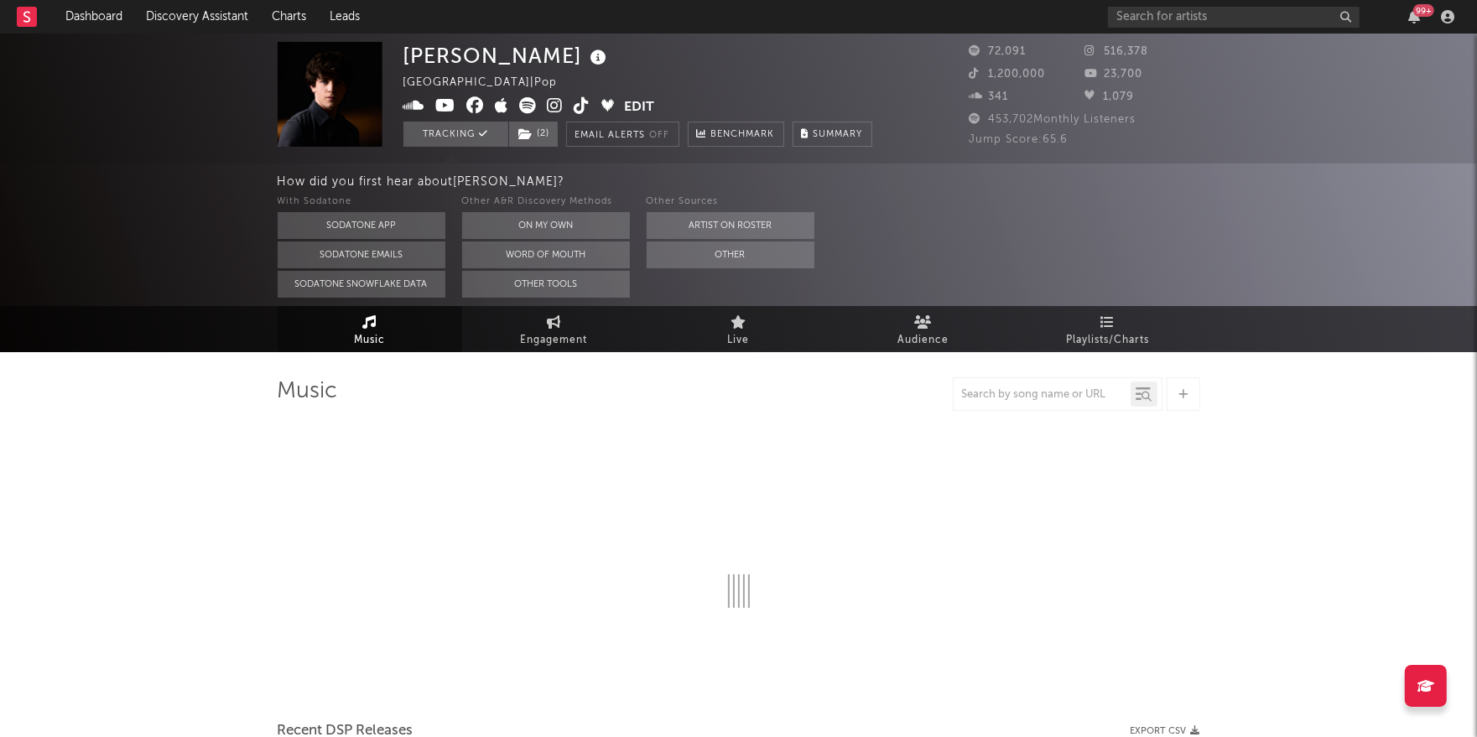
select select "6m"
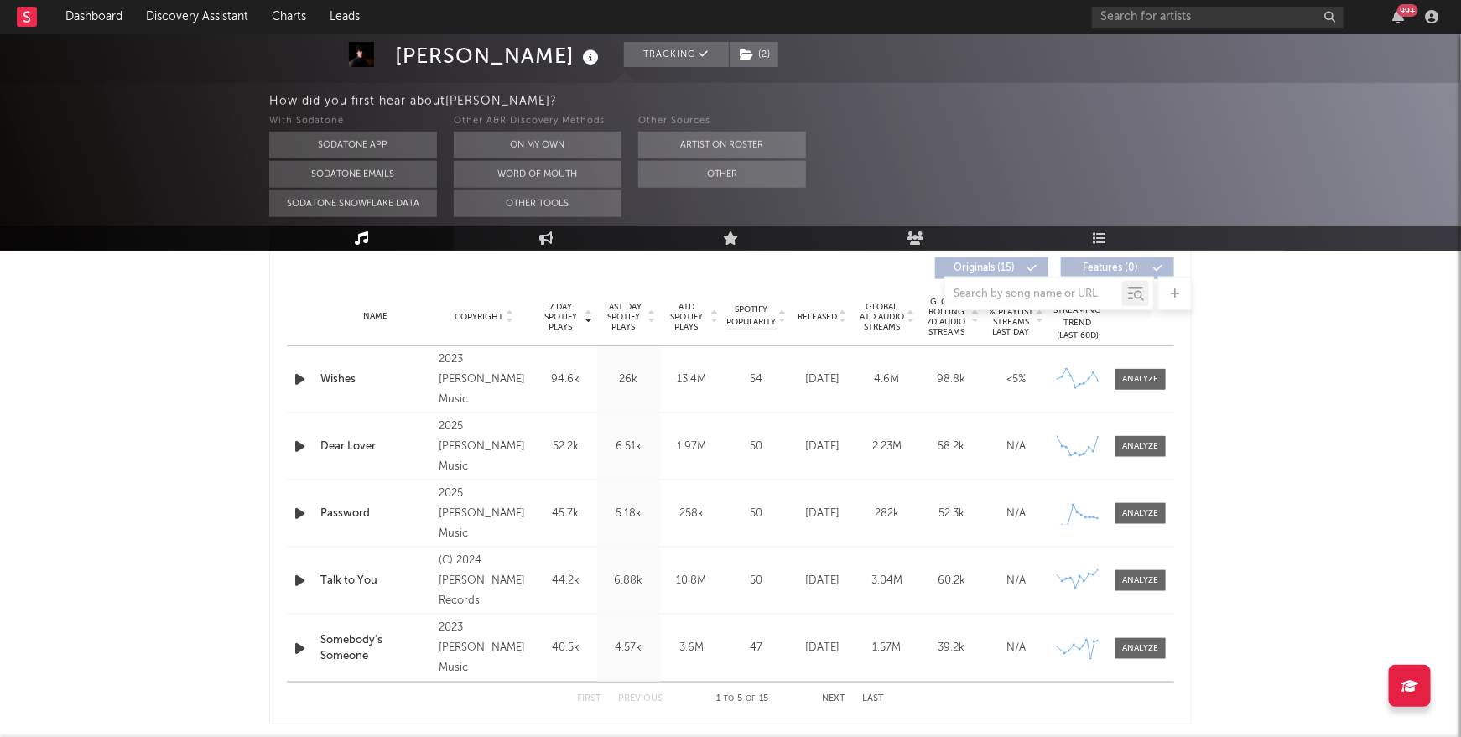
scroll to position [637, 0]
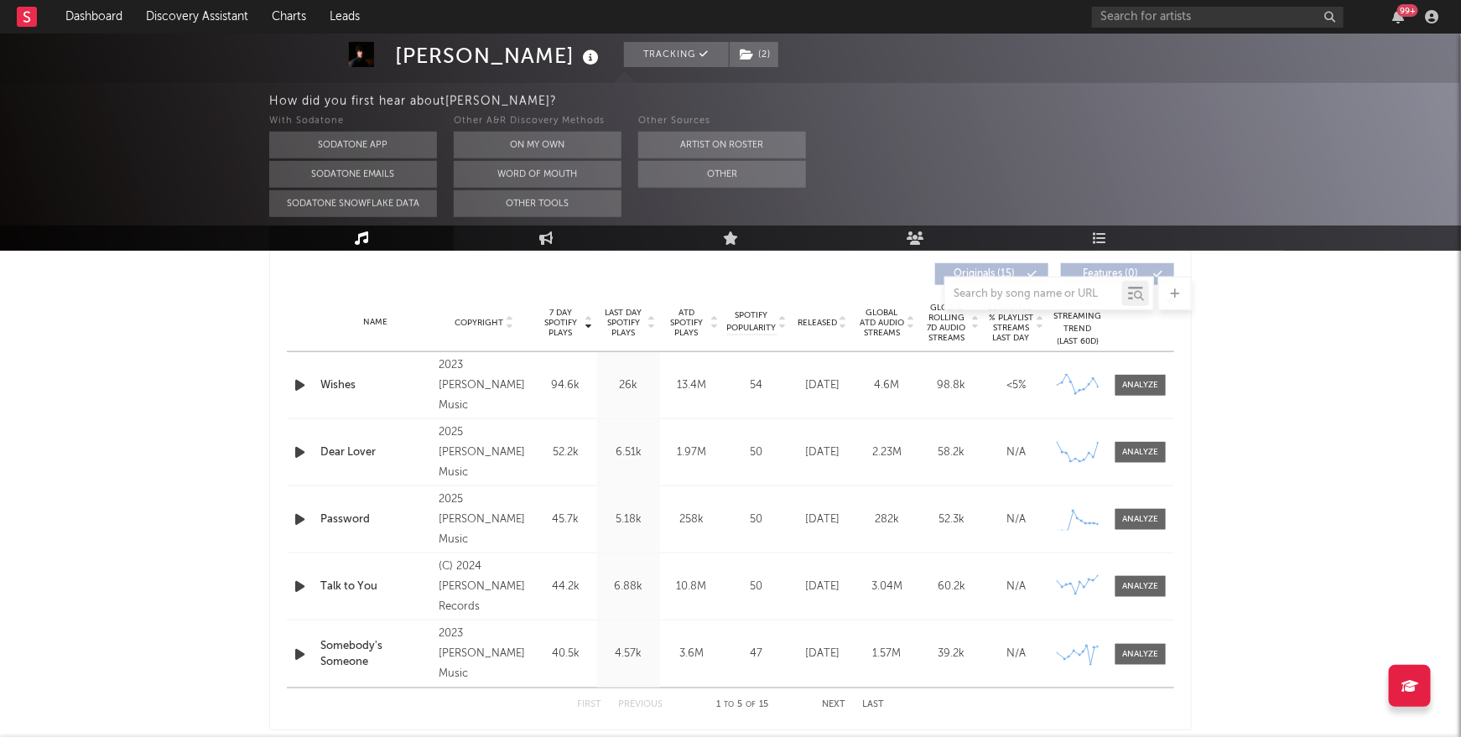
click at [568, 323] on span "7 Day Spotify Plays" at bounding box center [561, 323] width 44 height 30
click at [567, 323] on span "7 Day Spotify Plays" at bounding box center [561, 323] width 44 height 30
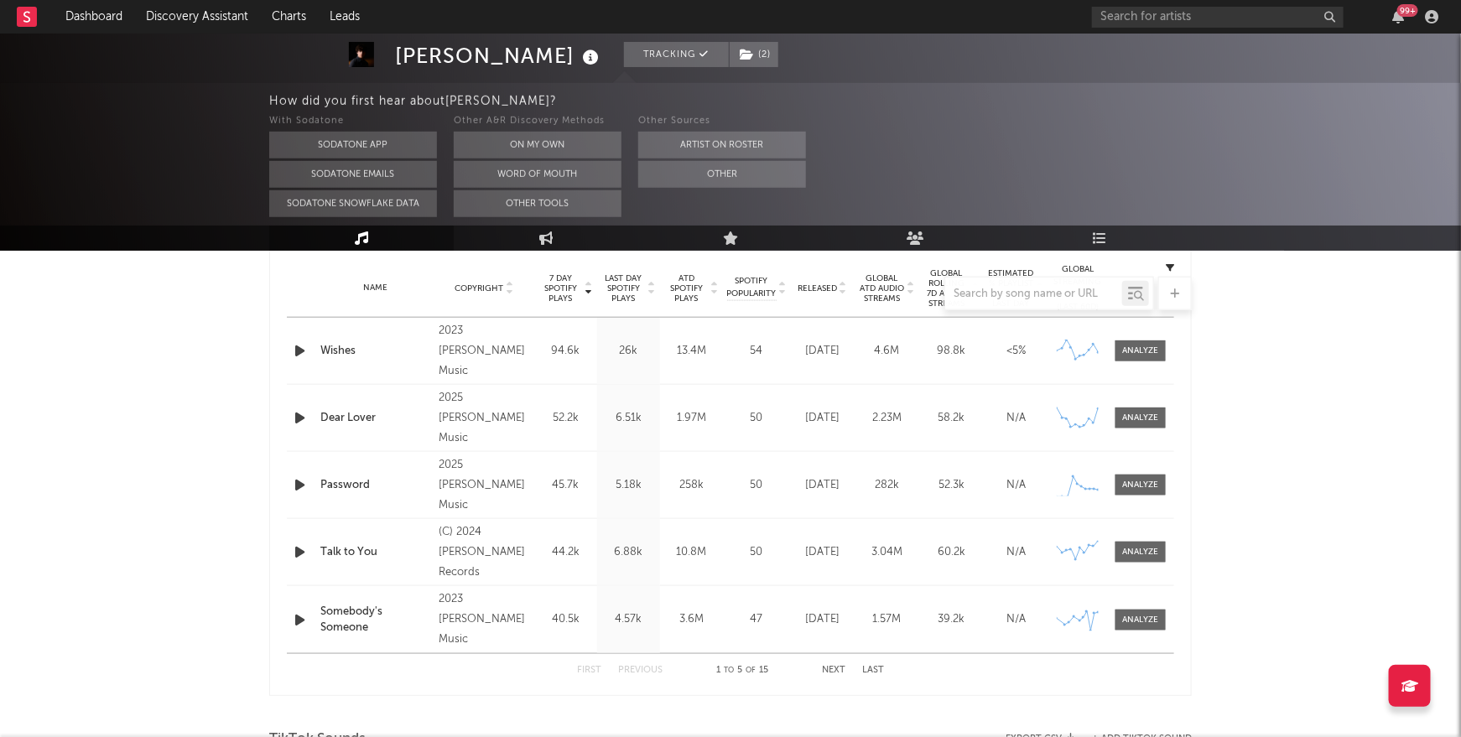
scroll to position [0, 0]
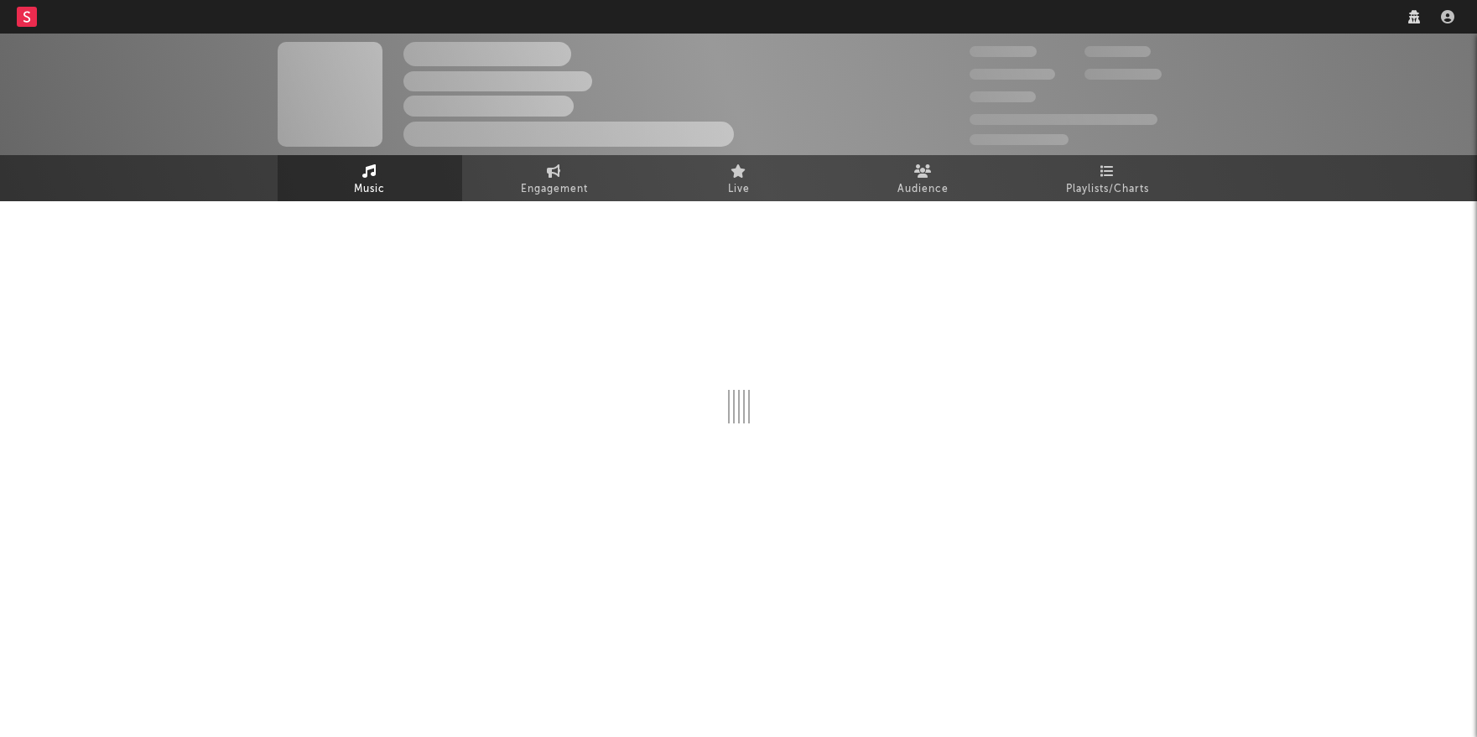
select select "6m"
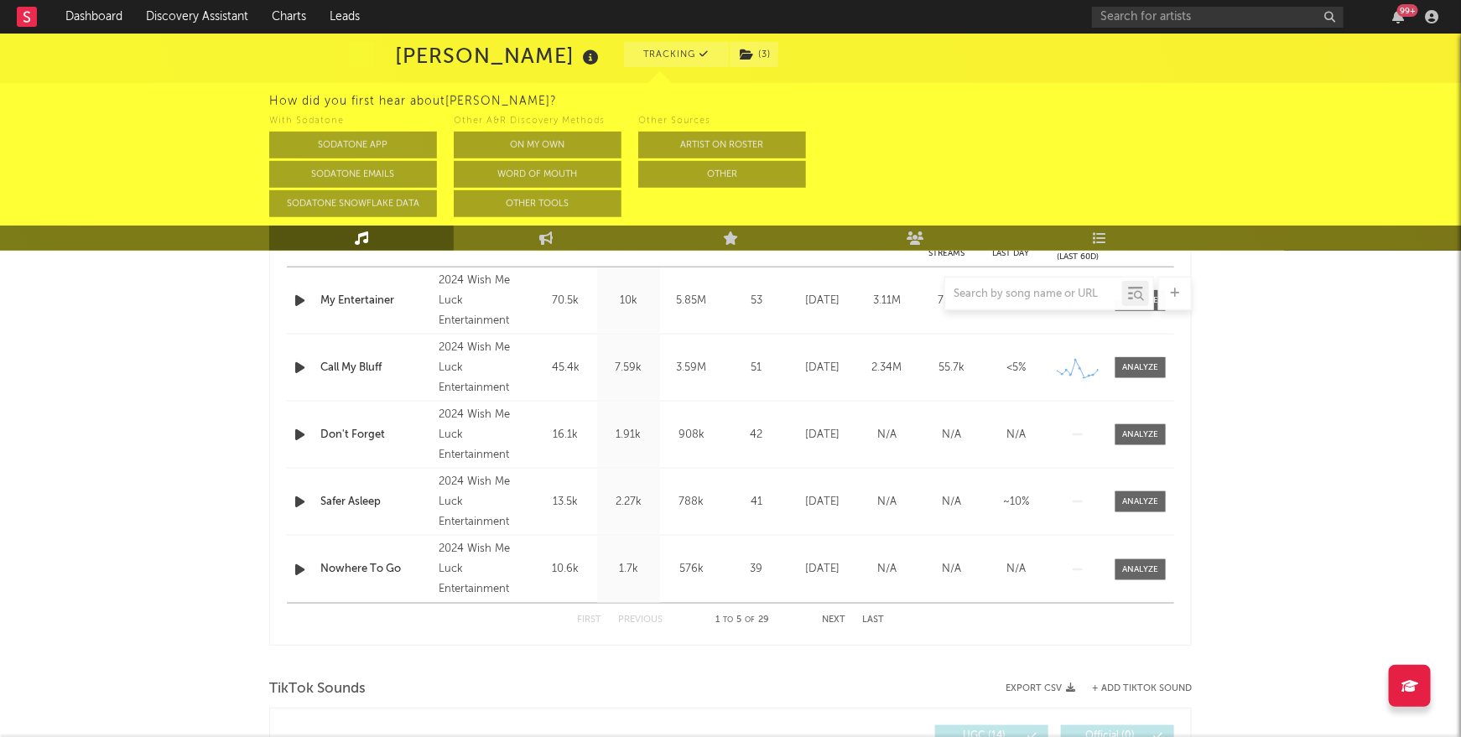
scroll to position [747, 0]
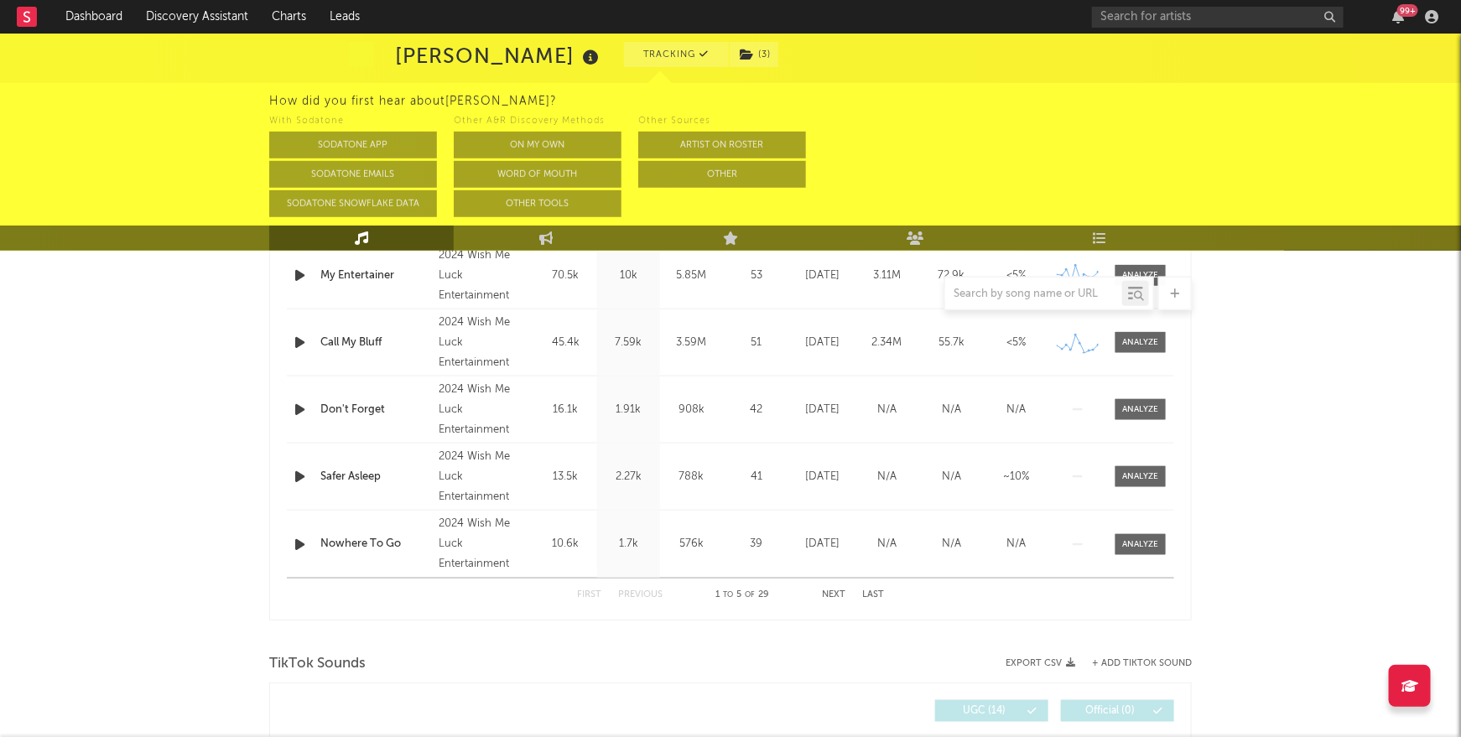
click at [838, 595] on button "Next" at bounding box center [833, 595] width 23 height 9
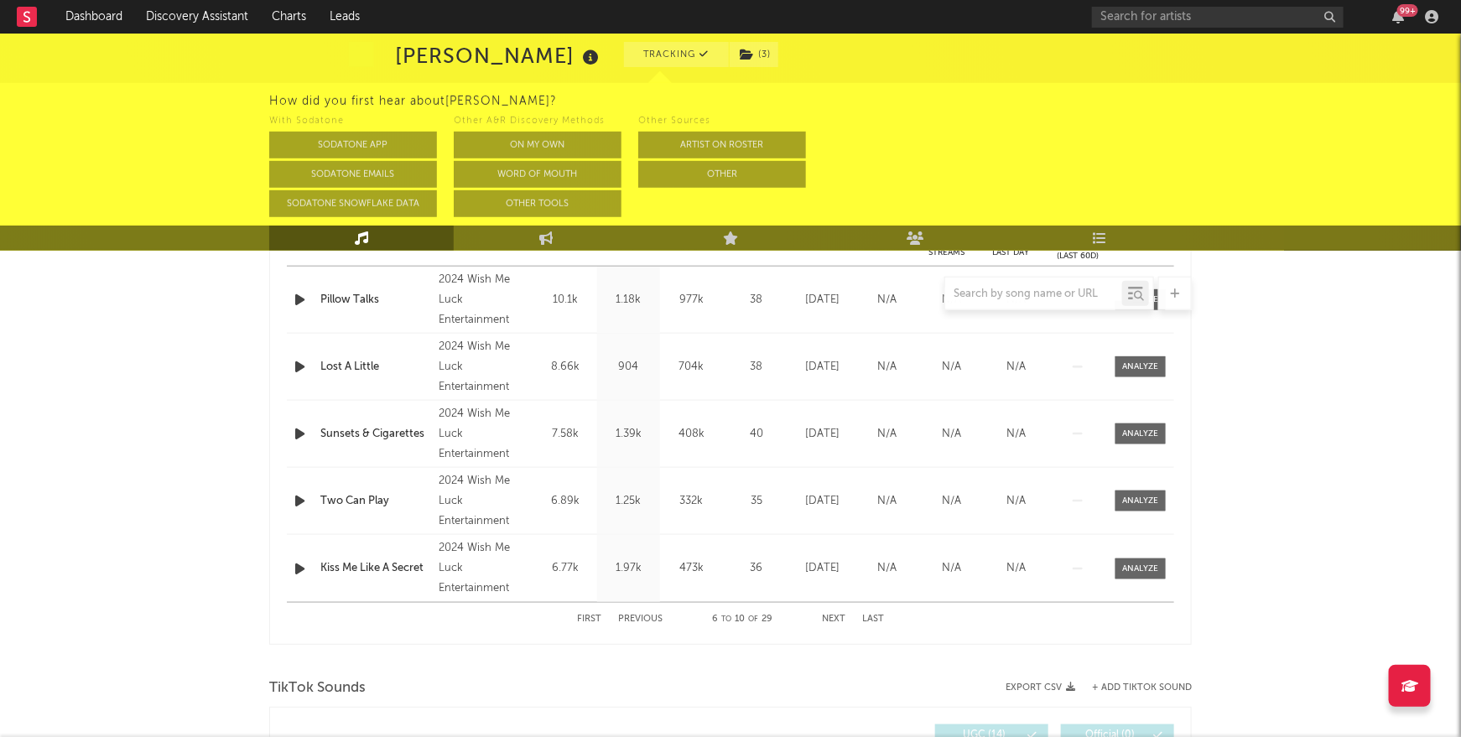
scroll to position [723, 0]
click at [832, 619] on button "Next" at bounding box center [833, 618] width 23 height 9
click at [831, 618] on button "Next" at bounding box center [833, 618] width 23 height 9
click at [832, 617] on button "Next" at bounding box center [833, 618] width 23 height 9
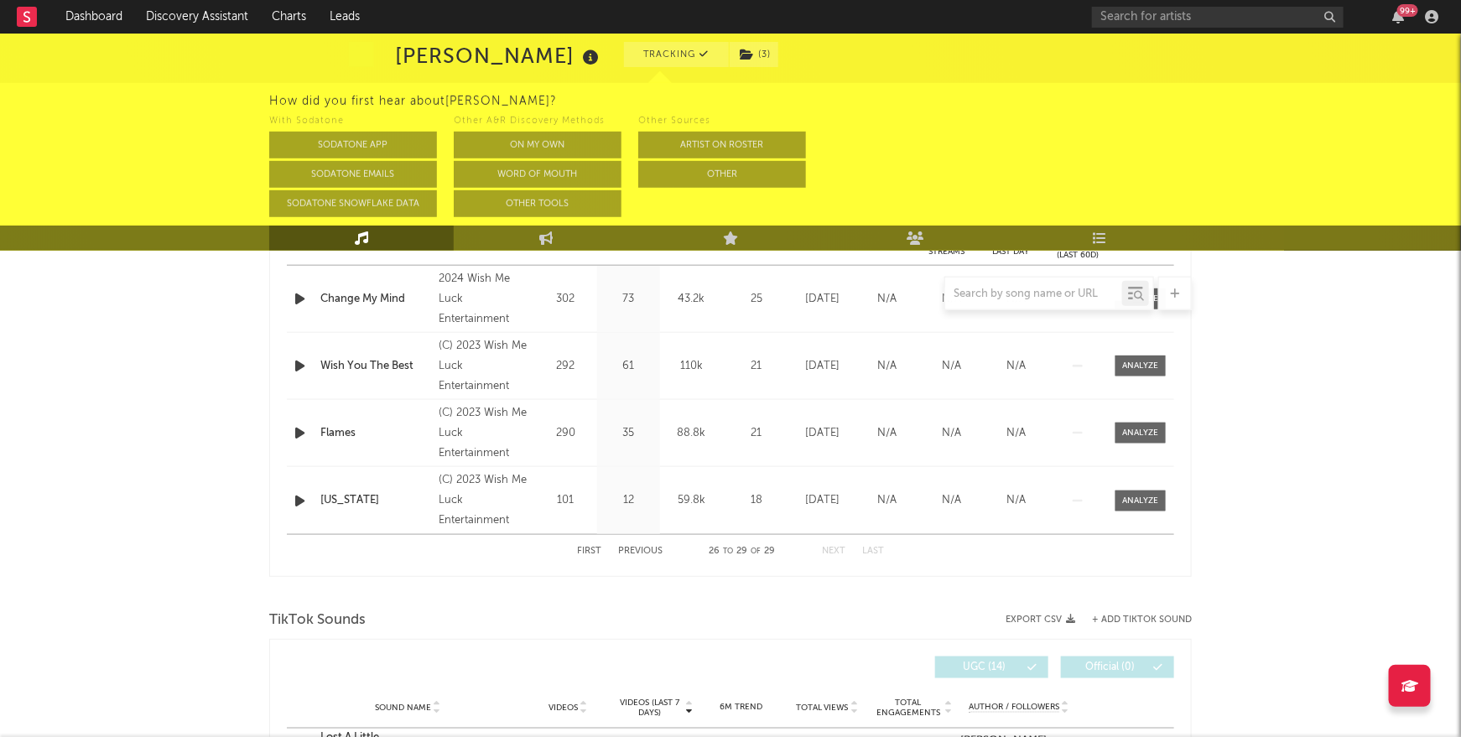
click at [589, 549] on button "First" at bounding box center [589, 551] width 24 height 9
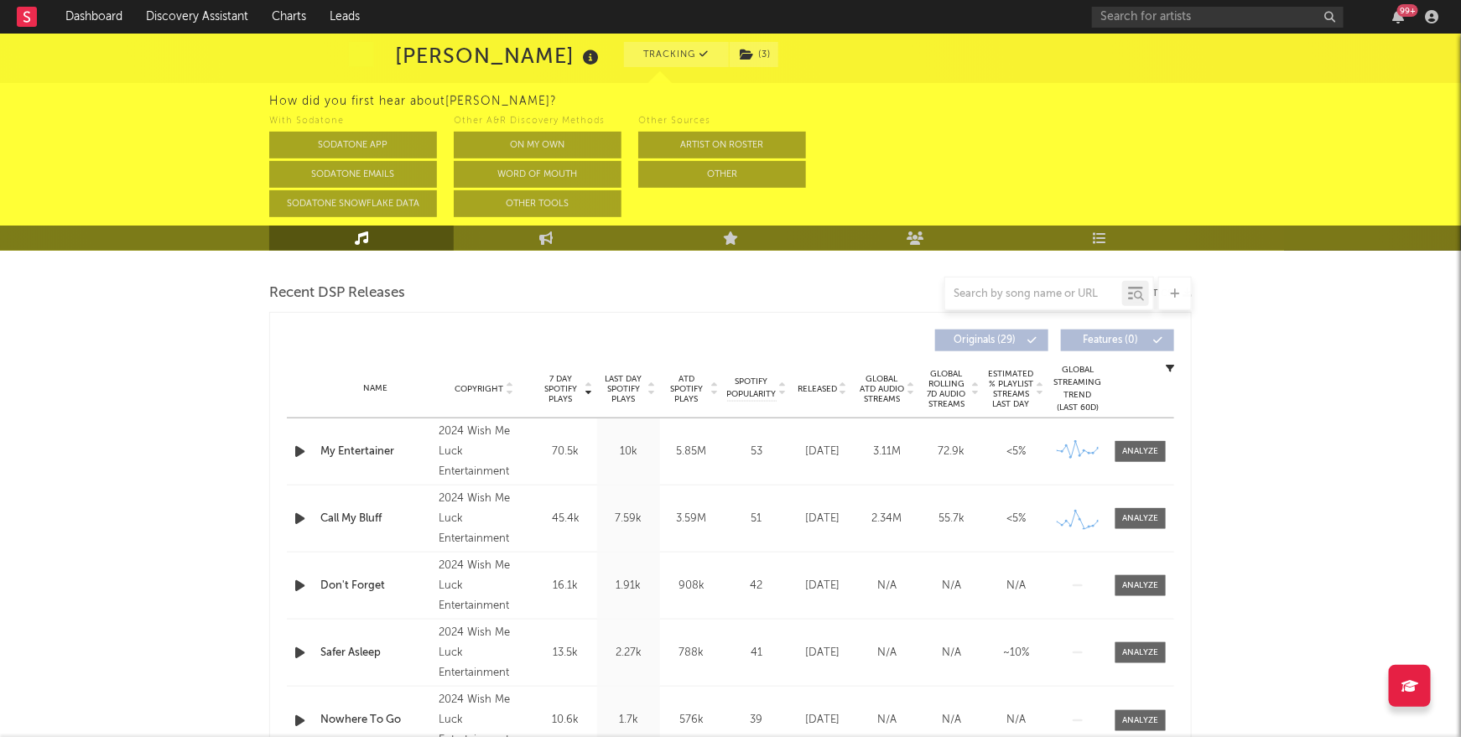
scroll to position [563, 0]
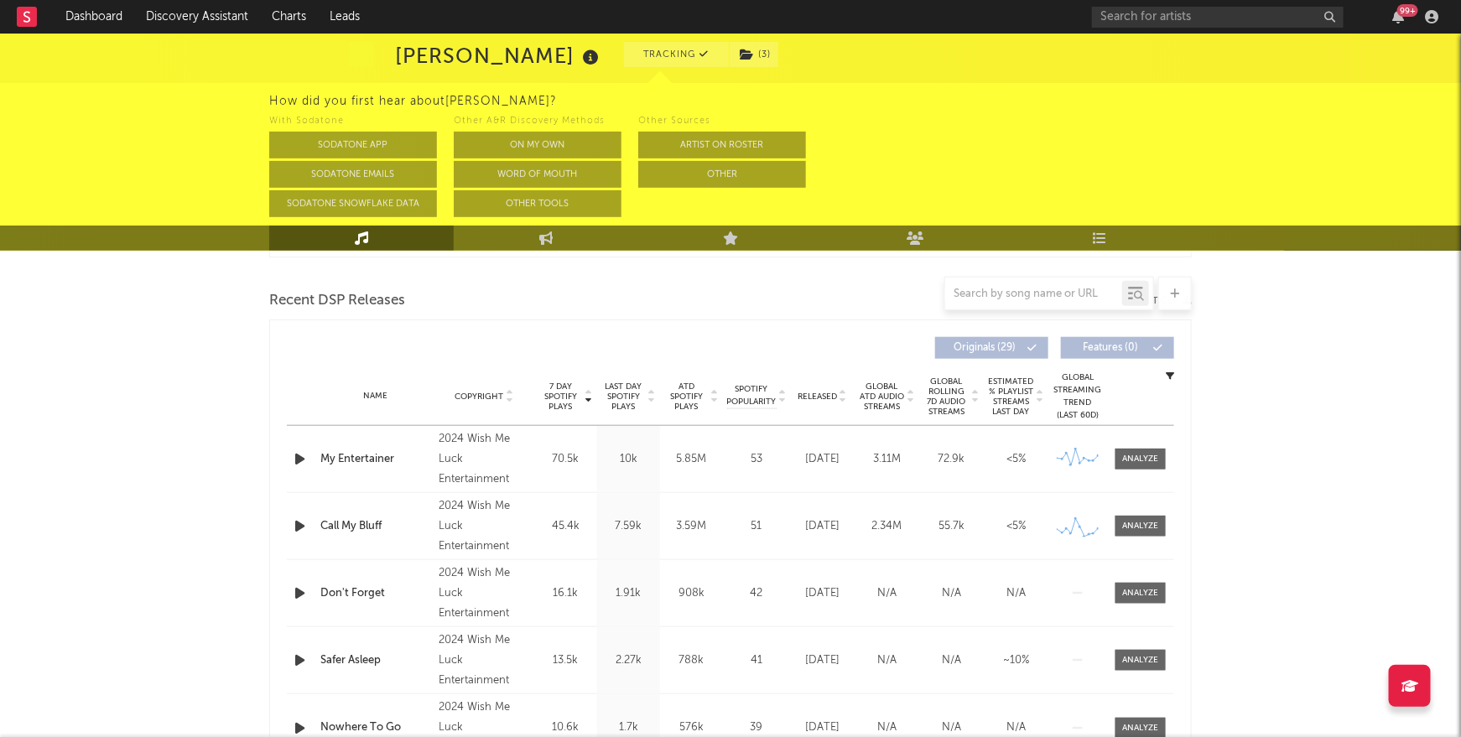
click at [556, 392] on span "7 Day Spotify Plays" at bounding box center [561, 397] width 44 height 30
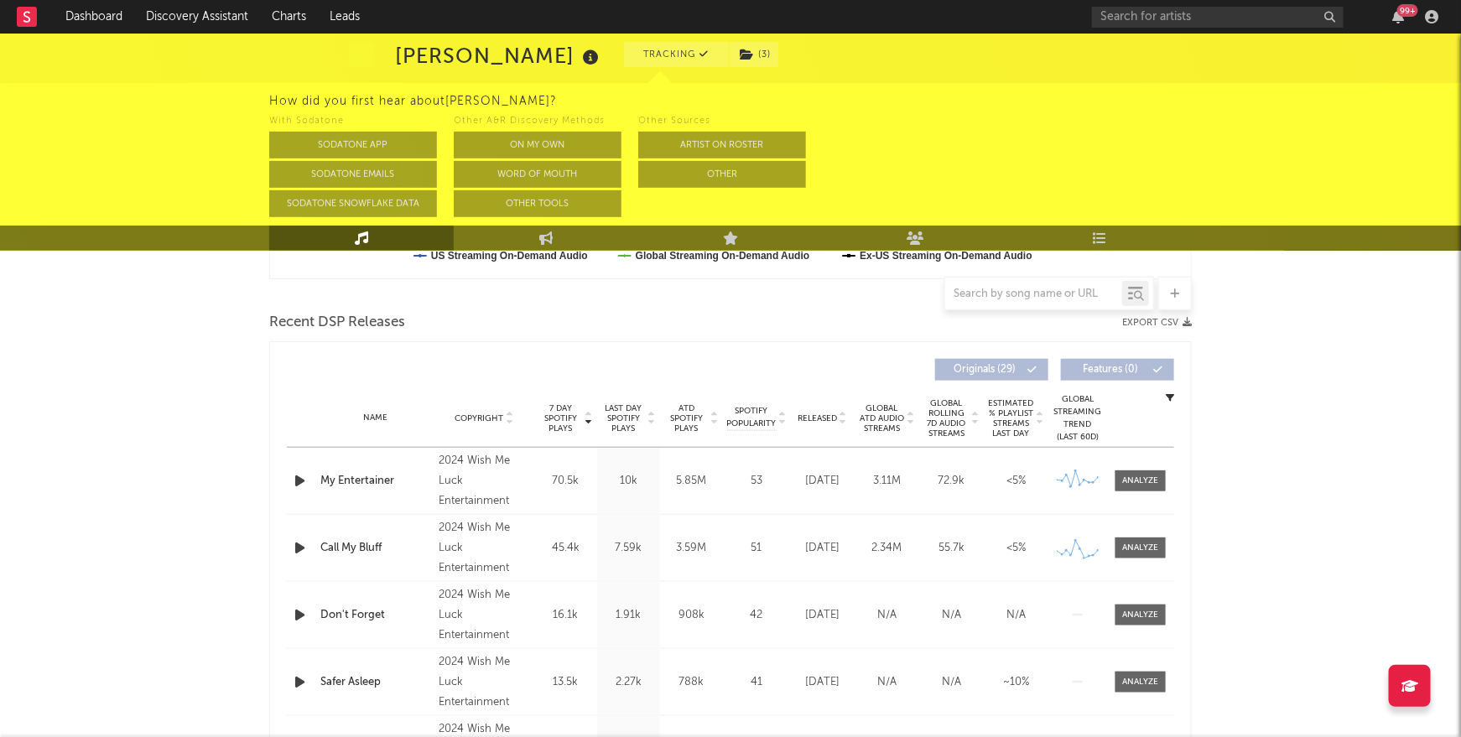
scroll to position [544, 0]
click at [815, 409] on div "Released" at bounding box center [822, 415] width 56 height 13
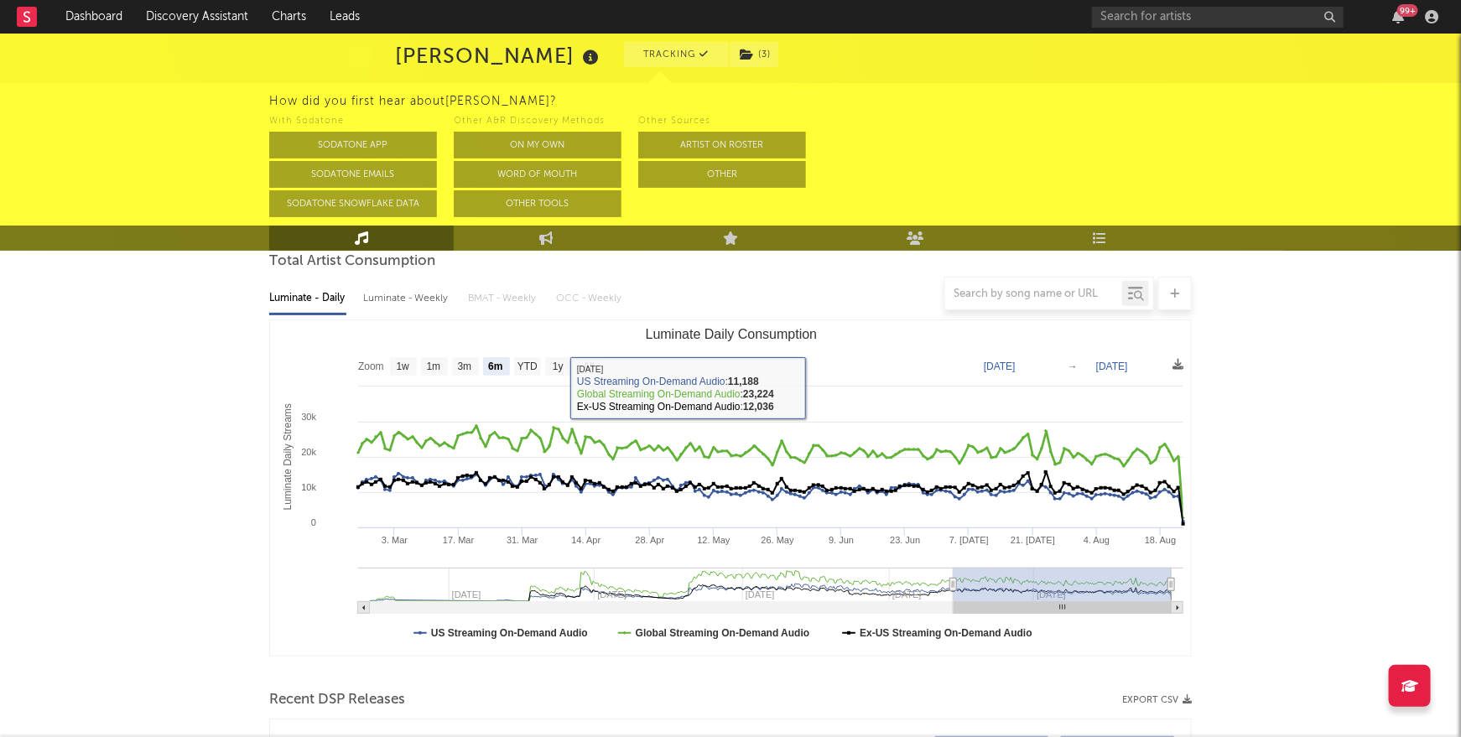
scroll to position [164, 0]
